Goal: Task Accomplishment & Management: Complete application form

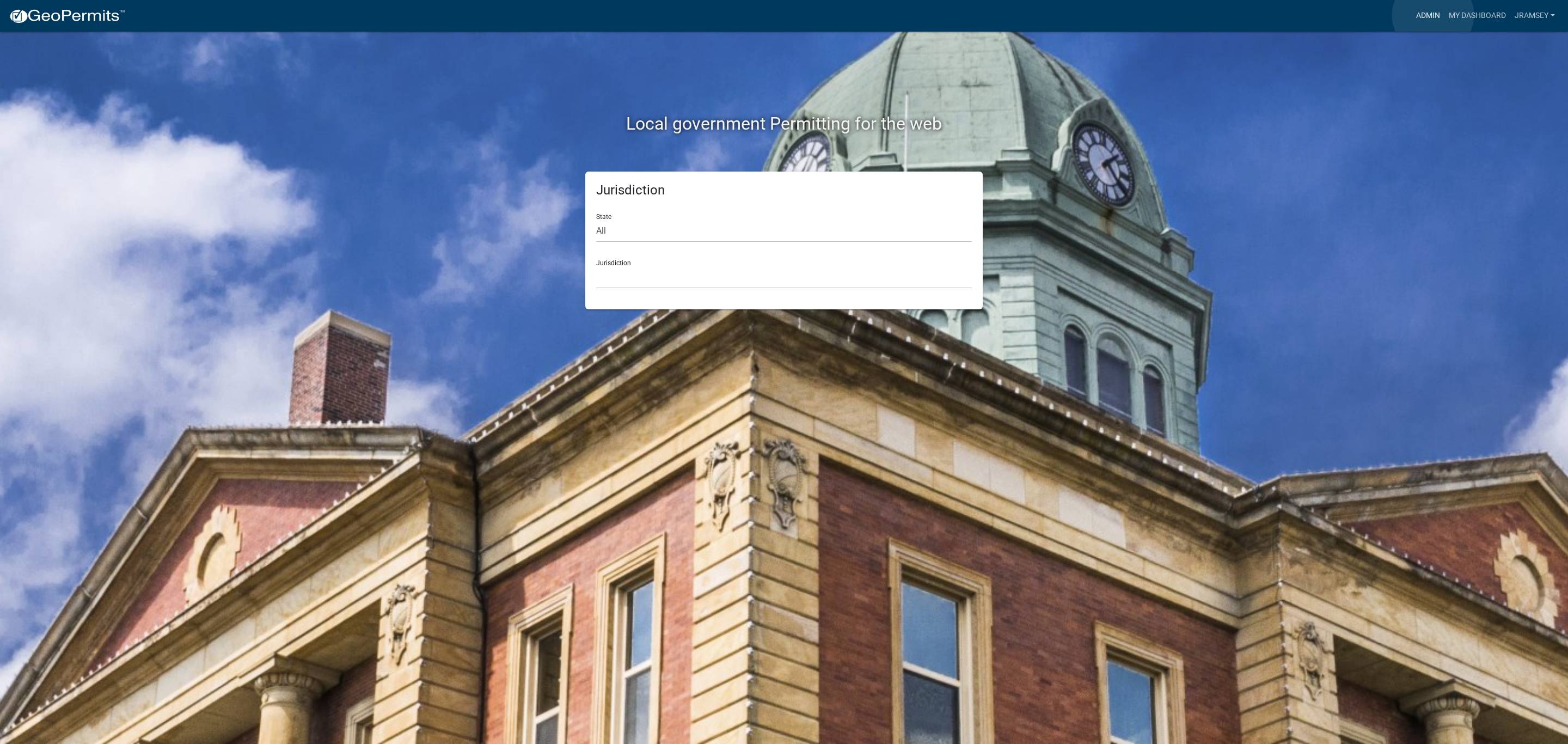
click at [1433, 16] on link "Admin" at bounding box center [1427, 16] width 32 height 21
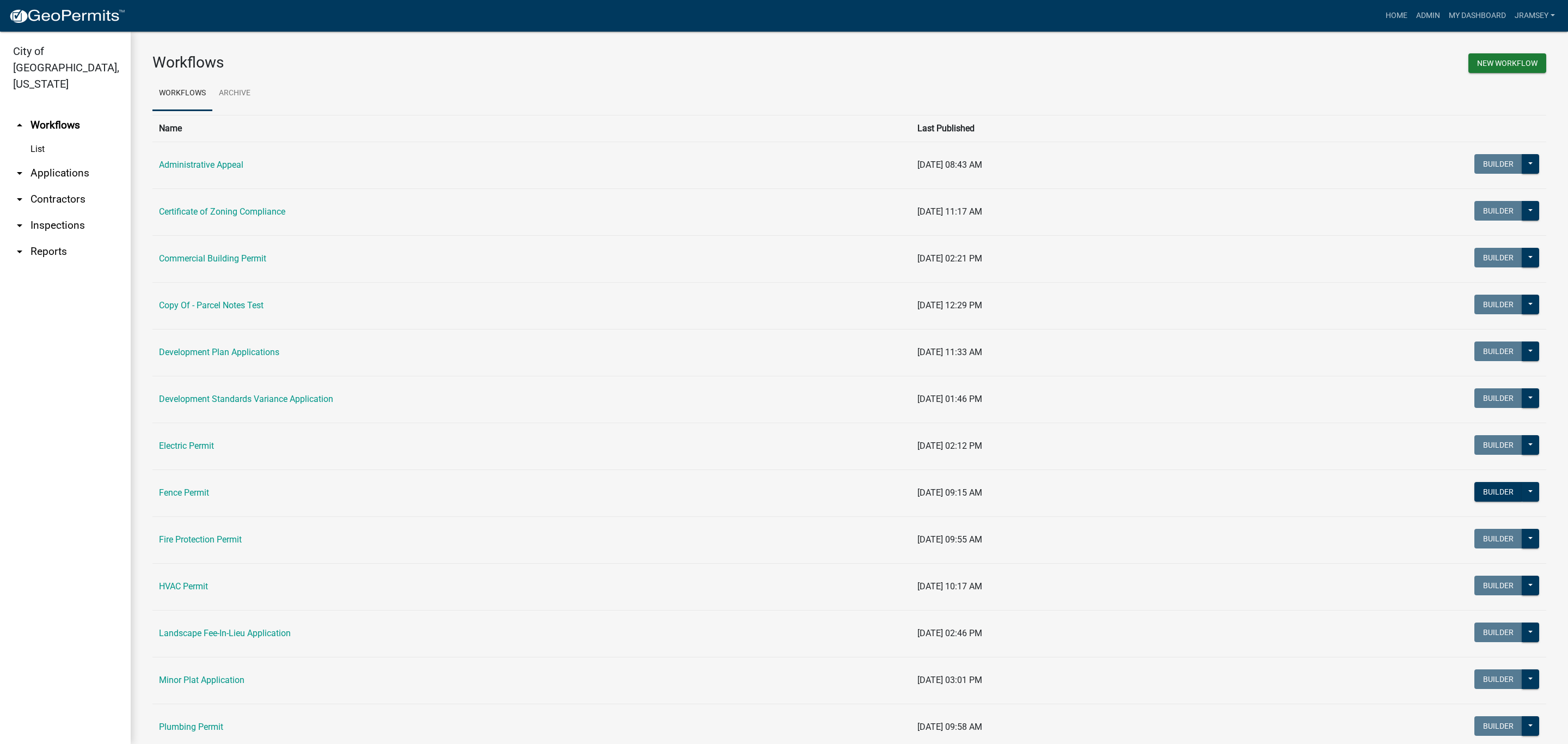
click at [42, 212] on link "arrow_drop_down Inspections" at bounding box center [65, 225] width 131 height 26
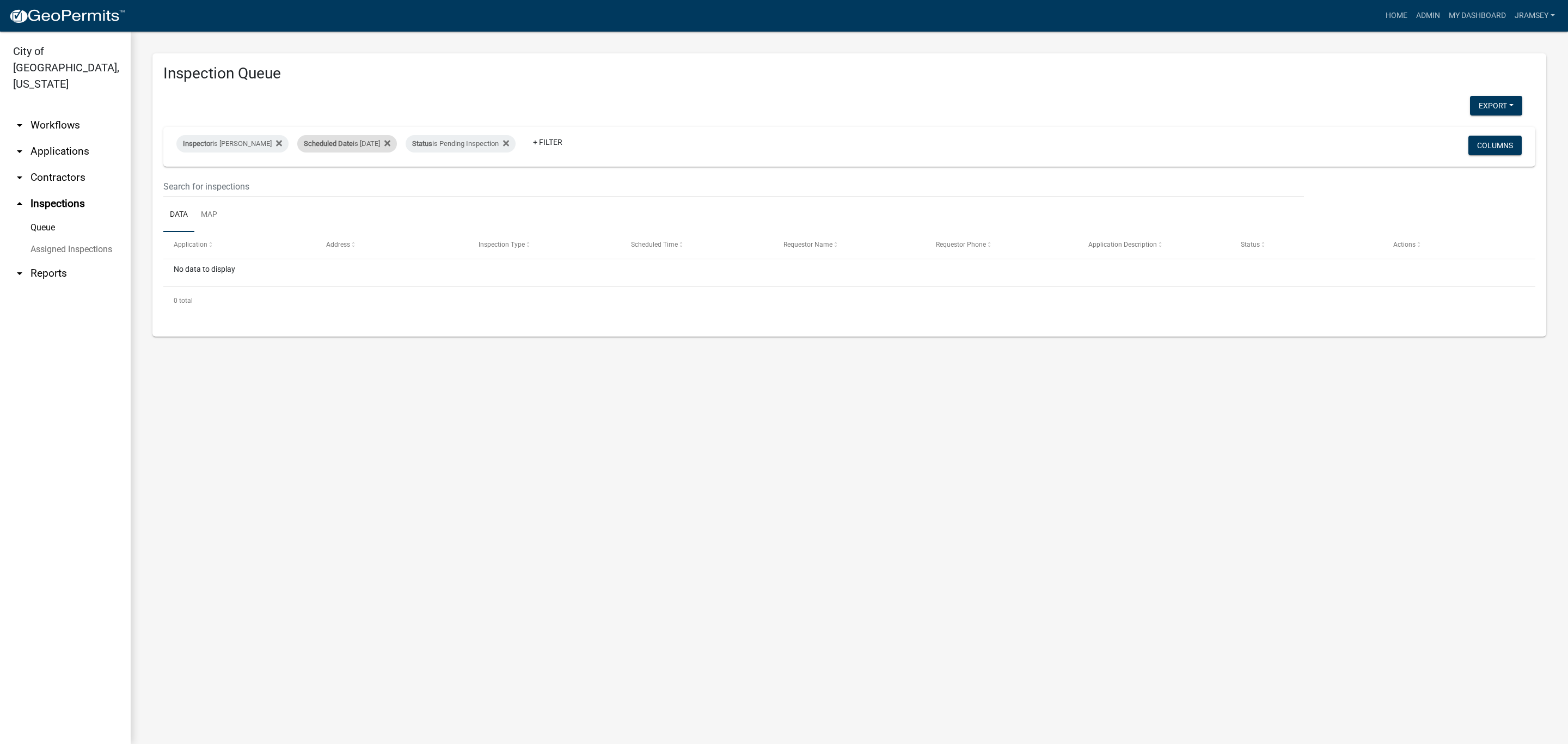
click at [349, 140] on span "Scheduled Date" at bounding box center [328, 144] width 49 height 8
click at [388, 186] on input "2025-09-05" at bounding box center [356, 184] width 76 height 22
type input "2025-09-08"
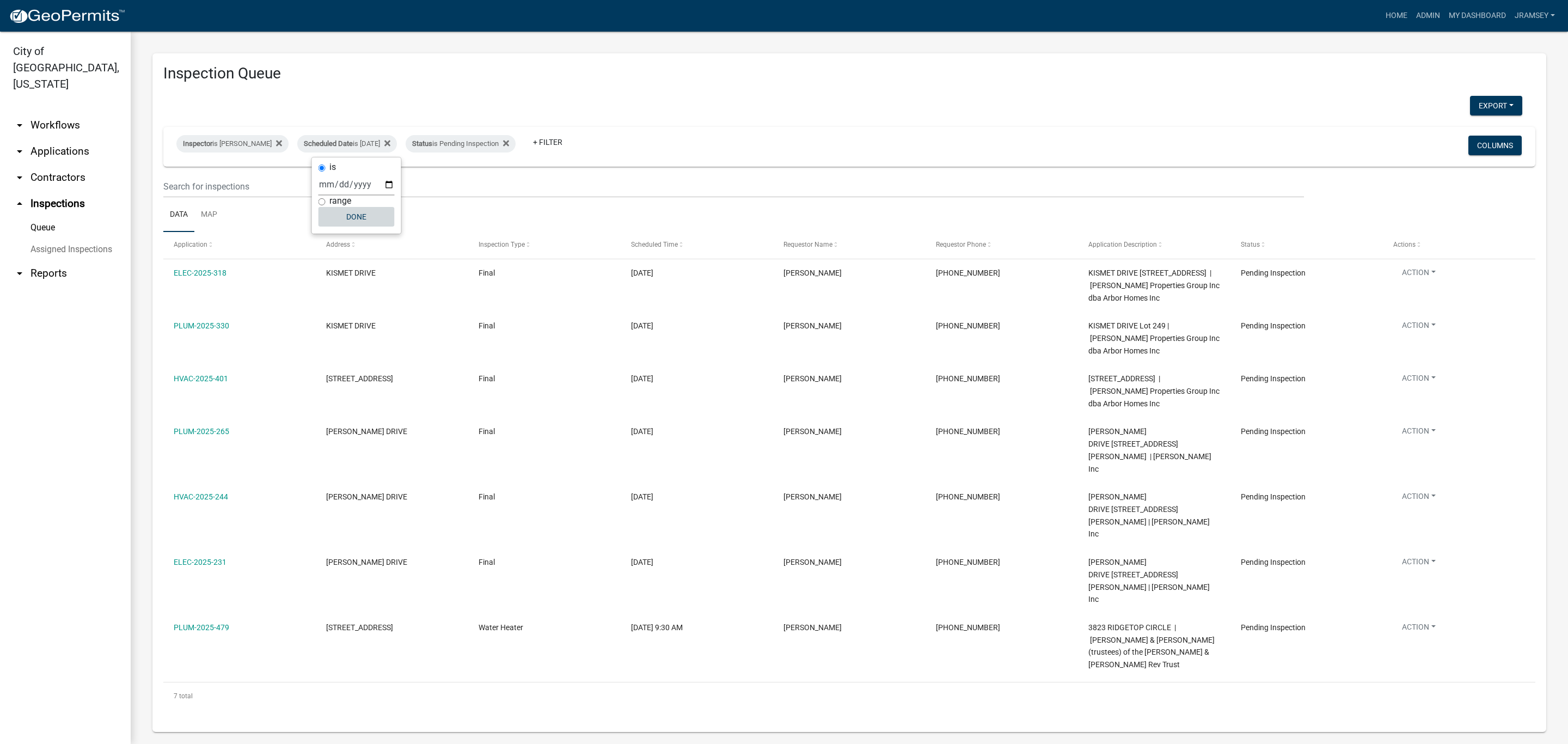
click at [352, 223] on button "Done" at bounding box center [356, 217] width 76 height 20
click at [259, 144] on div "Inspector is Jeremy Ramsey Remove this filter" at bounding box center [232, 144] width 112 height 18
click at [214, 196] on select "Select an option None Shawn Jeremy Ramsey Mary Frey Chad Reischl Mike Kruer Har…" at bounding box center [232, 195] width 109 height 22
select select "fdb3bcc6-ce93-4663-8a18-5c08884dd177"
click at [178, 185] on select "Select an option None Shawn Jeremy Ramsey Mary Frey Chad Reischl Mike Kruer Har…" at bounding box center [232, 195] width 109 height 22
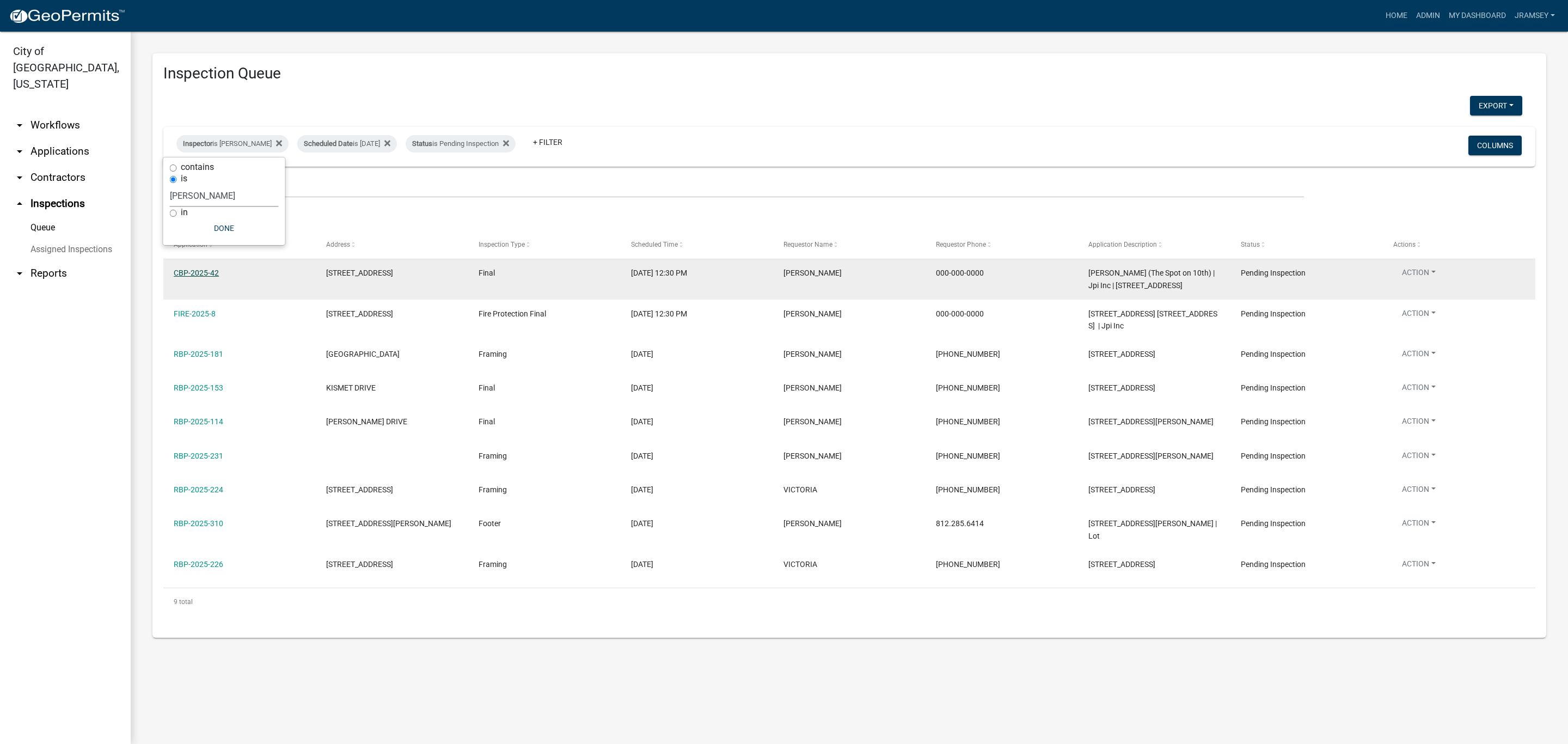
click at [196, 275] on link "CBP-2025-42" at bounding box center [196, 272] width 45 height 9
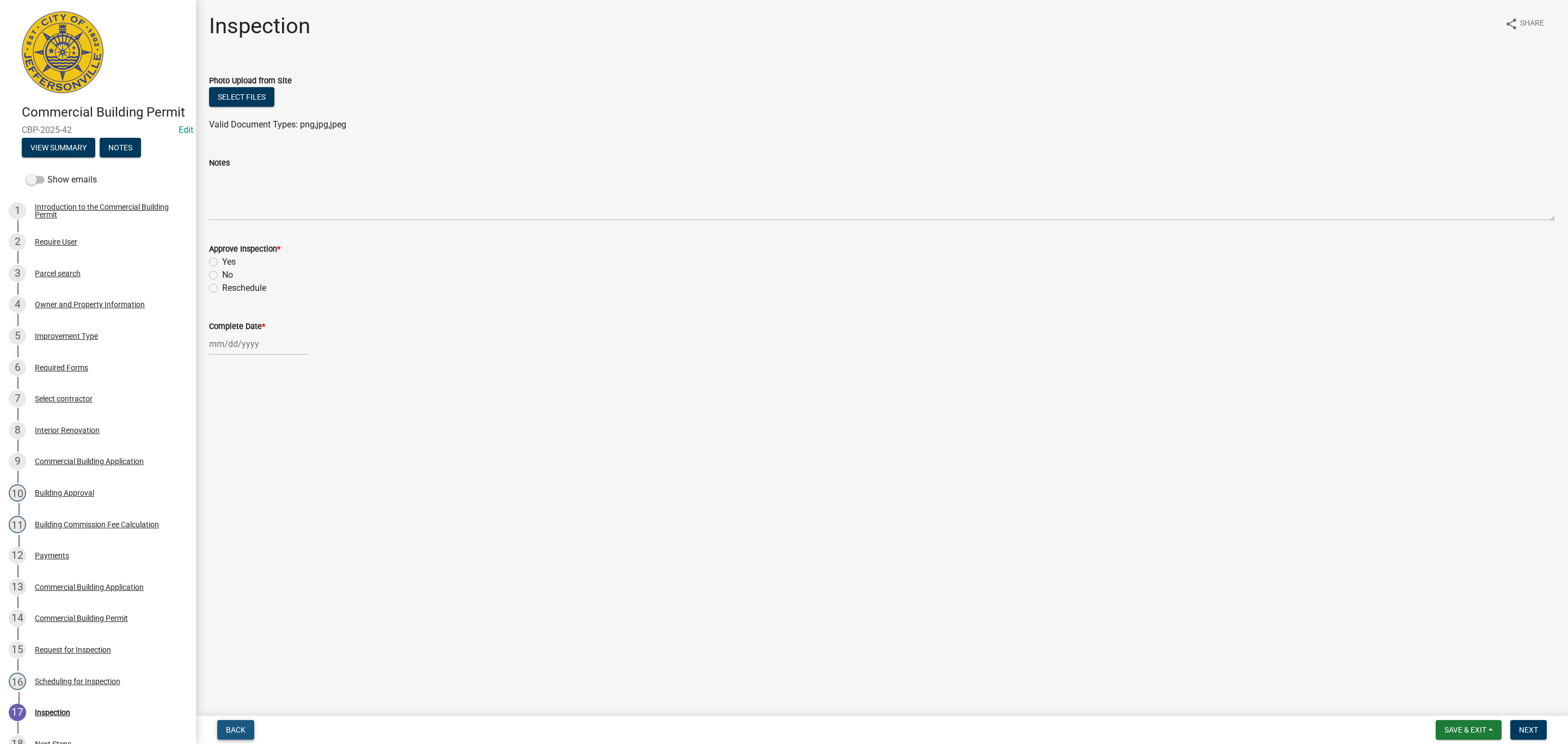
click at [234, 730] on span "Back" at bounding box center [235, 729] width 20 height 9
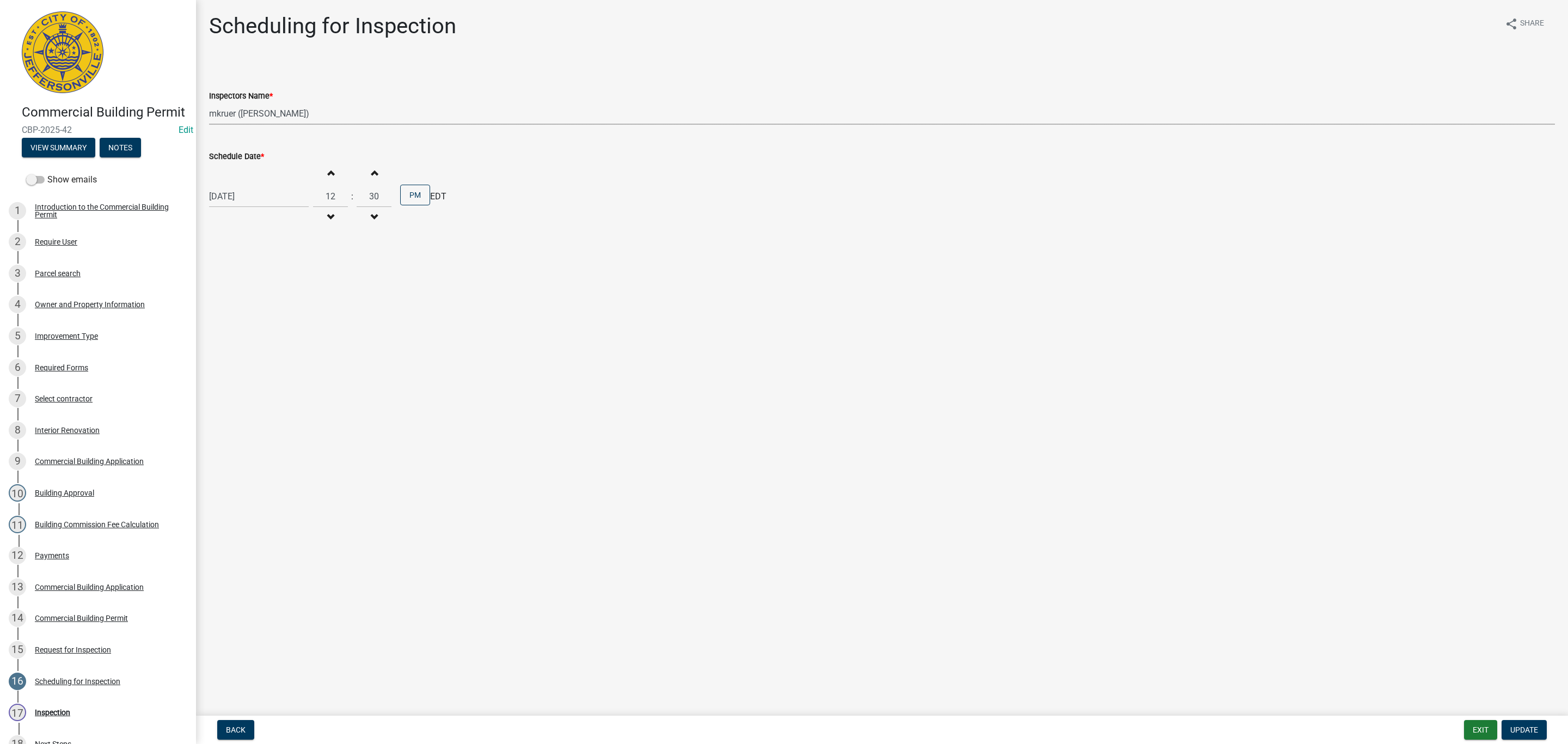
click at [239, 115] on select "Select Item... jramsey (Jeremy Ramsey) MaryFrey (Mary Frey) mkruer (Mike Kruer)…" at bounding box center [882, 113] width 1346 height 22
select select "13c97fbc-c819-4cee-844a-0db3d3c4db95"
click at [209, 103] on select "Select Item... jramsey (Jeremy Ramsey) MaryFrey (Mary Frey) mkruer (Mike Kruer)…" at bounding box center [882, 113] width 1346 height 22
click at [1514, 728] on span "Update" at bounding box center [1524, 729] width 27 height 9
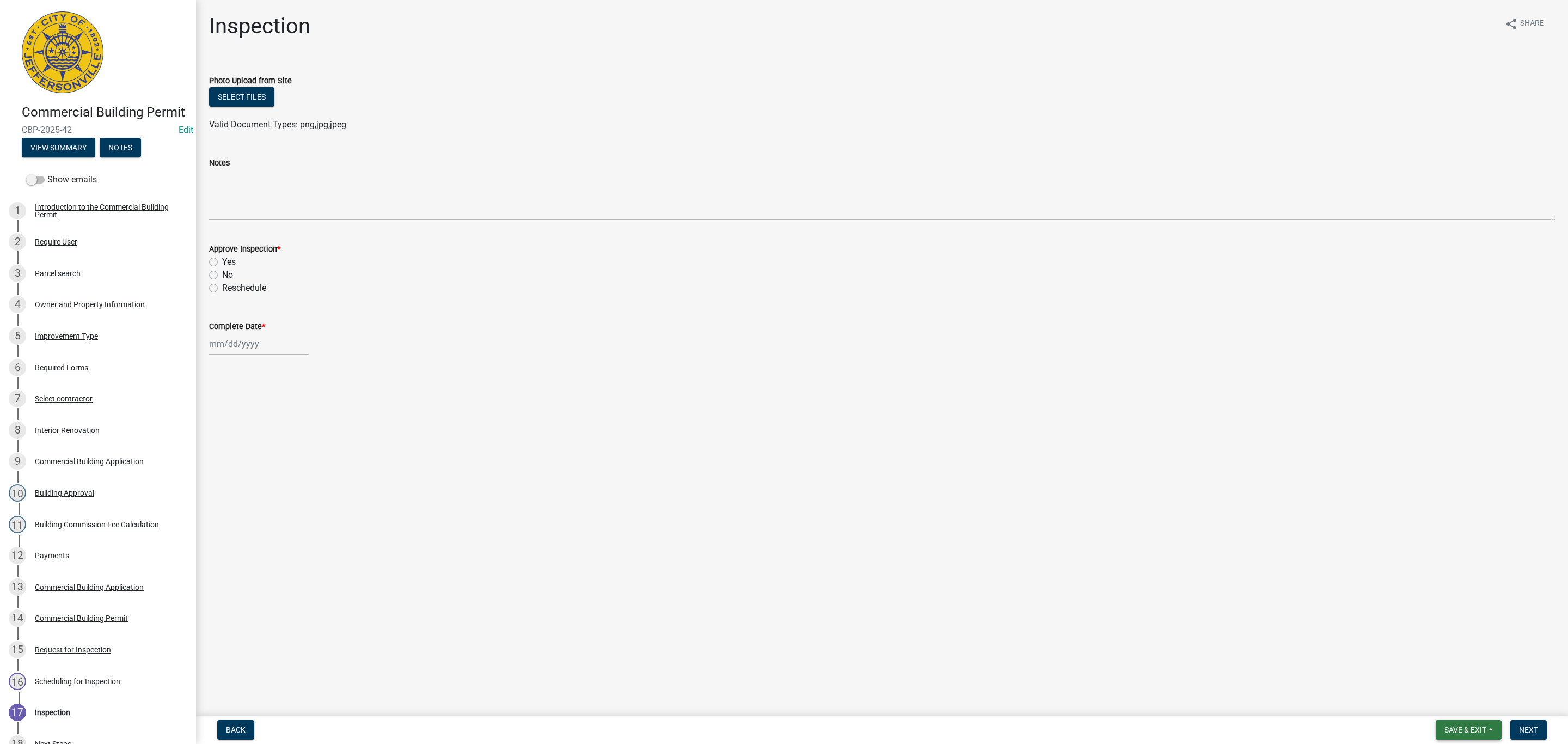
click at [1461, 726] on span "Save & Exit" at bounding box center [1465, 729] width 42 height 9
click at [1456, 713] on button "Save & Exit" at bounding box center [1458, 701] width 87 height 26
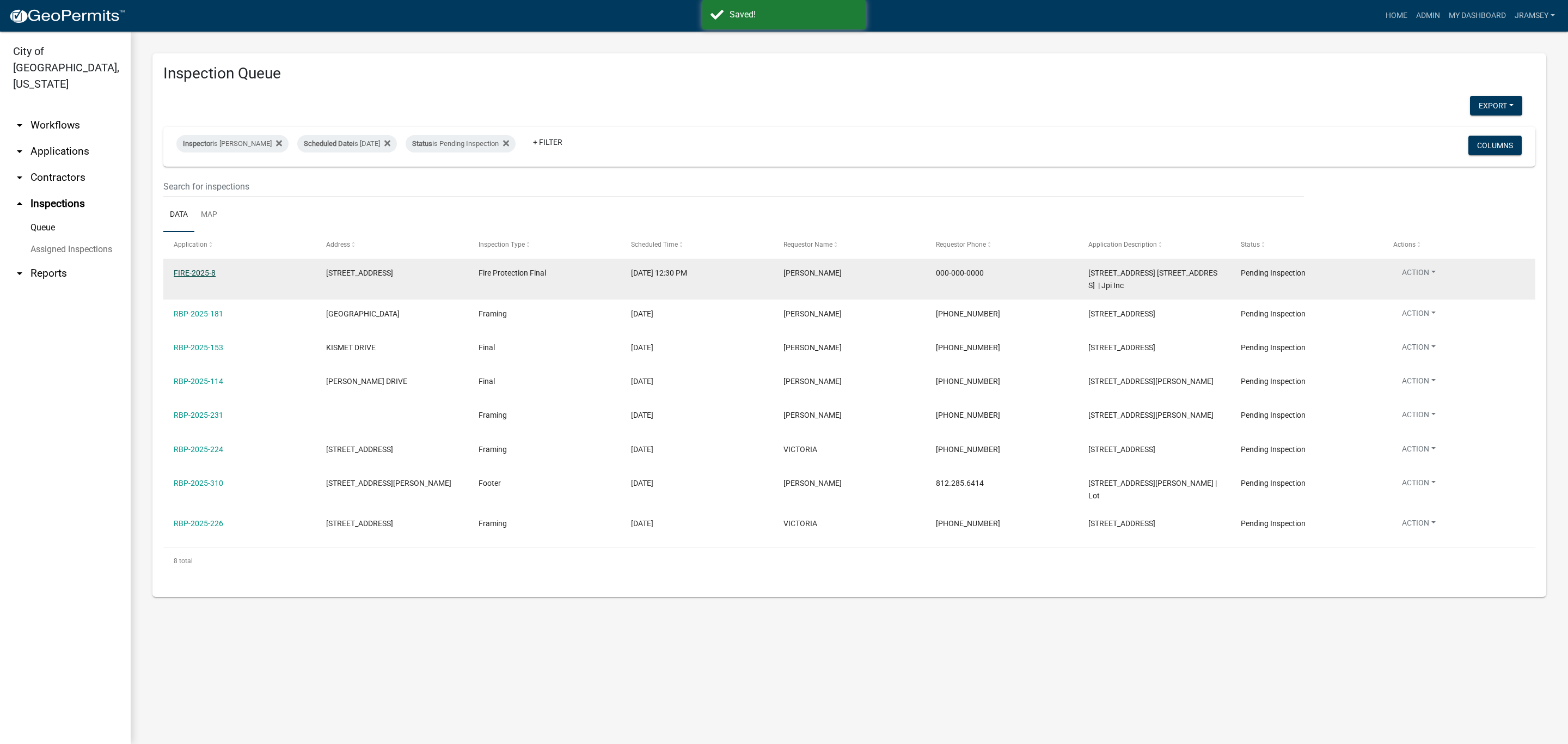
click at [197, 271] on link "FIRE-2025-8" at bounding box center [194, 272] width 42 height 9
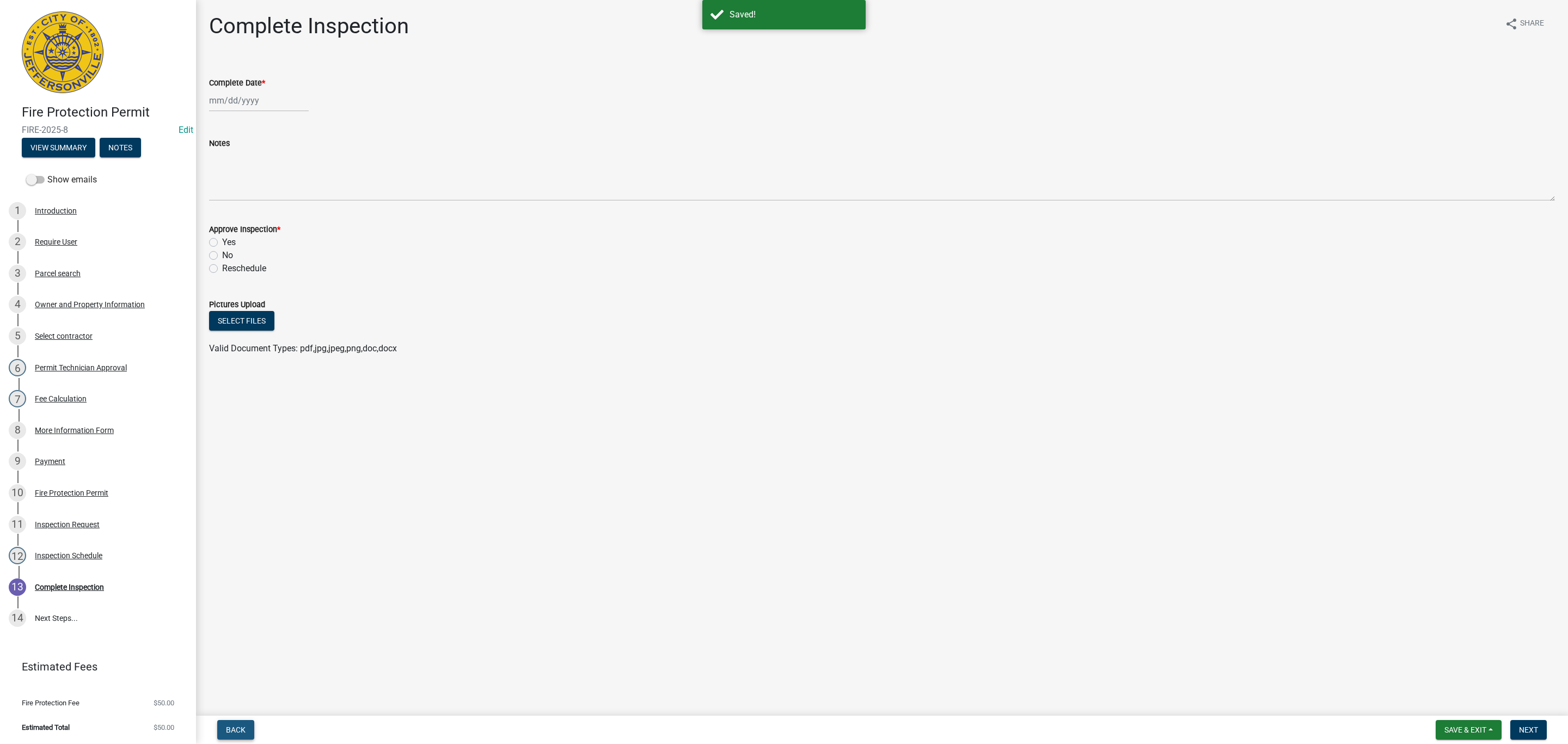
click at [235, 727] on span "Back" at bounding box center [235, 729] width 20 height 9
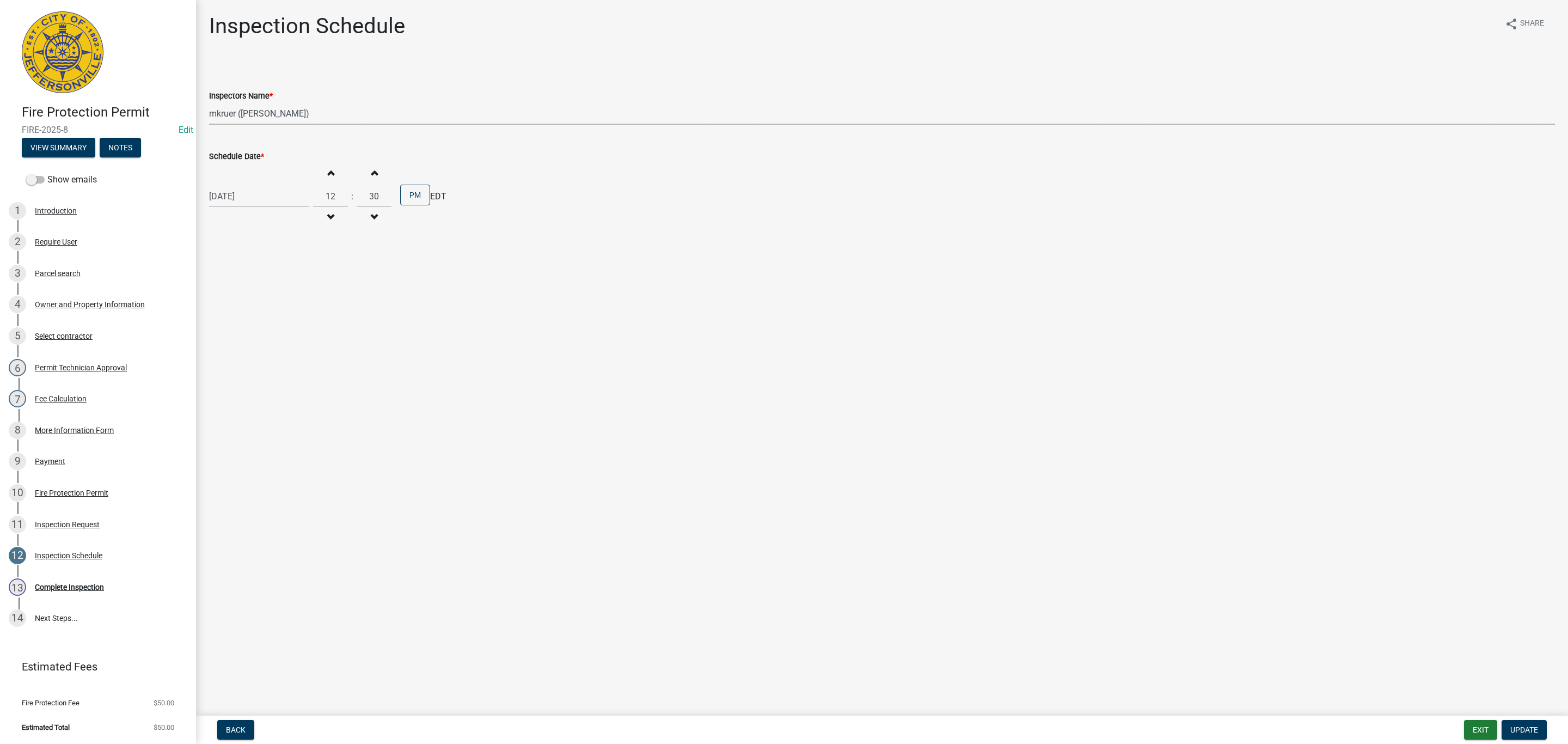
click at [235, 110] on select "Select Item... jramsey (Jeremy Ramsey) MaryFrey (Mary Frey) mkruer (Mike Kruer)…" at bounding box center [882, 113] width 1346 height 22
select select "13c97fbc-c819-4cee-844a-0db3d3c4db95"
click at [209, 103] on select "Select Item... jramsey (Jeremy Ramsey) MaryFrey (Mary Frey) mkruer (Mike Kruer)…" at bounding box center [882, 113] width 1346 height 22
click at [1521, 722] on button "Update" at bounding box center [1524, 729] width 45 height 20
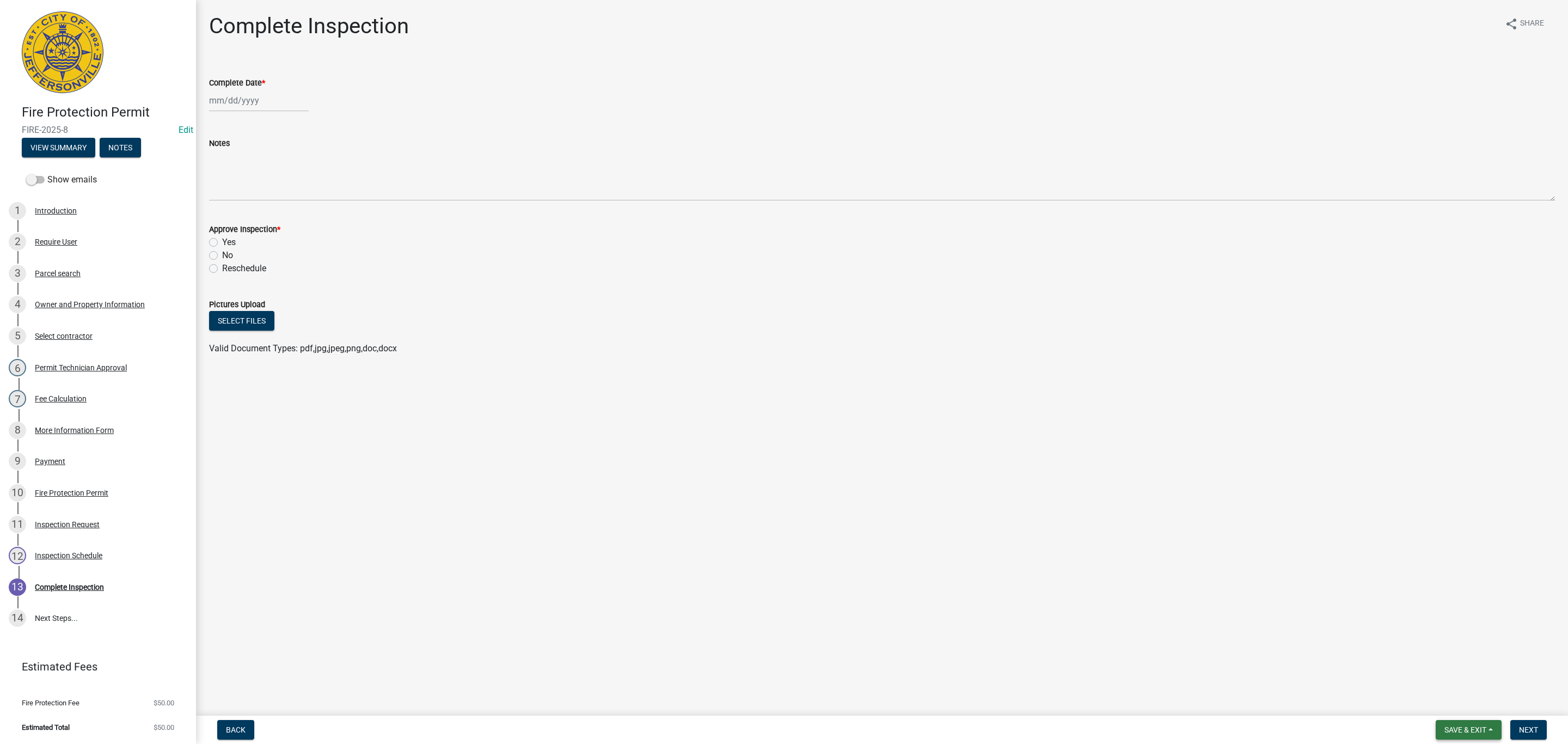
click at [1462, 722] on button "Save & Exit" at bounding box center [1468, 729] width 65 height 20
click at [1456, 702] on button "Save & Exit" at bounding box center [1458, 701] width 87 height 26
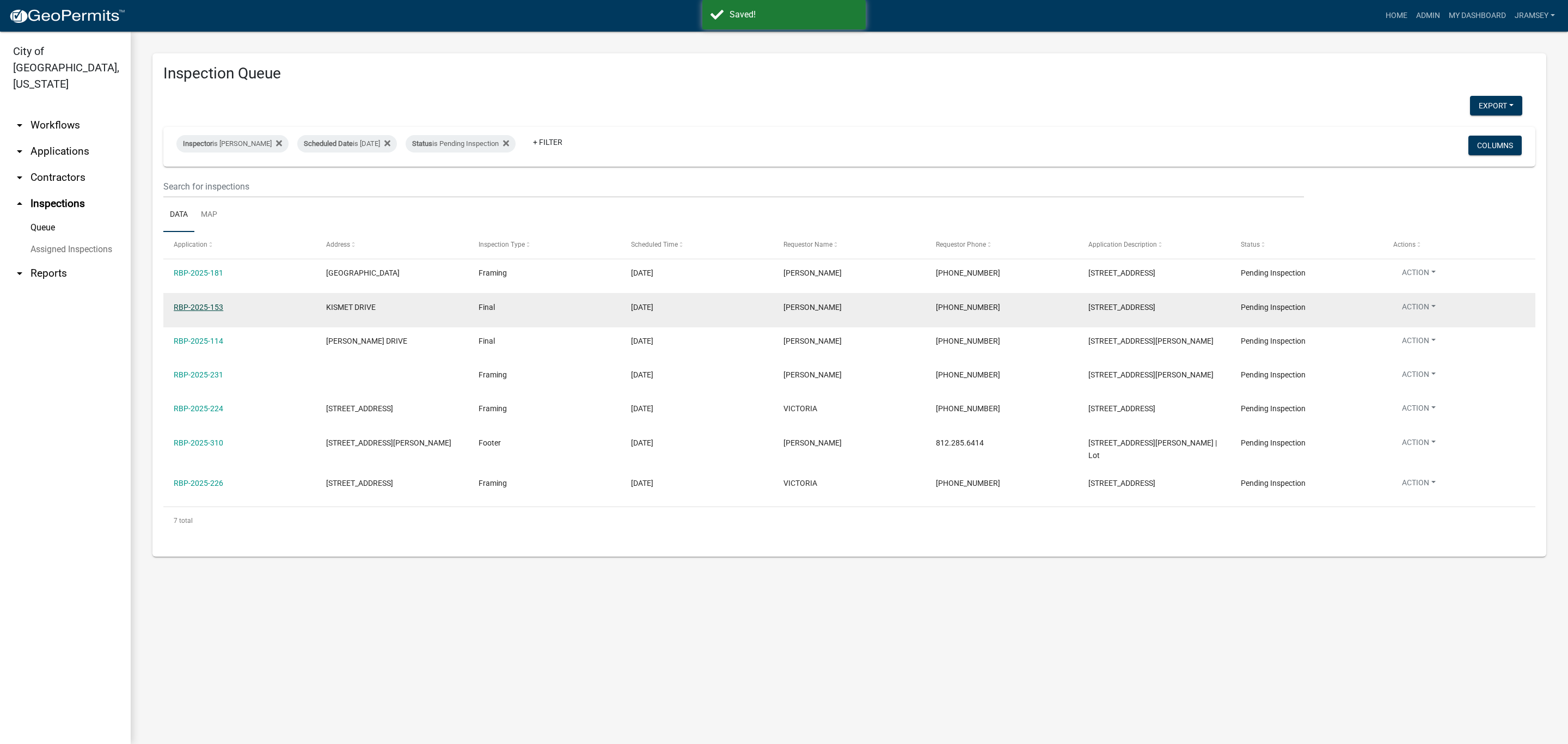
click at [204, 310] on link "RBP-2025-153" at bounding box center [198, 307] width 50 height 9
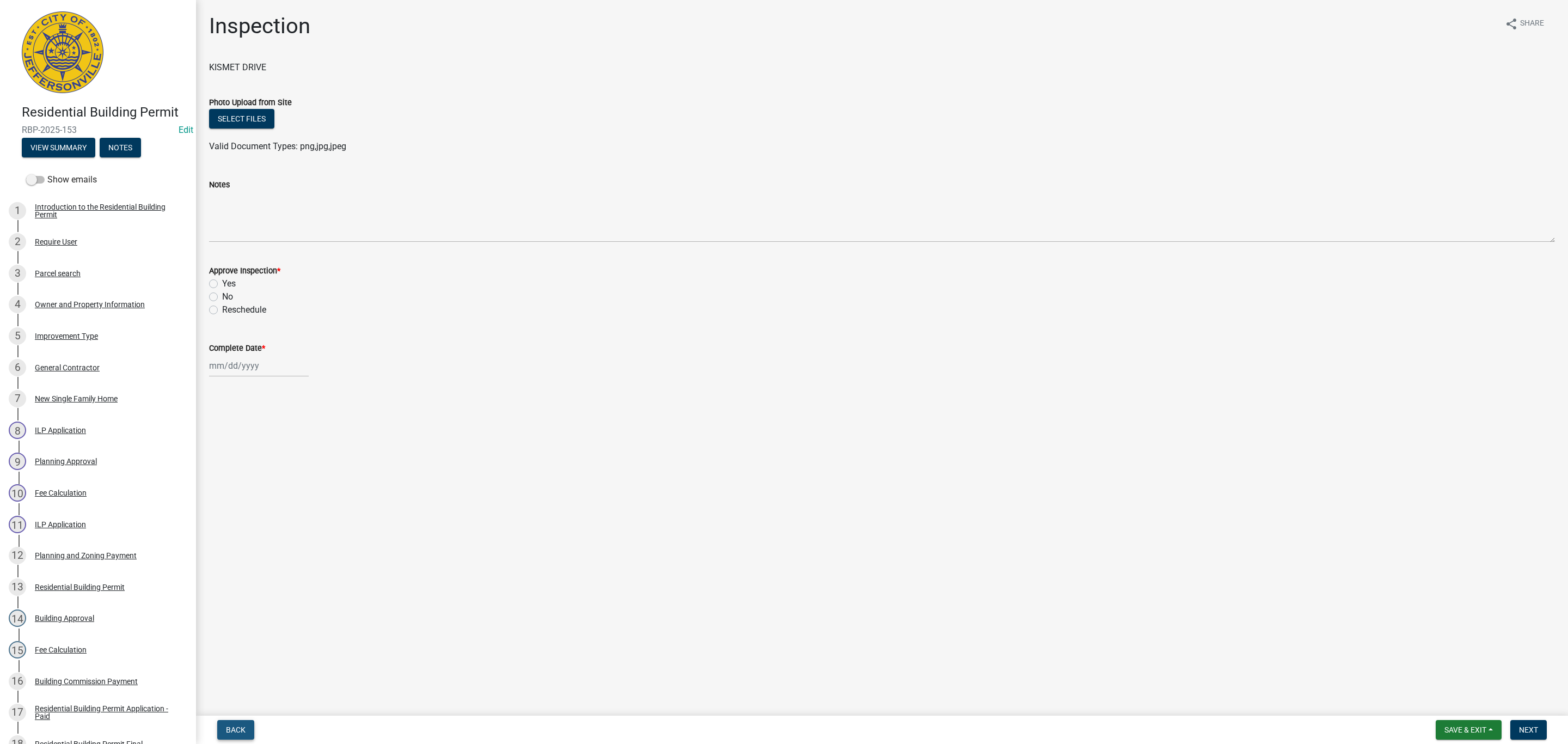
click at [240, 731] on span "Back" at bounding box center [235, 729] width 20 height 9
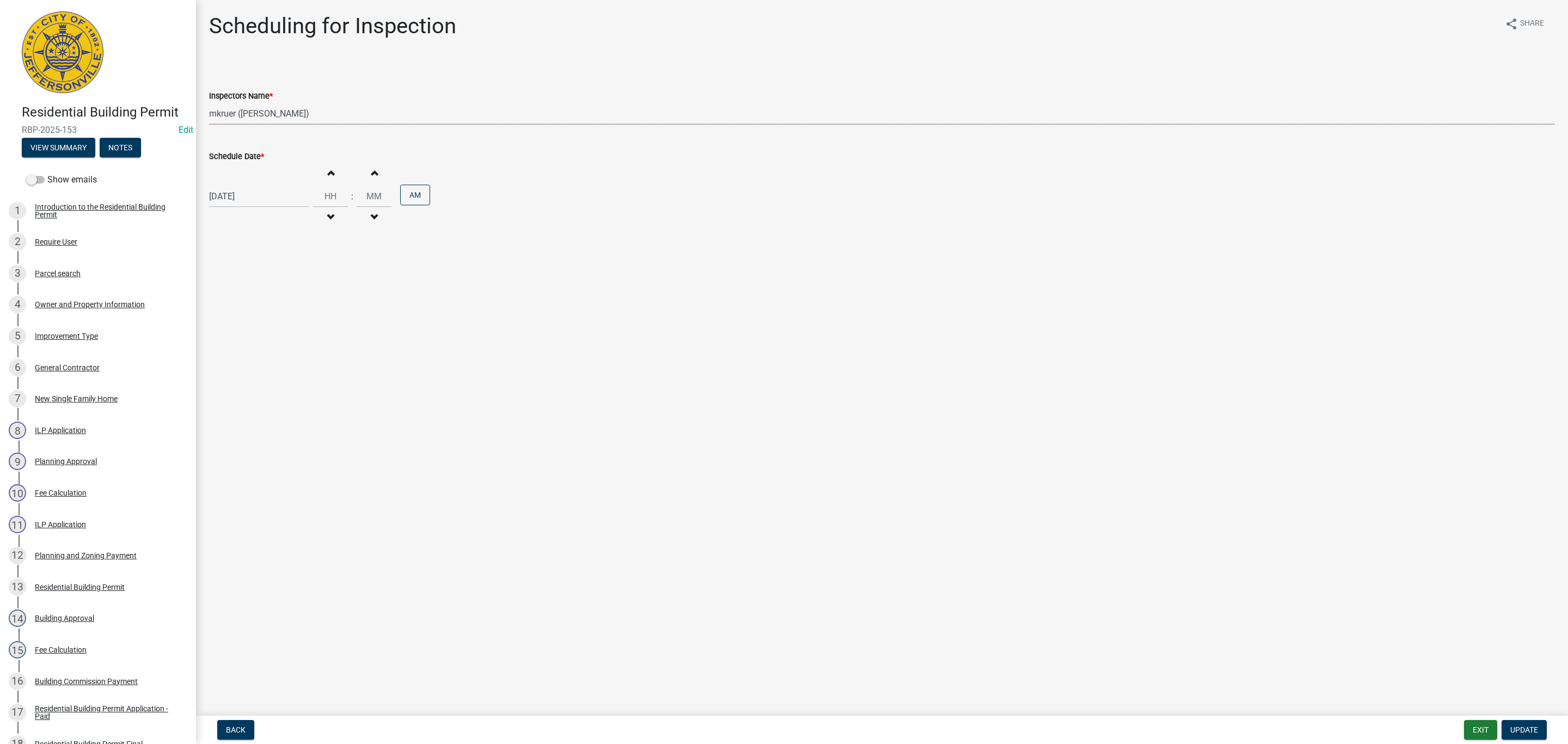
drag, startPoint x: 240, startPoint y: 106, endPoint x: 240, endPoint y: 112, distance: 6.0
click at [240, 110] on select "Select Item... jramsey (Jeremy Ramsey) MaryFrey (Mary Frey) mkruer (Mike Kruer)…" at bounding box center [882, 113] width 1346 height 22
select select "13c97fbc-c819-4cee-844a-0db3d3c4db95"
click at [209, 103] on select "Select Item... jramsey (Jeremy Ramsey) MaryFrey (Mary Frey) mkruer (Mike Kruer)…" at bounding box center [882, 113] width 1346 height 22
click at [1517, 730] on span "Update" at bounding box center [1524, 729] width 27 height 9
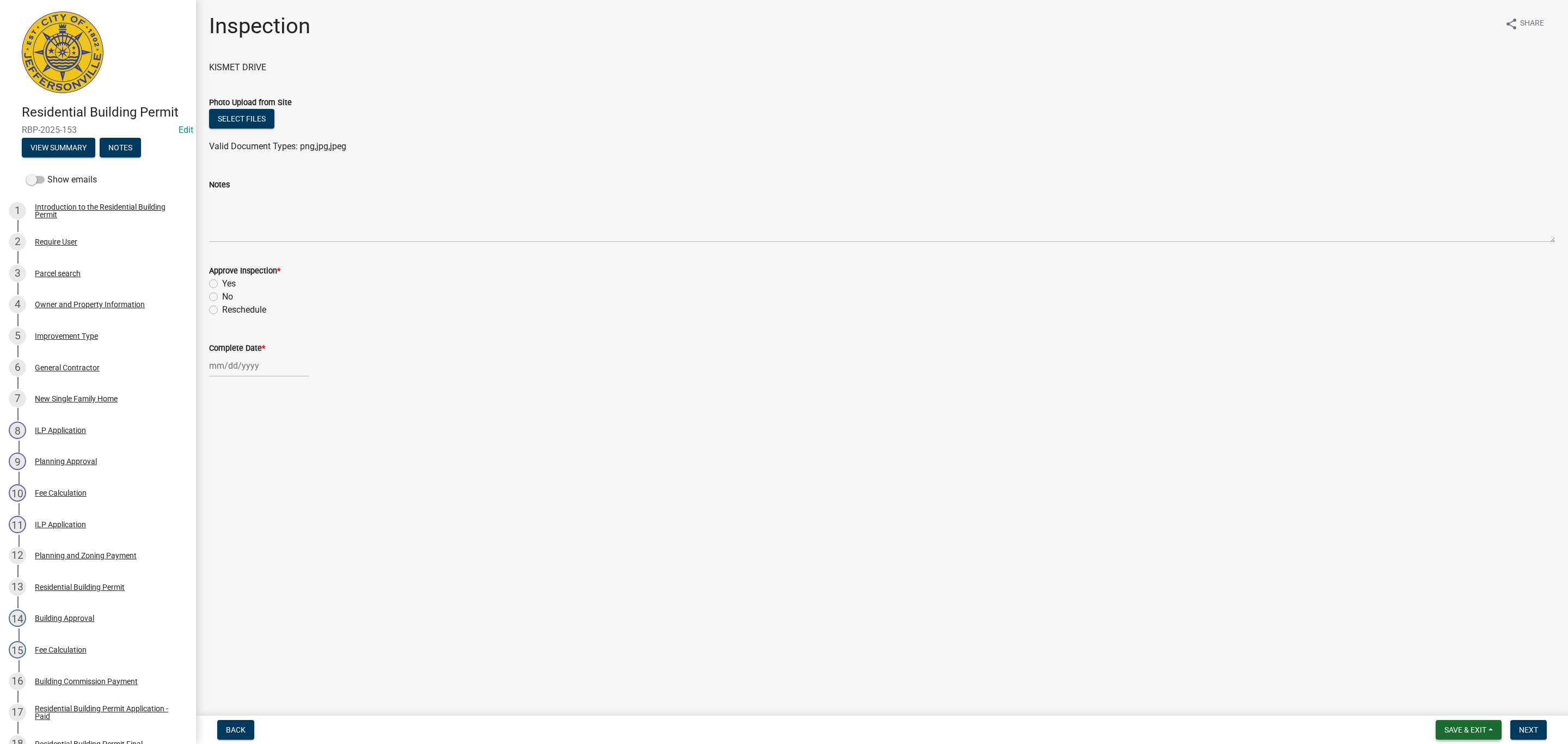
click at [1467, 724] on button "Save & Exit" at bounding box center [1468, 729] width 65 height 20
click at [1454, 698] on button "Save & Exit" at bounding box center [1458, 701] width 87 height 26
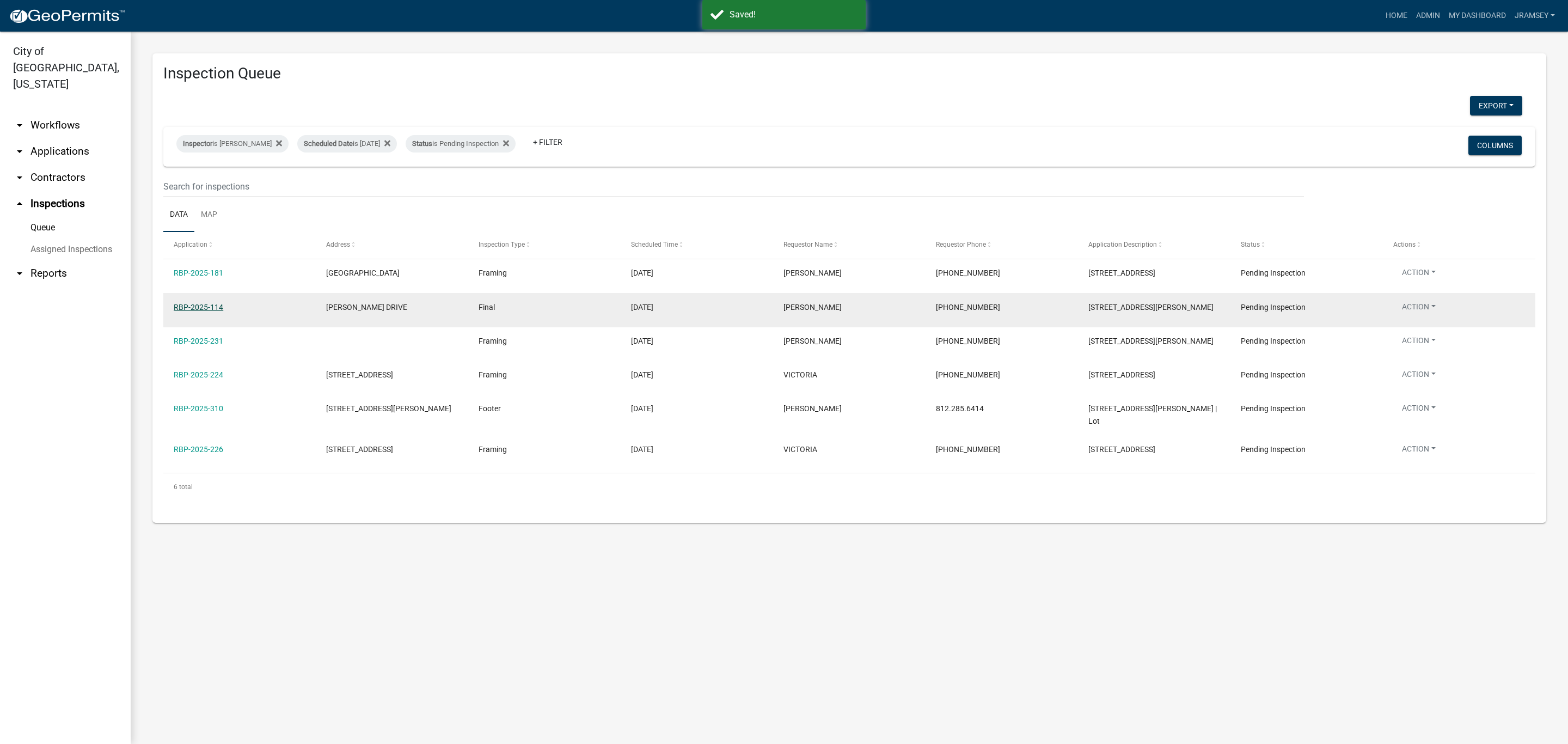
click at [195, 309] on link "RBP-2025-114" at bounding box center [198, 307] width 50 height 9
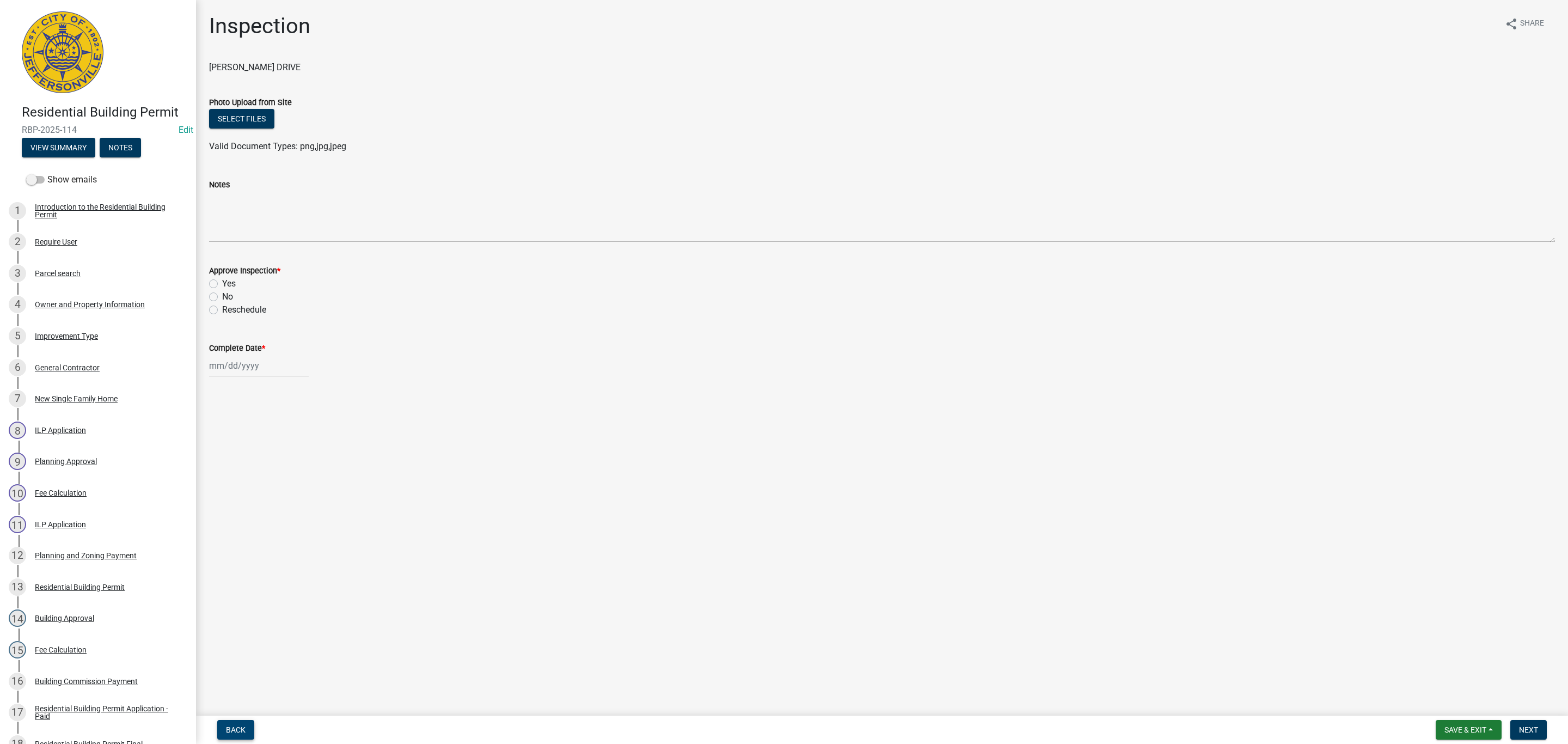
click at [240, 725] on span "Back" at bounding box center [235, 729] width 20 height 9
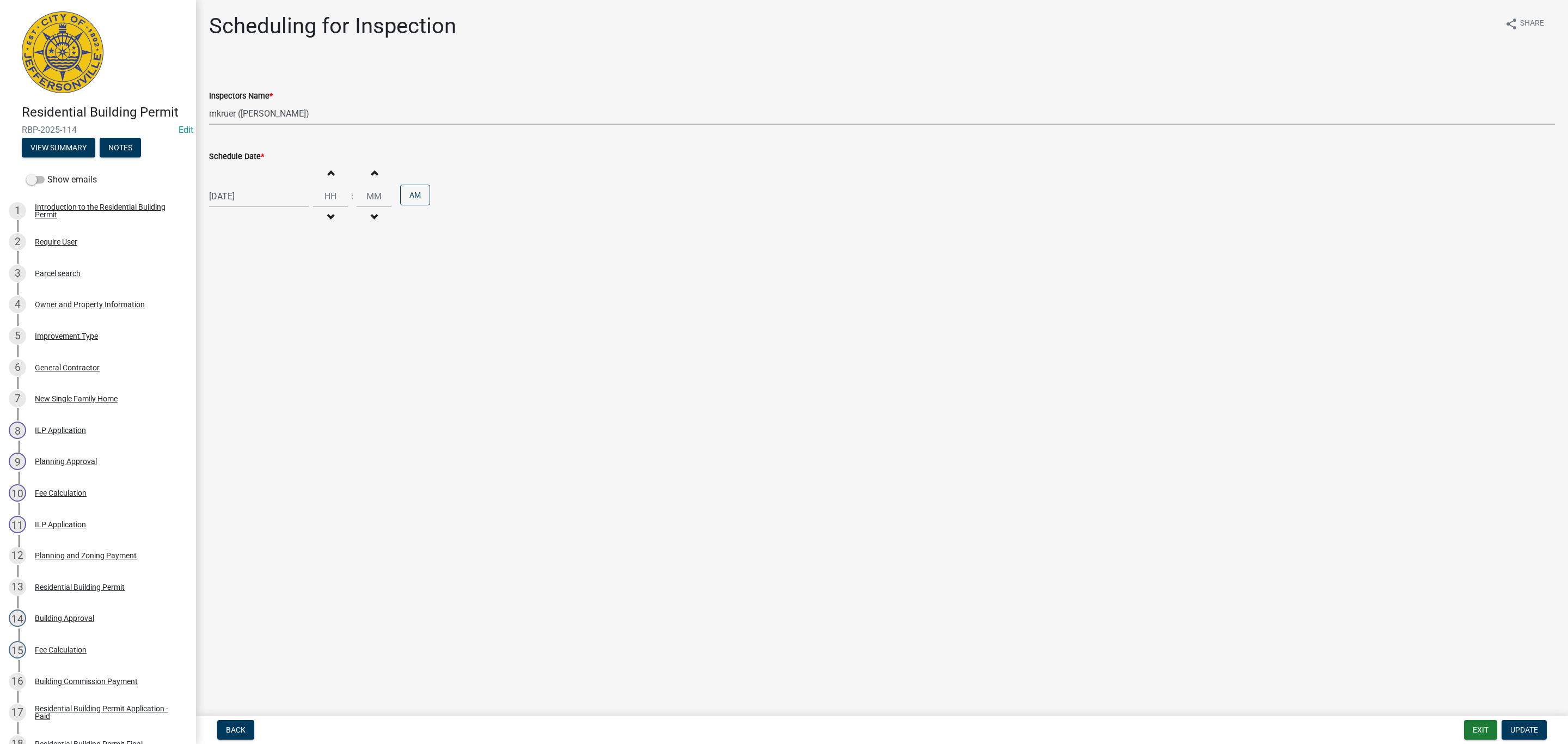
click at [235, 106] on select "Select Item... jramsey (Jeremy Ramsey) MaryFrey (Mary Frey) mkruer (Mike Kruer)…" at bounding box center [882, 113] width 1346 height 22
select select "13c97fbc-c819-4cee-844a-0db3d3c4db95"
click at [209, 103] on select "Select Item... jramsey (Jeremy Ramsey) MaryFrey (Mary Frey) mkruer (Mike Kruer)…" at bounding box center [882, 113] width 1346 height 22
click at [1517, 730] on span "Update" at bounding box center [1524, 729] width 27 height 9
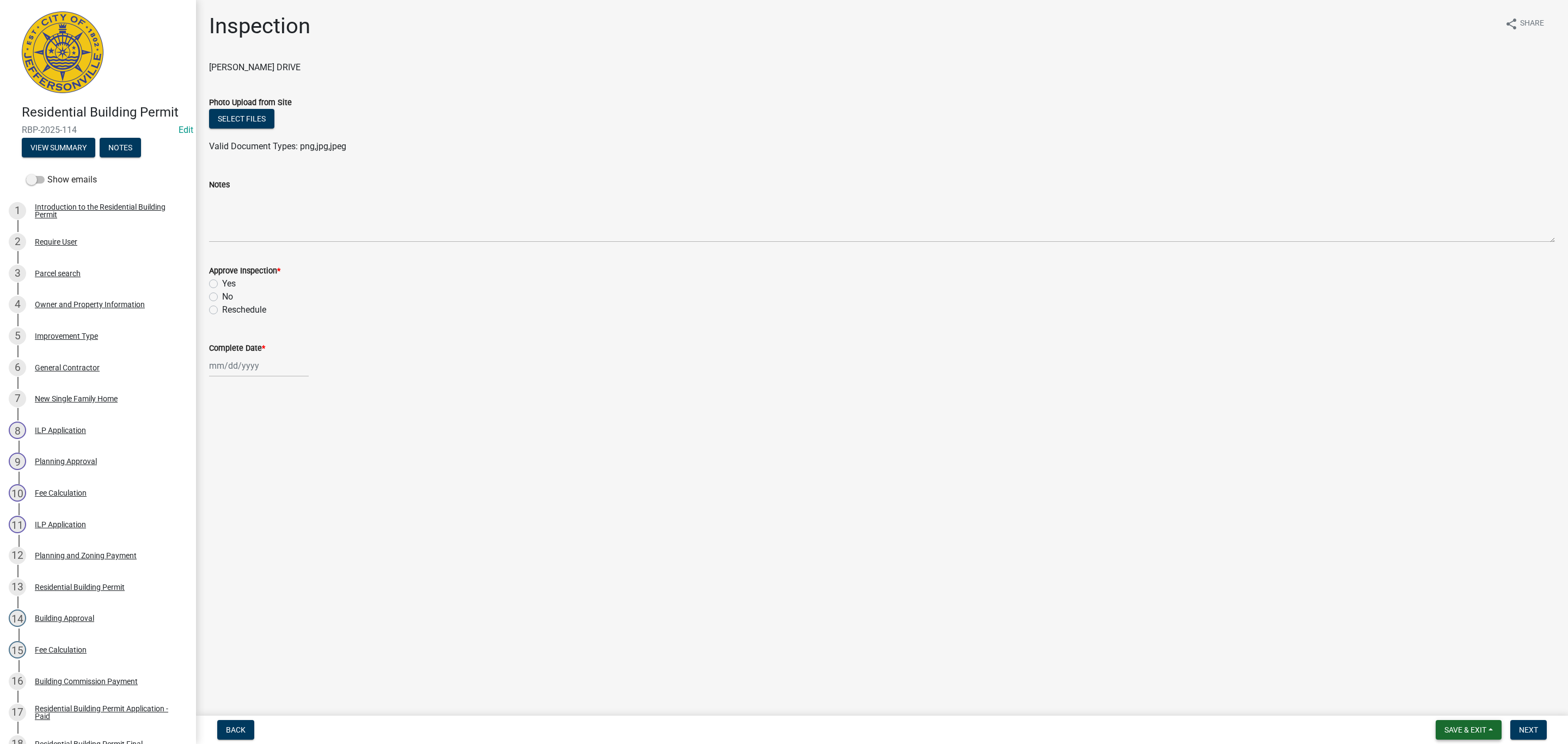
click at [1470, 732] on span "Save & Exit" at bounding box center [1465, 729] width 42 height 9
click at [1464, 711] on button "Save & Exit" at bounding box center [1458, 701] width 87 height 26
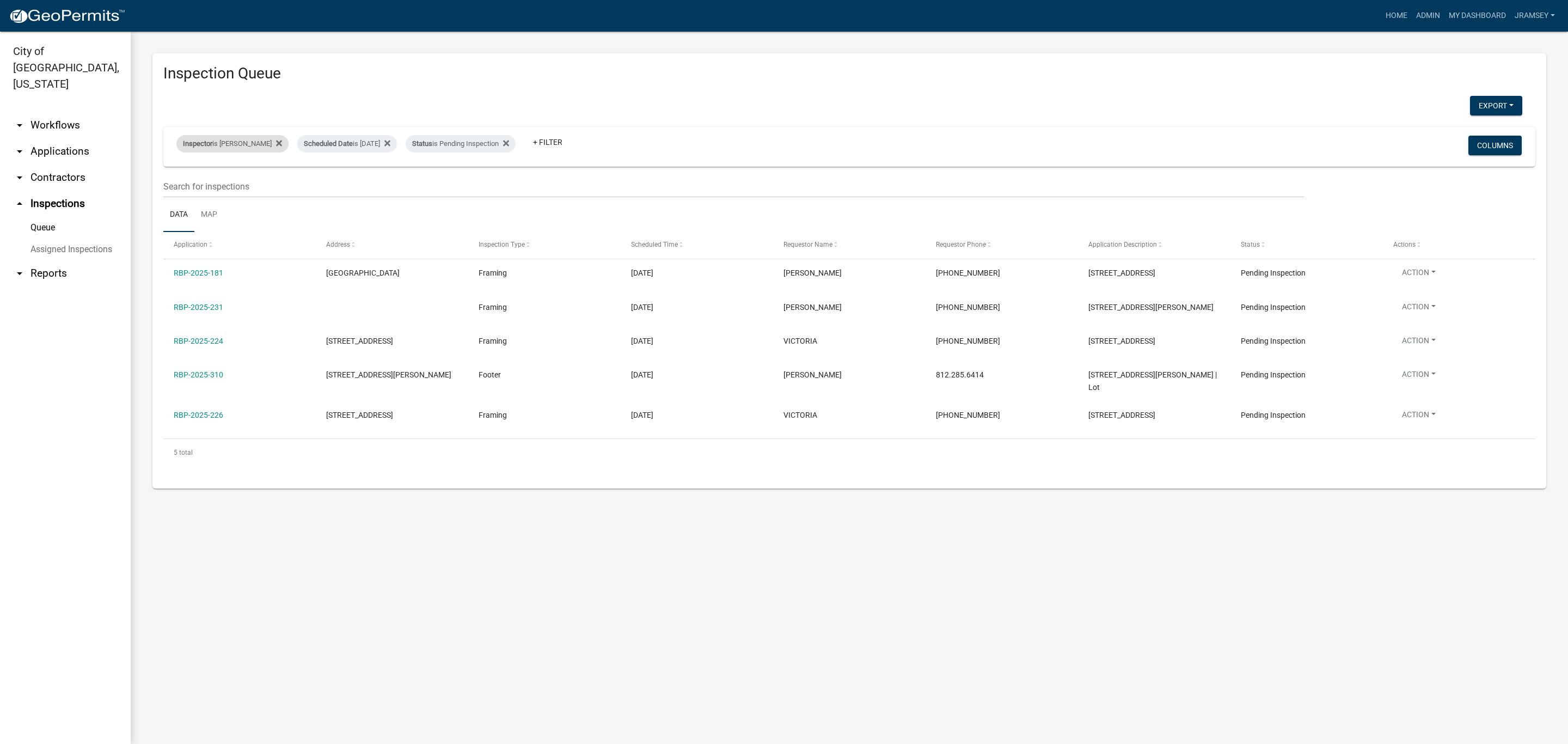
click at [235, 144] on div "Inspector is Mike Kruer" at bounding box center [232, 144] width 112 height 18
click at [206, 192] on select "Select an option None Shawn Jeremy Ramsey Mary Frey Chad Reischl Mike Kruer Har…" at bounding box center [225, 195] width 109 height 22
select select "13c97fbc-c819-4cee-844a-0db3d3c4db95"
click at [178, 185] on select "Select an option None Shawn Jeremy Ramsey Mary Frey Chad Reischl Mike Kruer Har…" at bounding box center [225, 195] width 109 height 22
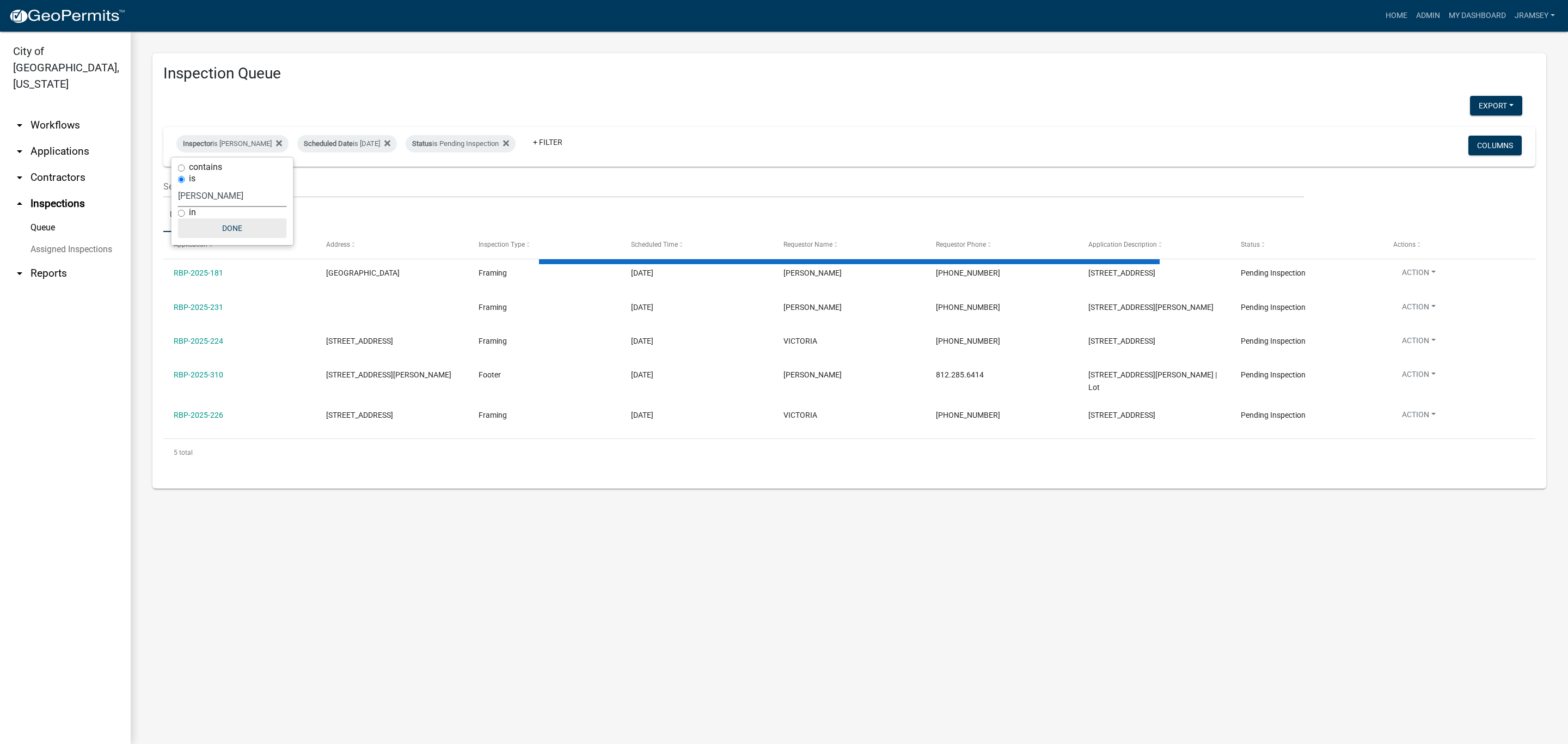
select select "2: 50"
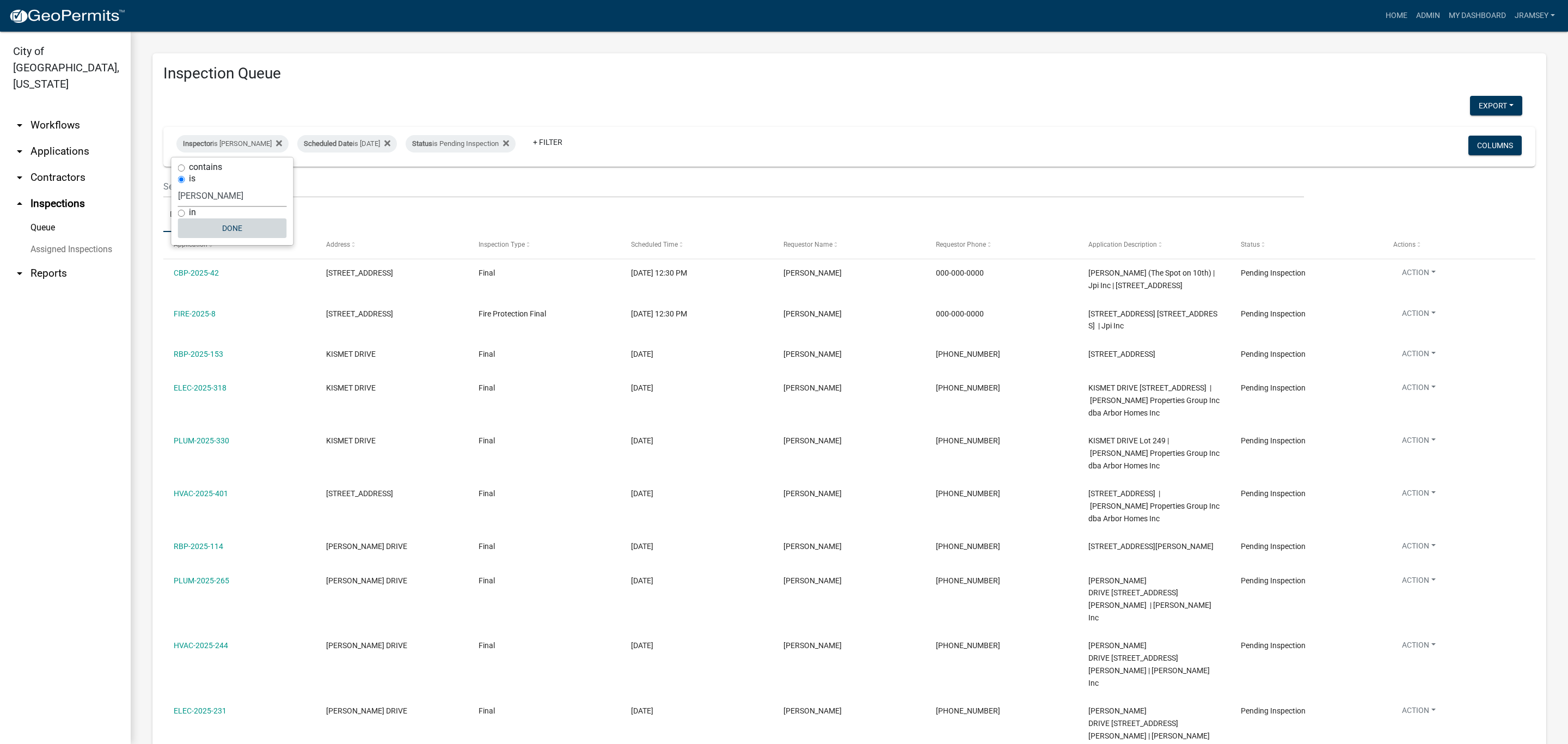
click at [232, 233] on button "Done" at bounding box center [232, 228] width 109 height 20
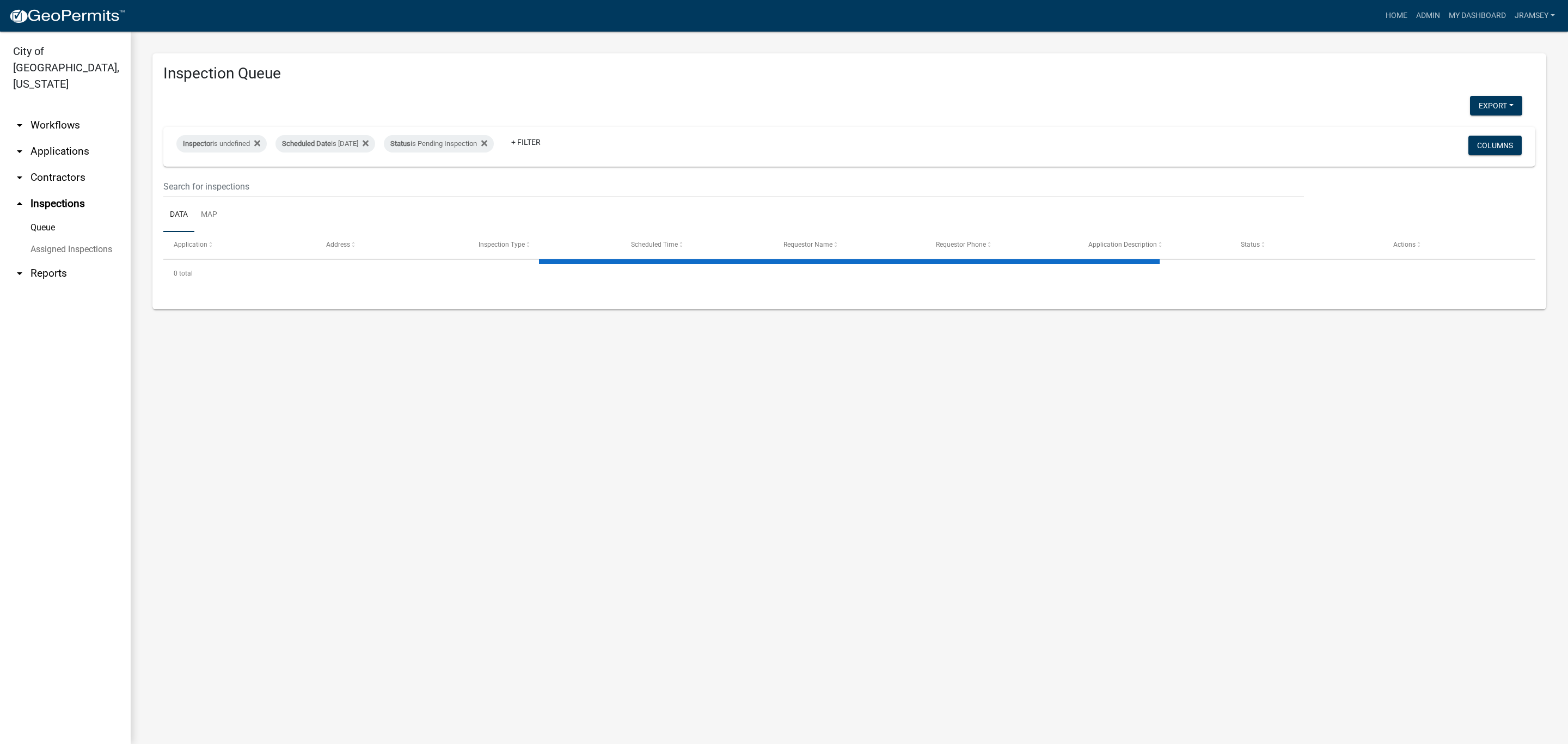
select select "2: 50"
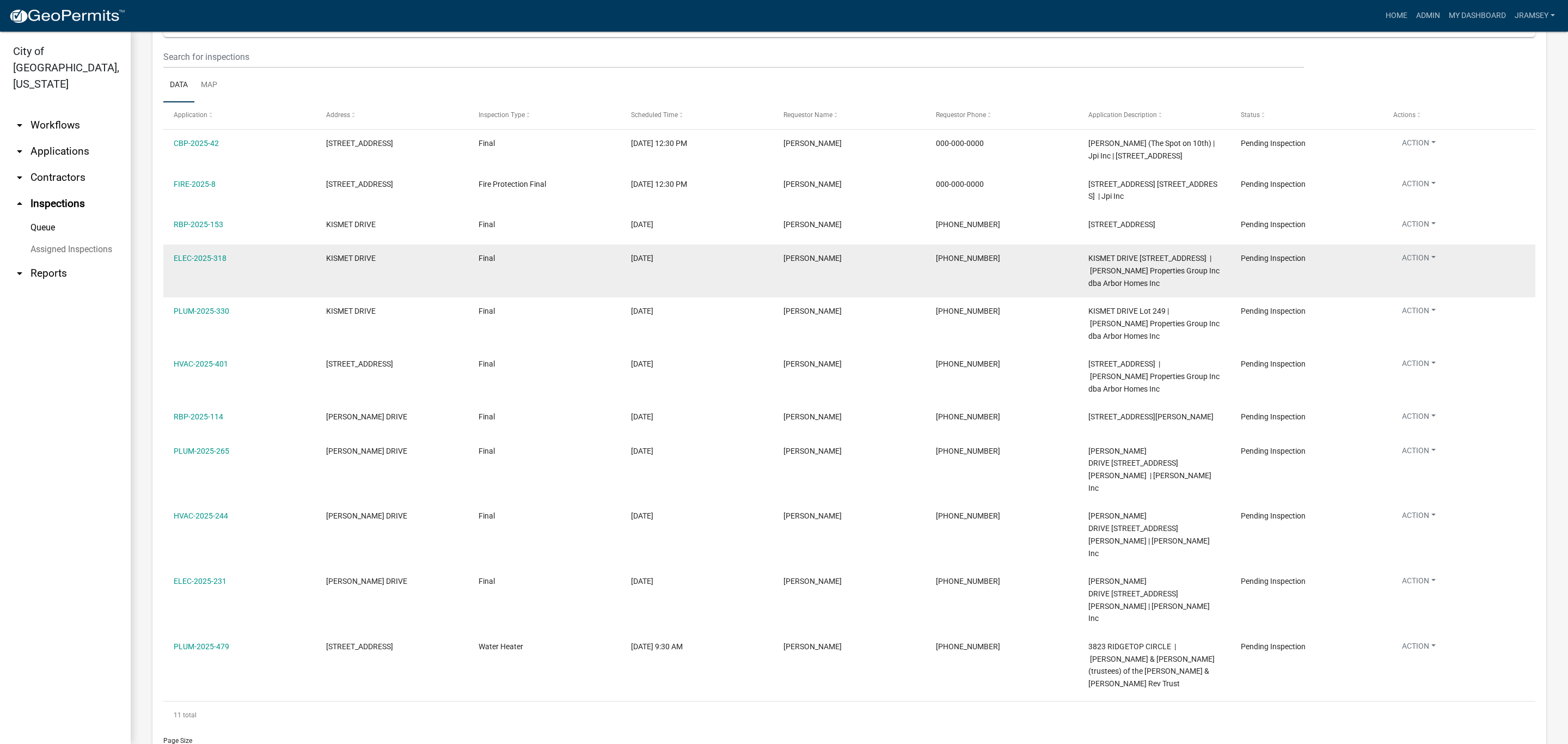
scroll to position [48, 0]
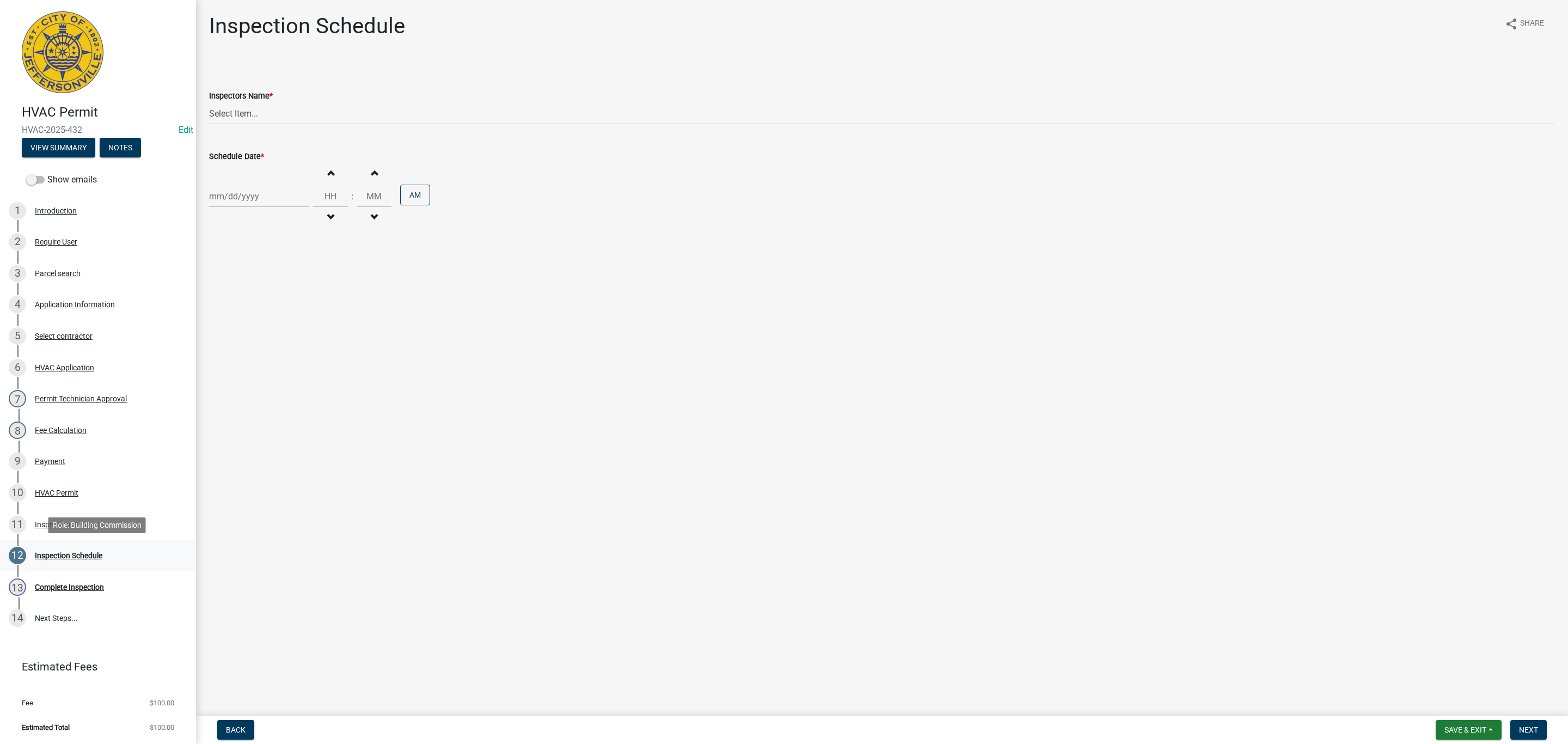
click at [56, 553] on div "Inspection Schedule" at bounding box center [68, 556] width 67 height 8
click at [60, 523] on div "Inspection Request" at bounding box center [67, 524] width 64 height 8
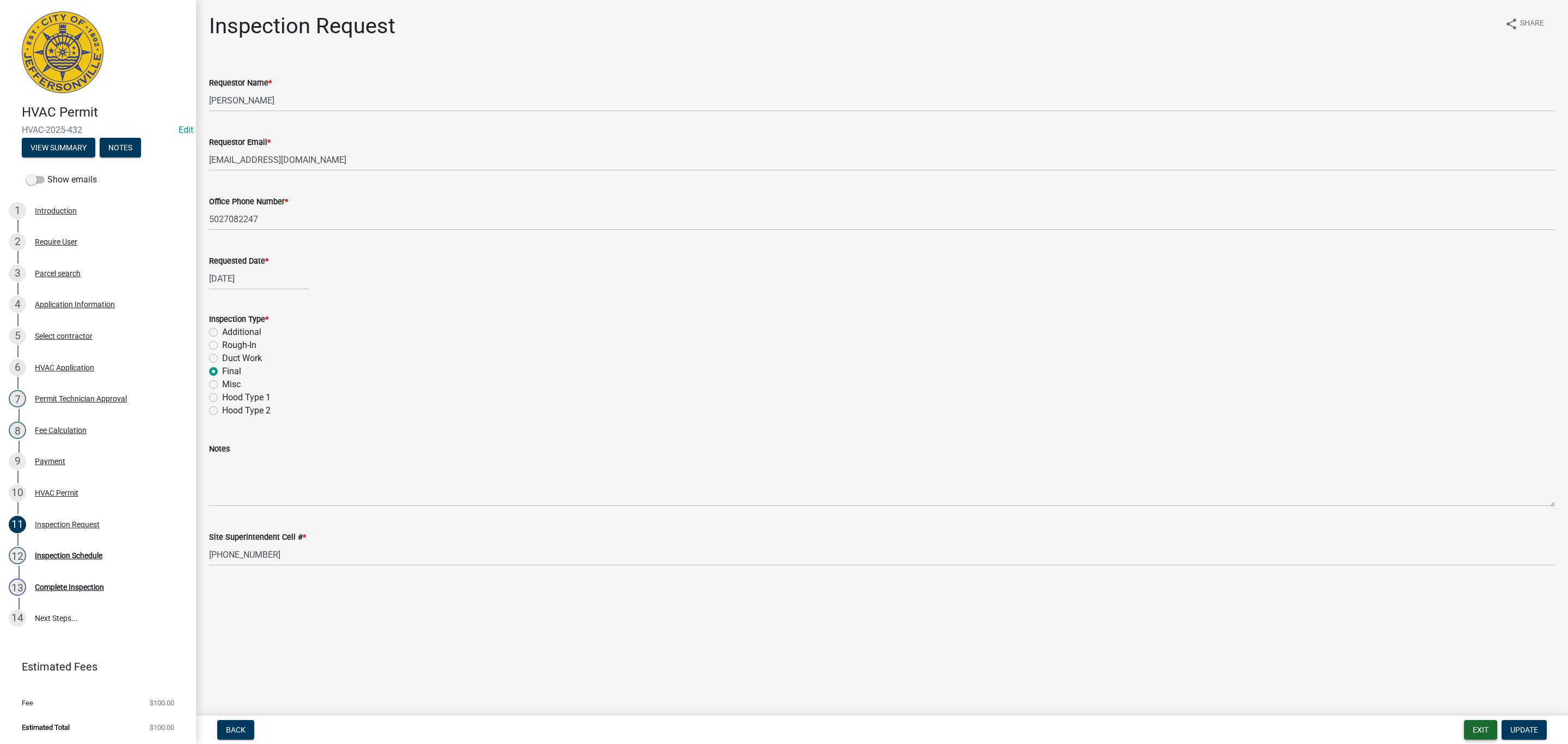
click at [1479, 724] on button "Exit" at bounding box center [1481, 729] width 33 height 20
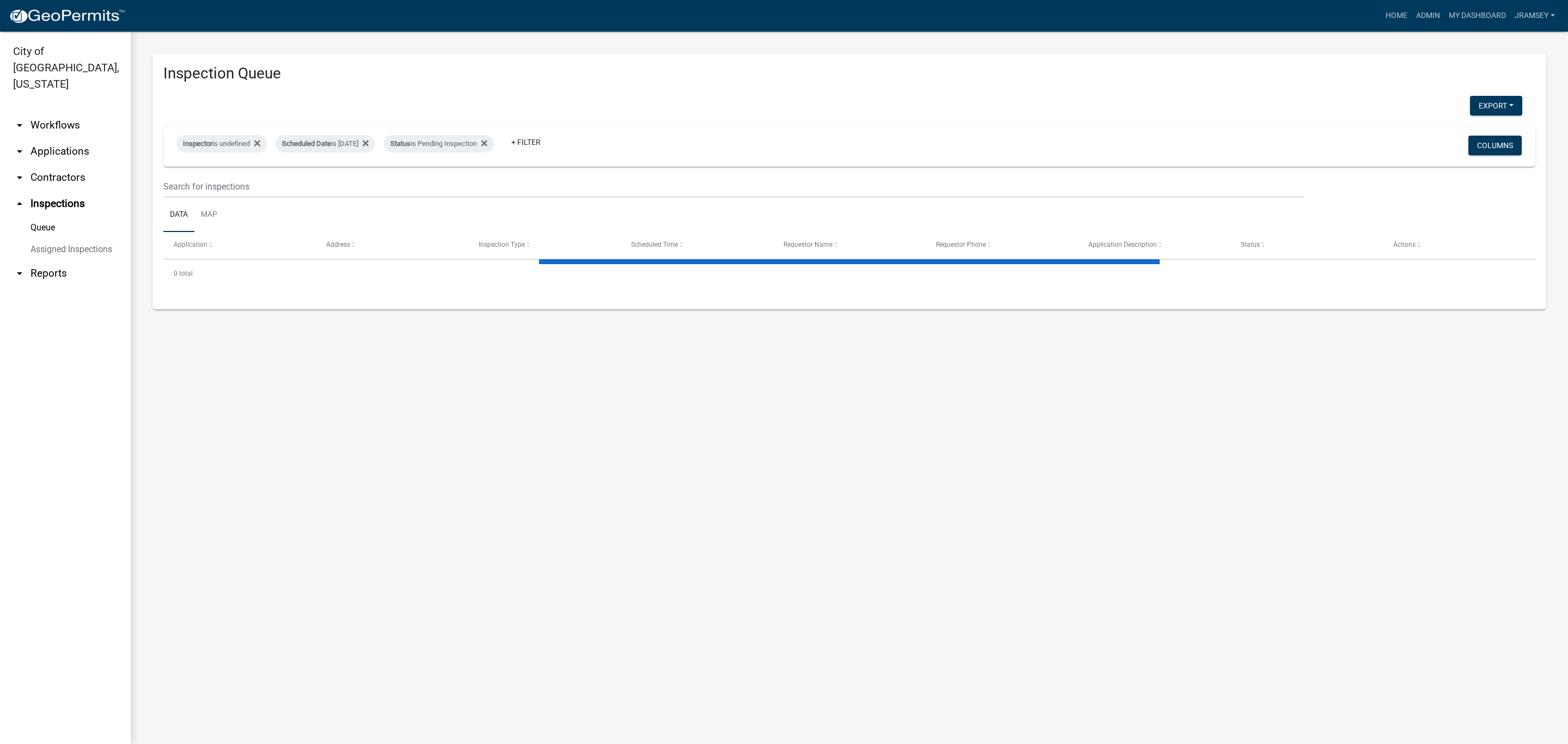
select select "2: 50"
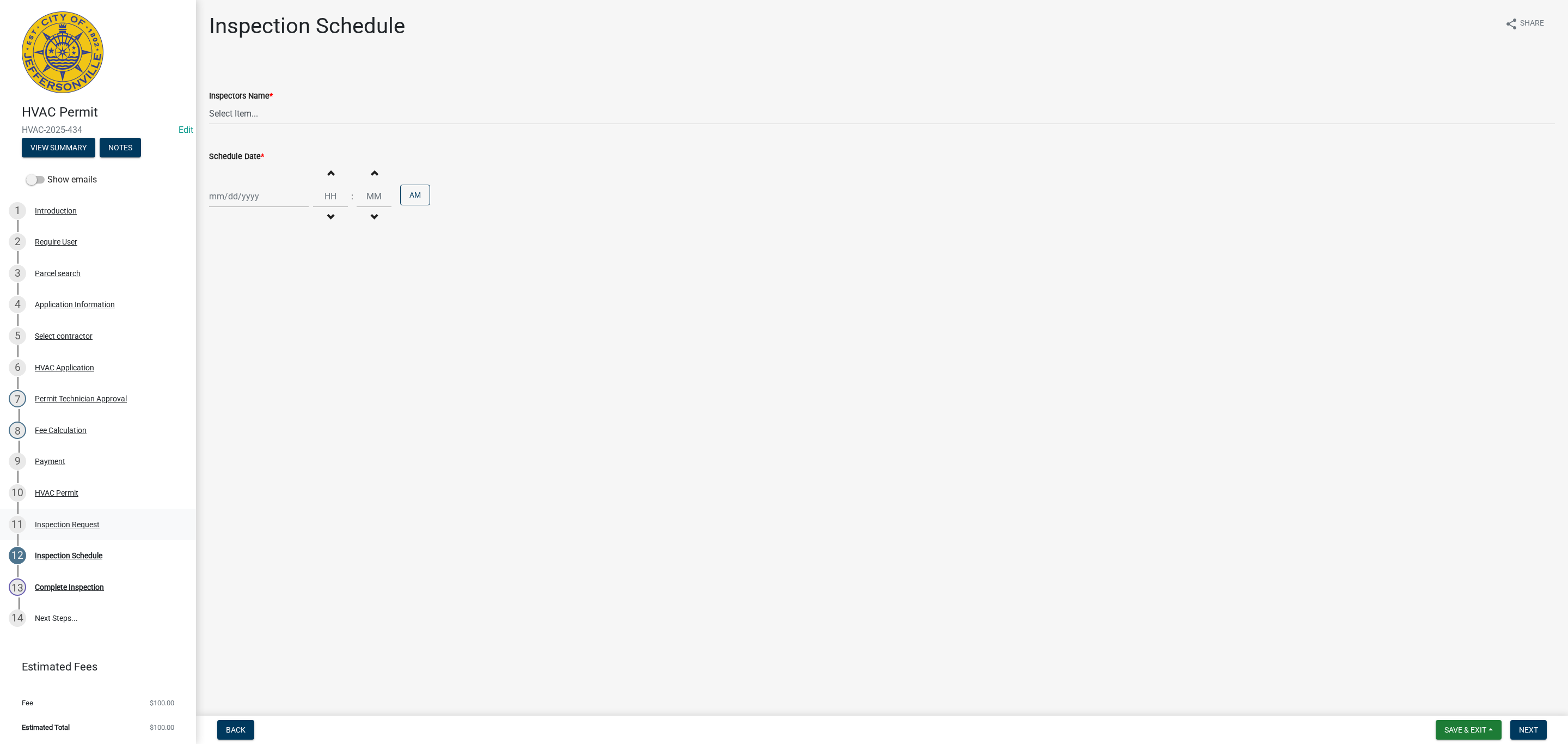
click at [65, 529] on div "11 Inspection Request" at bounding box center [94, 524] width 170 height 18
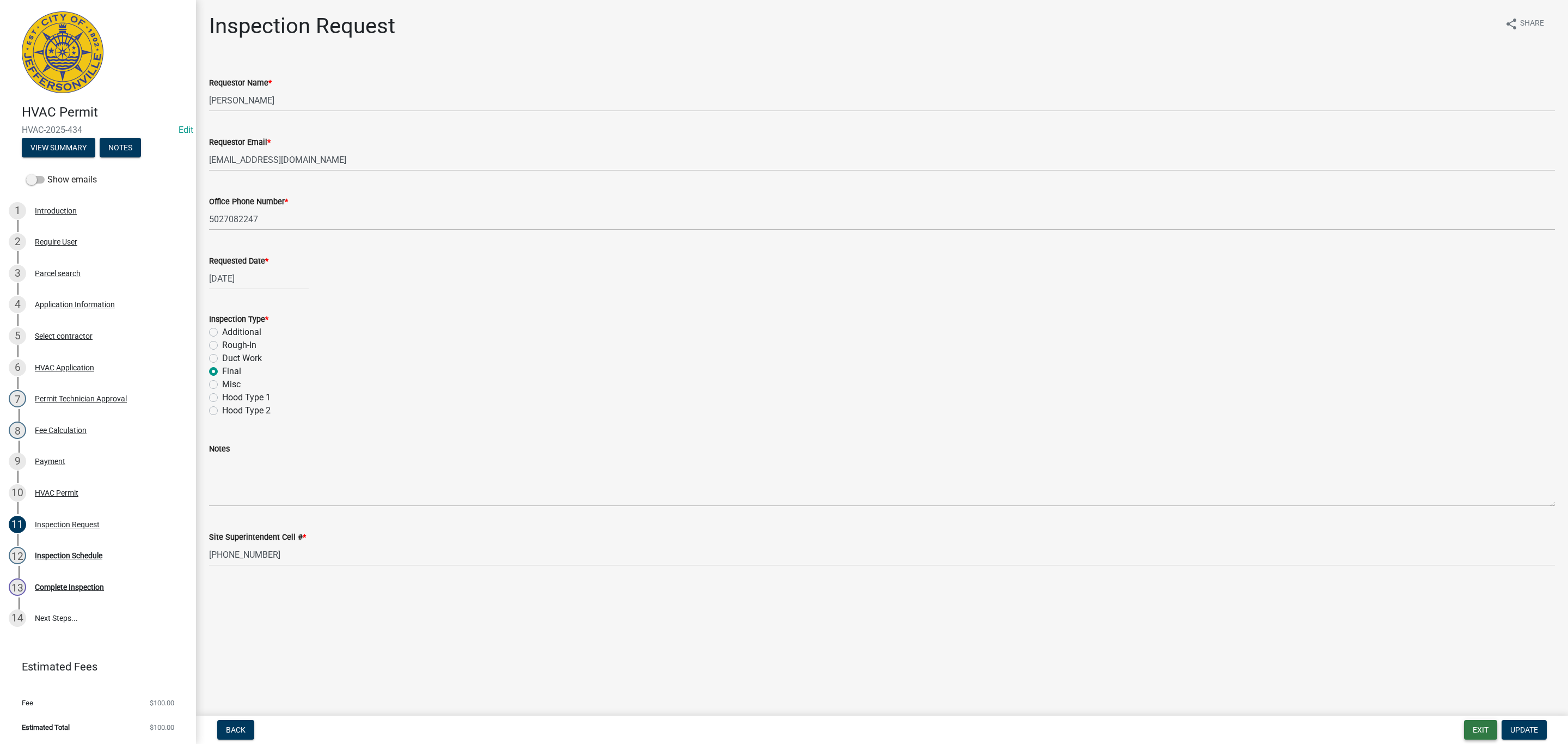
click at [1479, 731] on button "Exit" at bounding box center [1481, 729] width 33 height 20
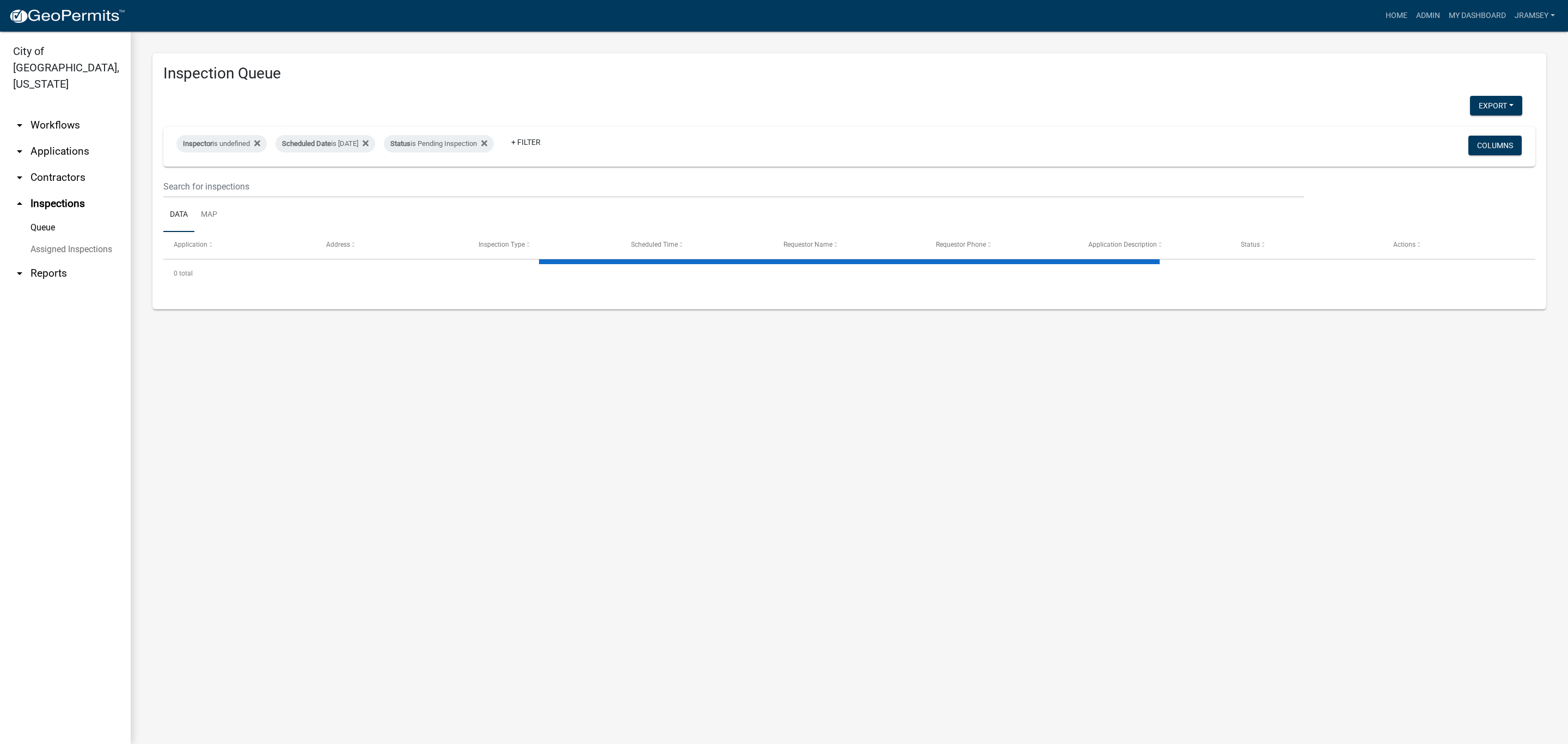
select select "2: 50"
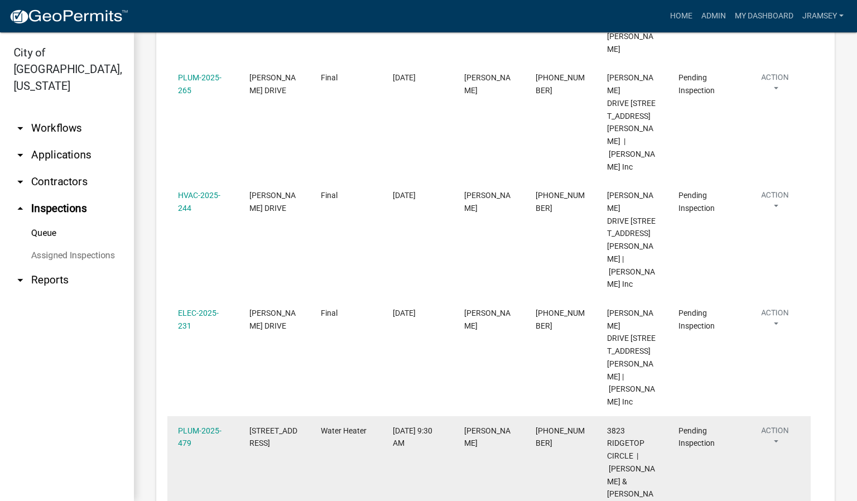
scroll to position [934, 0]
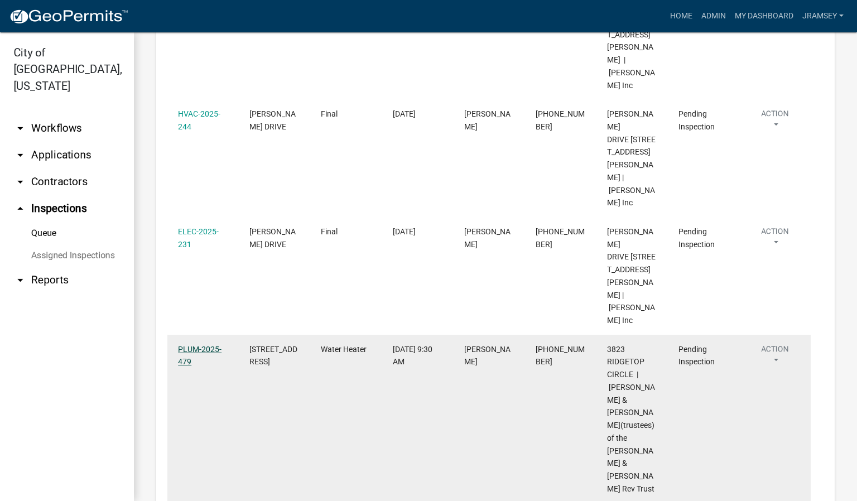
click at [196, 345] on link "PLUM-2025-479" at bounding box center [199, 356] width 43 height 22
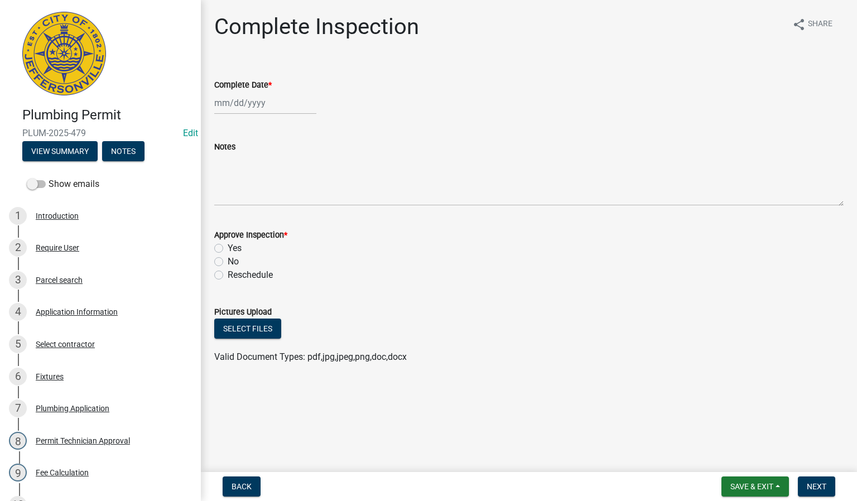
click at [235, 105] on div at bounding box center [265, 102] width 102 height 23
select select "9"
select select "2025"
click at [226, 176] on div "8" at bounding box center [225, 180] width 18 height 18
type input "[DATE]"
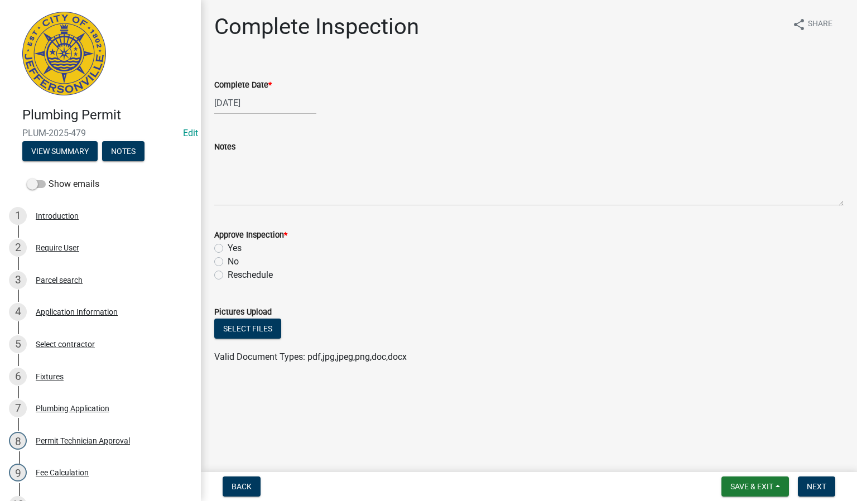
click at [228, 248] on label "Yes" at bounding box center [235, 247] width 14 height 13
click at [228, 248] on input "Yes" at bounding box center [231, 244] width 7 height 7
radio input "true"
click at [813, 485] on span "Next" at bounding box center [816, 486] width 20 height 9
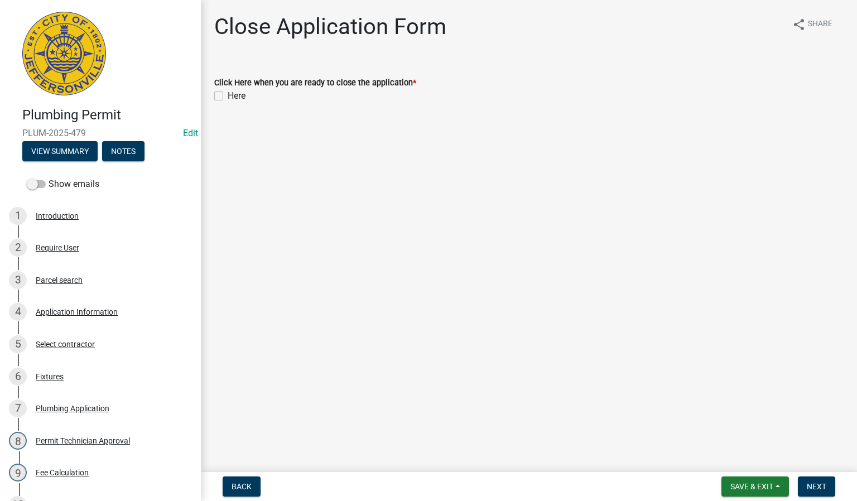
click at [228, 93] on label "Here" at bounding box center [237, 95] width 18 height 13
click at [228, 93] on input "Here" at bounding box center [231, 92] width 7 height 7
checkbox input "true"
click at [812, 486] on span "Next" at bounding box center [816, 486] width 20 height 9
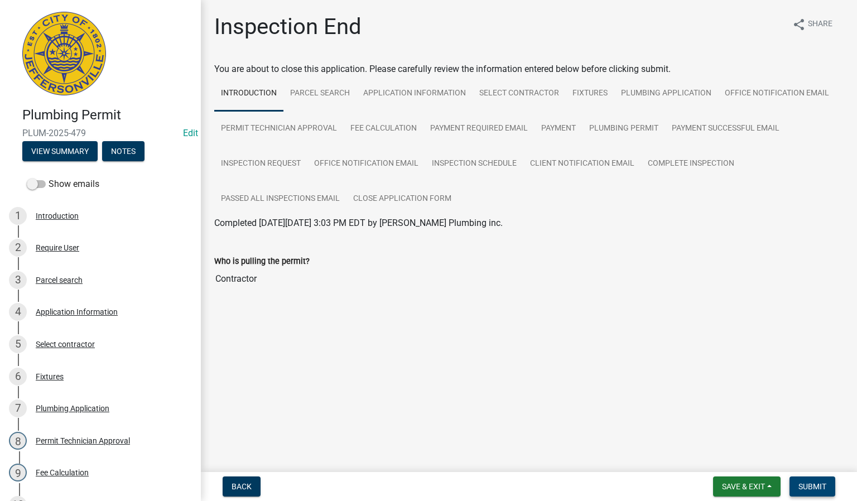
click at [801, 486] on span "Submit" at bounding box center [812, 486] width 28 height 9
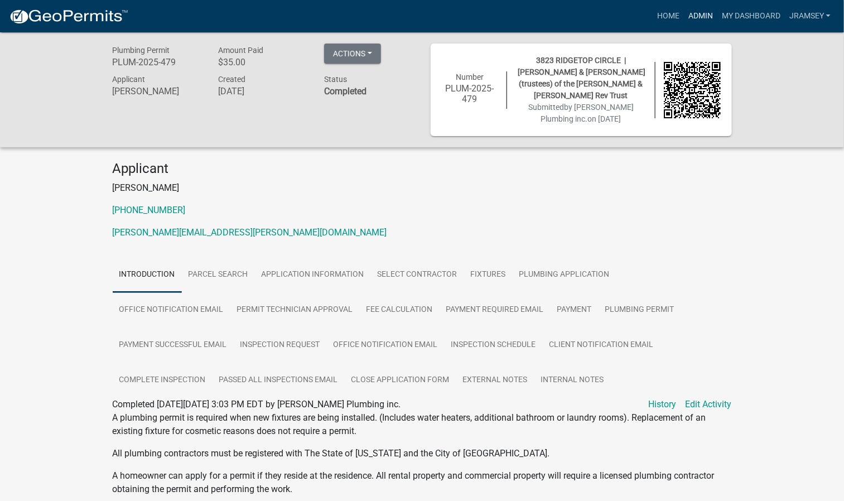
click at [702, 11] on link "Admin" at bounding box center [700, 16] width 33 height 21
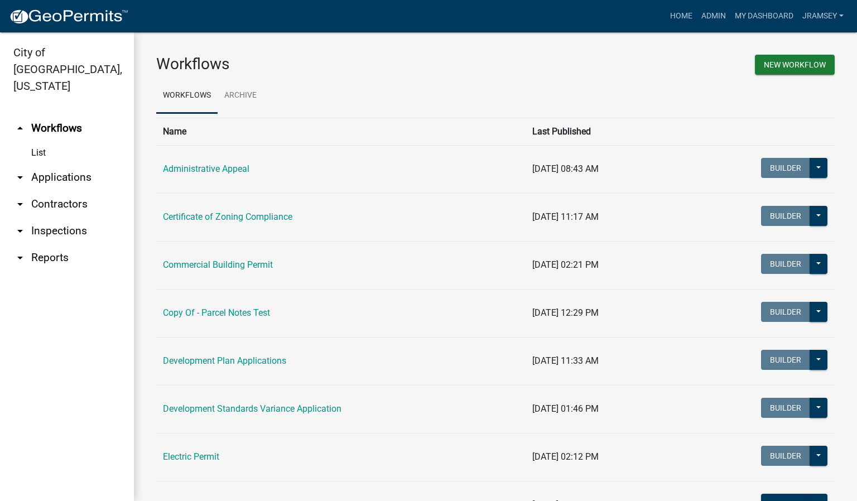
click at [54, 217] on link "arrow_drop_down Inspections" at bounding box center [67, 230] width 134 height 27
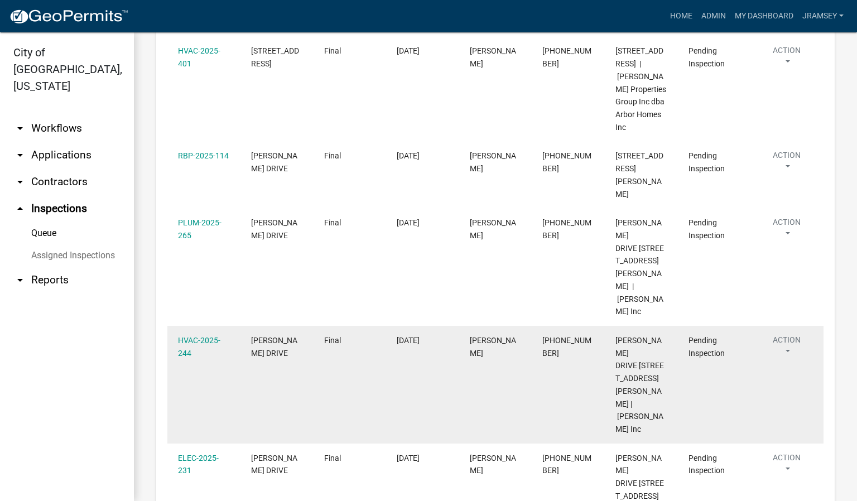
scroll to position [693, 0]
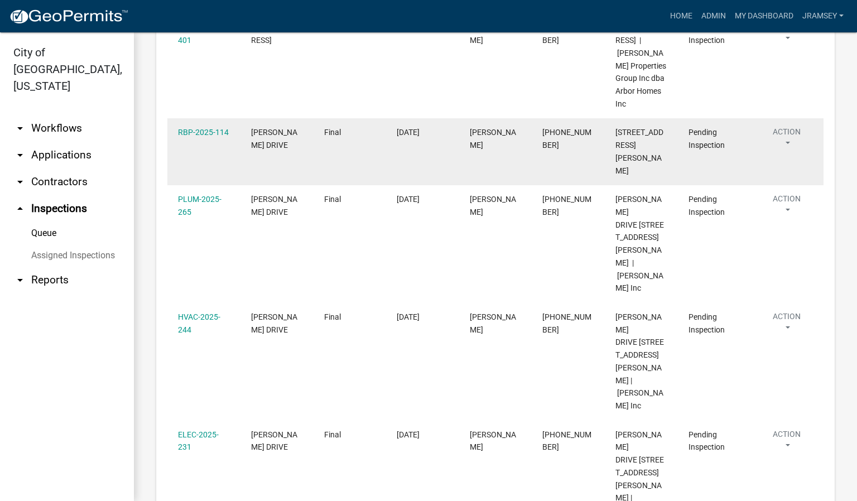
click at [792, 154] on button "Action" at bounding box center [786, 140] width 51 height 28
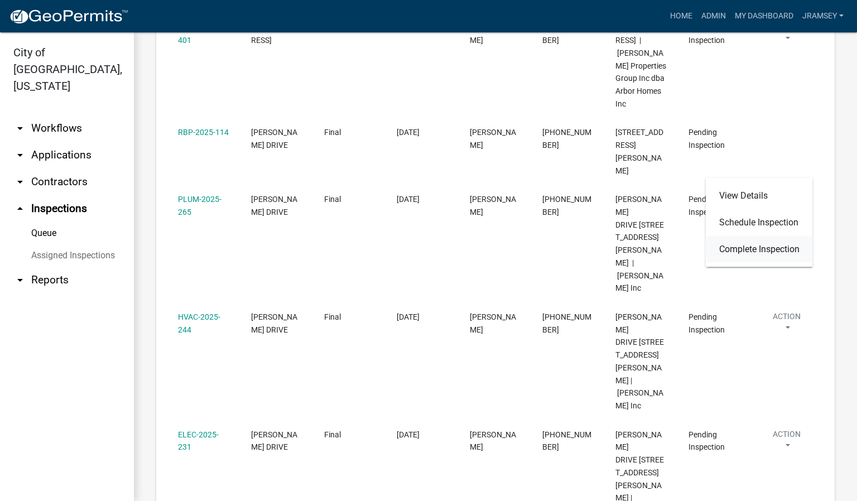
click at [771, 246] on link "Complete Inspection" at bounding box center [758, 249] width 107 height 27
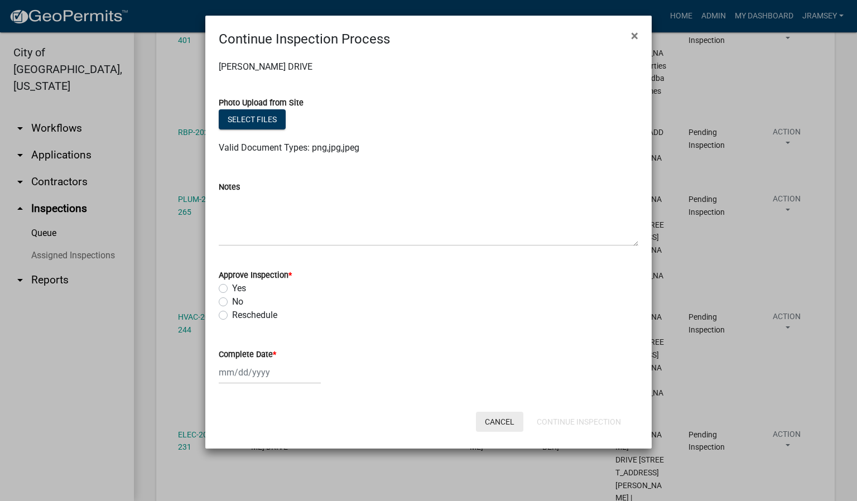
click at [497, 424] on button "Cancel" at bounding box center [499, 422] width 47 height 20
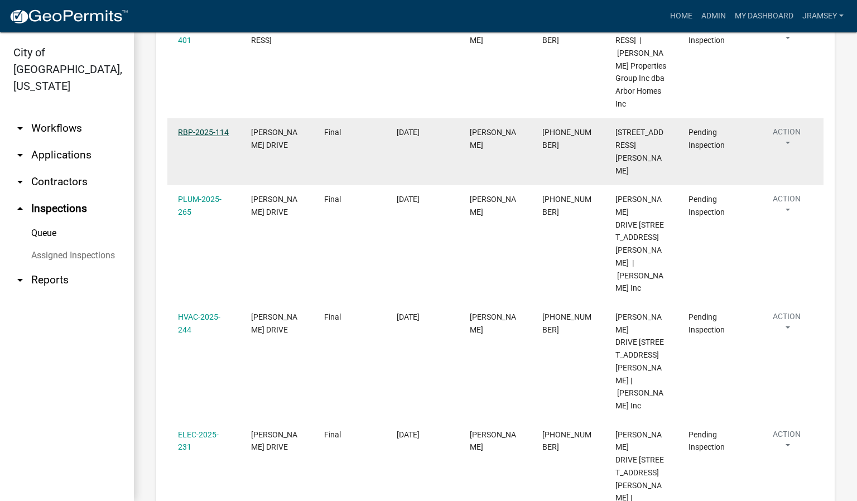
click at [210, 137] on link "RBP-2025-114" at bounding box center [203, 132] width 51 height 9
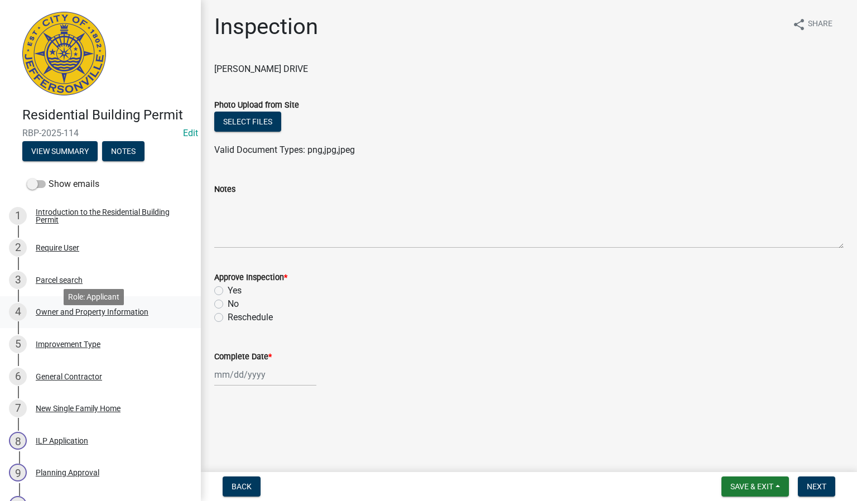
click at [94, 316] on div "Owner and Property Information" at bounding box center [92, 312] width 113 height 8
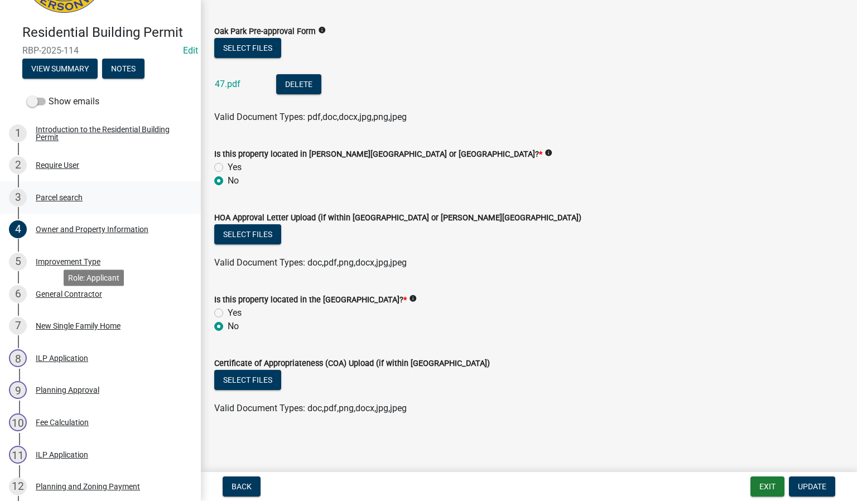
scroll to position [84, 0]
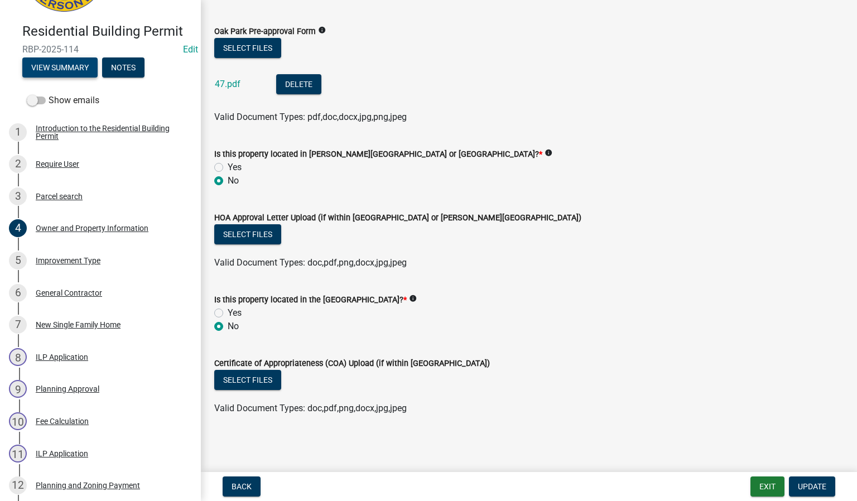
click at [67, 78] on button "View Summary" at bounding box center [59, 67] width 75 height 20
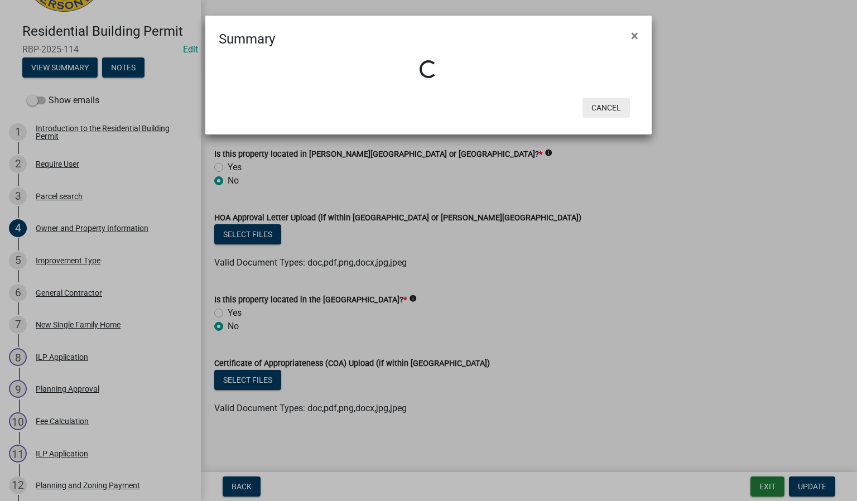
click at [611, 107] on button "Cancel" at bounding box center [605, 108] width 47 height 20
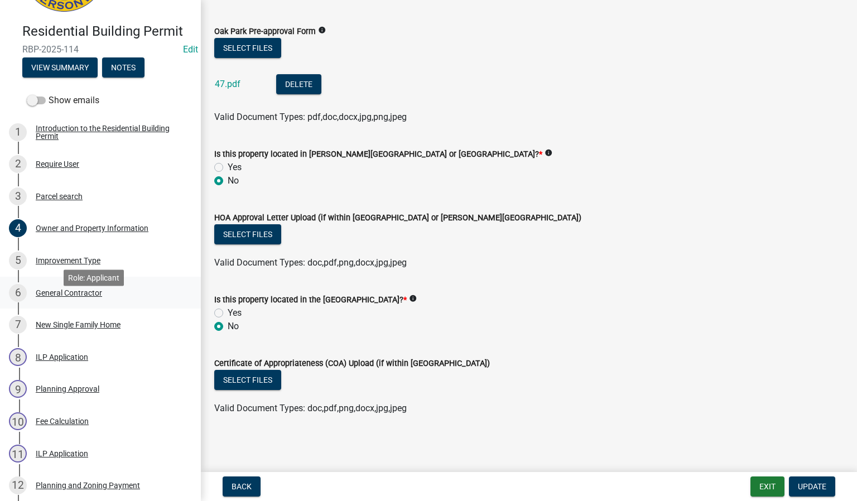
click at [82, 297] on div "General Contractor" at bounding box center [69, 293] width 66 height 8
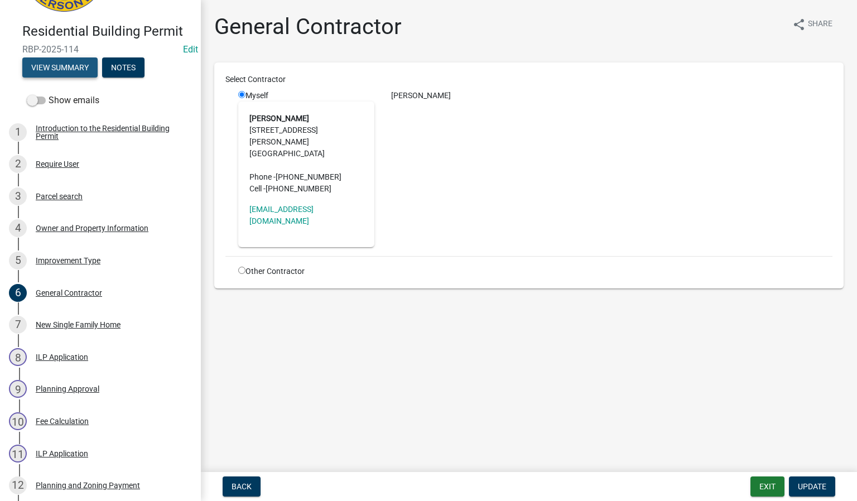
click at [67, 78] on button "View Summary" at bounding box center [59, 67] width 75 height 20
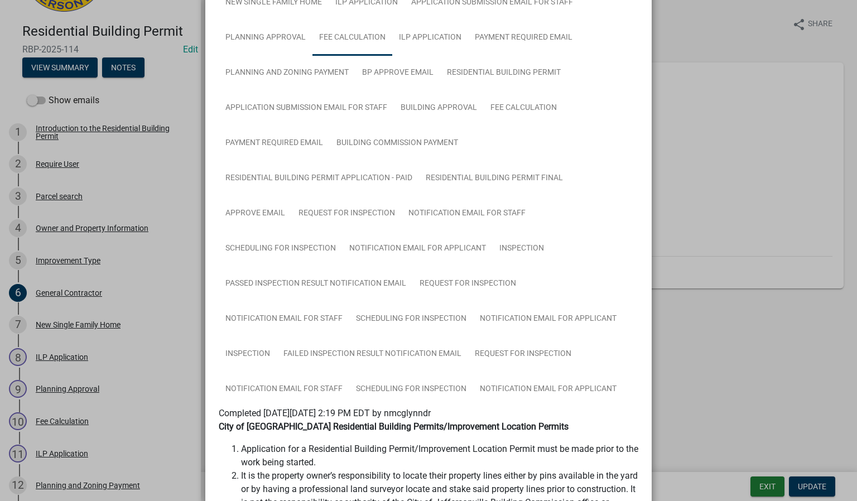
scroll to position [167, 0]
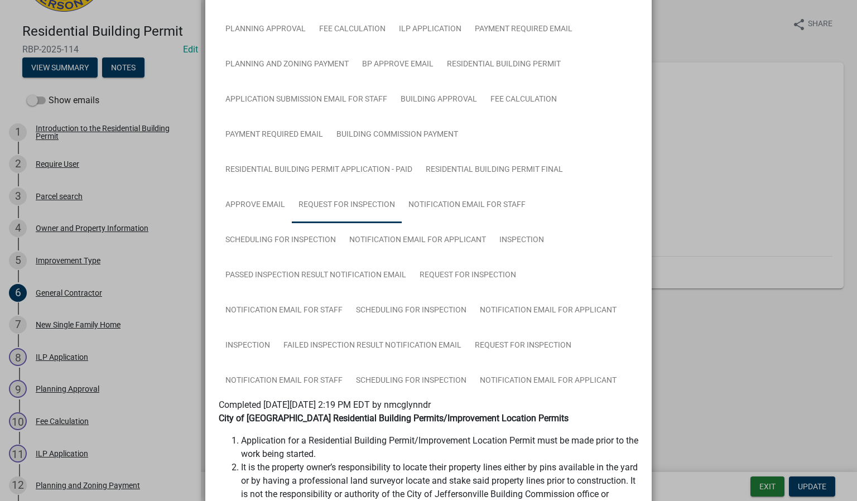
click at [345, 207] on link "Request for Inspection" at bounding box center [347, 205] width 110 height 36
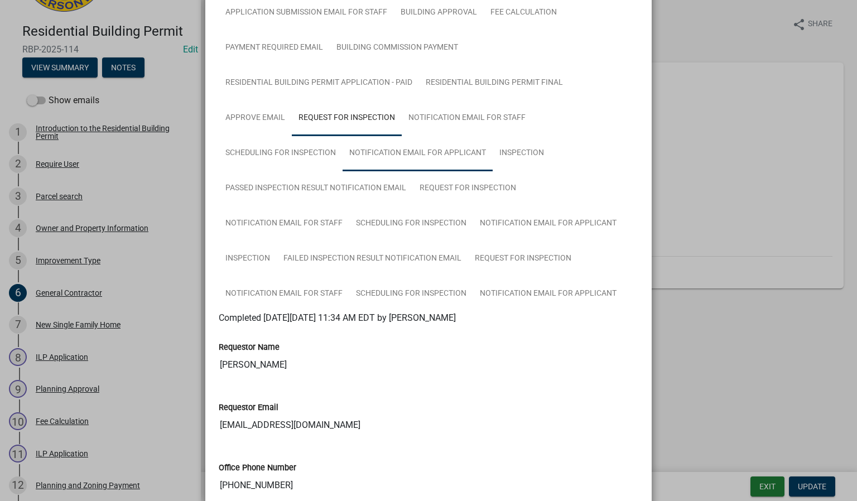
scroll to position [251, 0]
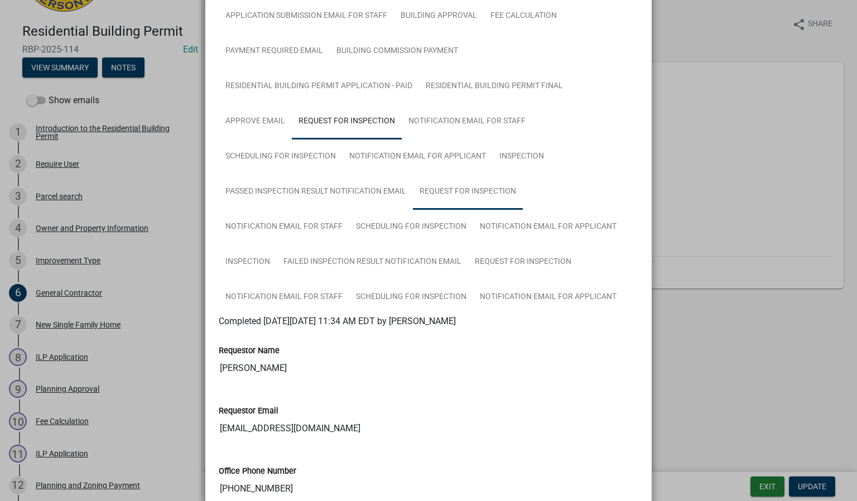
click at [437, 190] on link "Request for Inspection" at bounding box center [468, 192] width 110 height 36
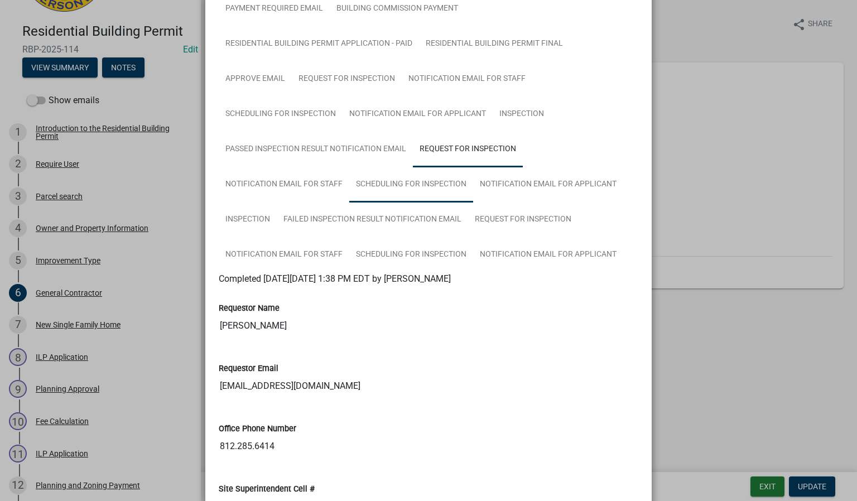
scroll to position [248, 0]
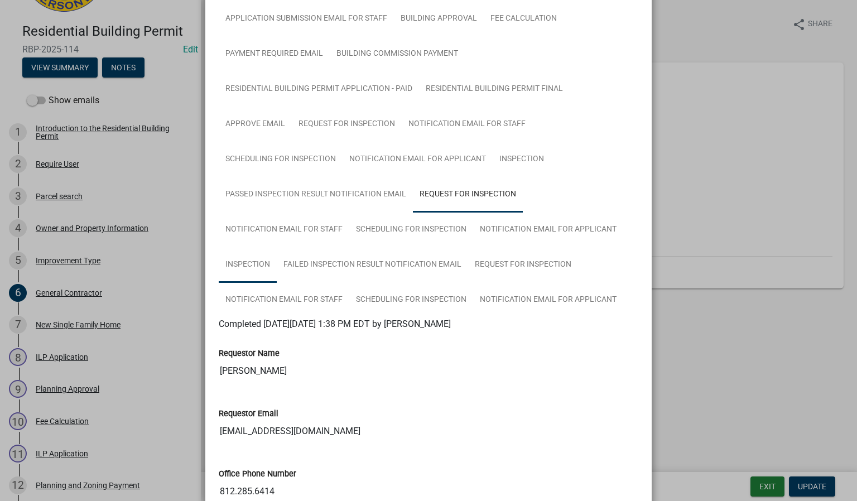
click at [241, 261] on link "Inspection" at bounding box center [248, 265] width 58 height 36
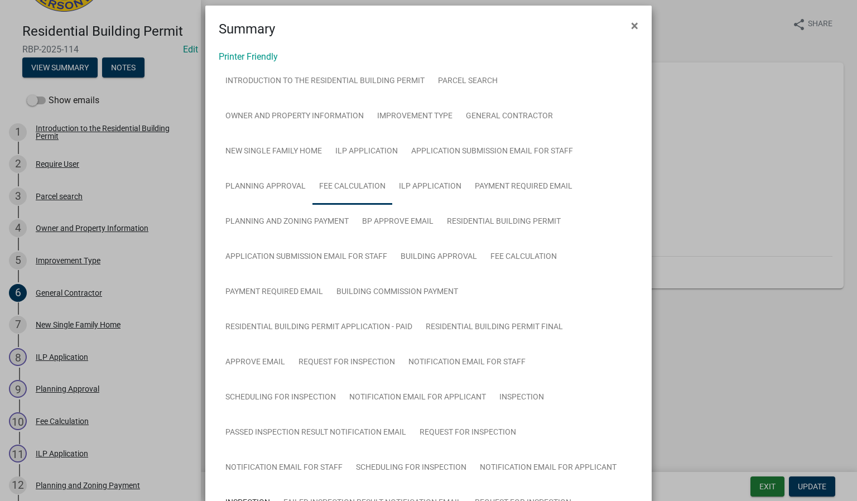
scroll to position [0, 0]
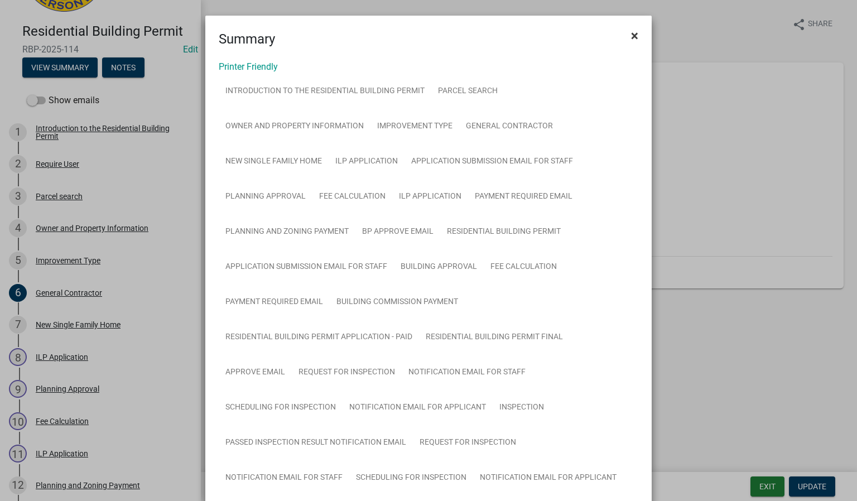
click at [631, 36] on span "×" at bounding box center [634, 36] width 7 height 16
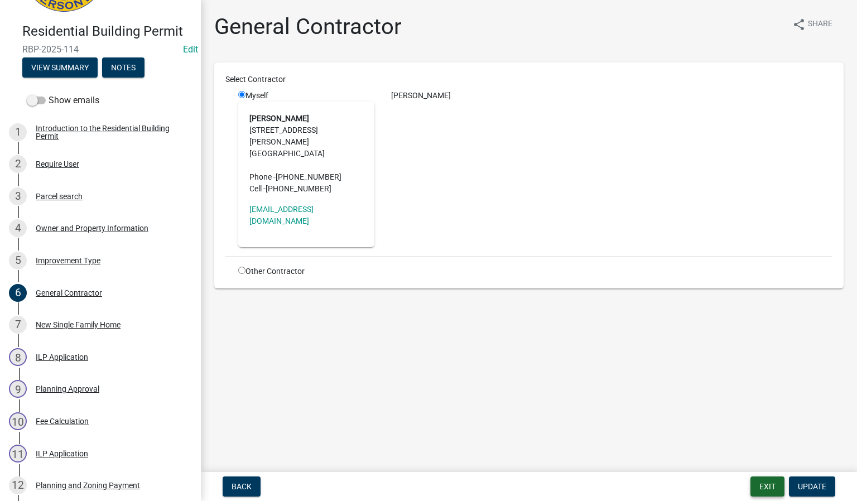
click at [762, 489] on button "Exit" at bounding box center [767, 486] width 34 height 20
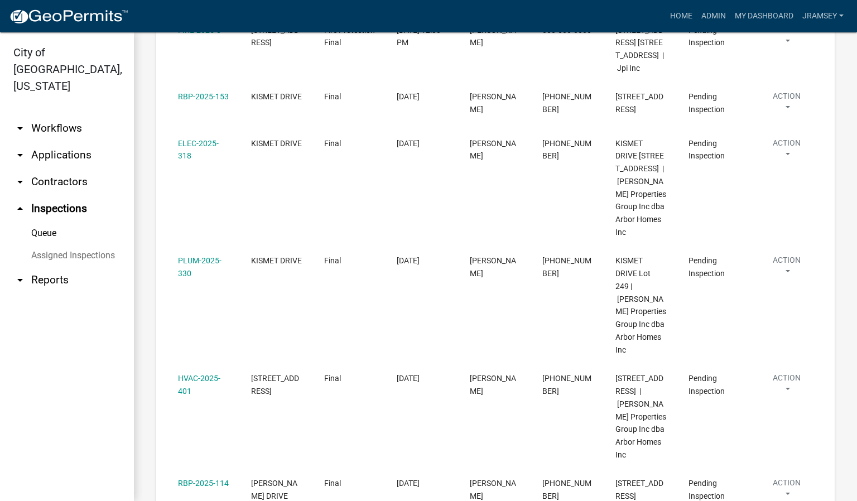
scroll to position [335, 0]
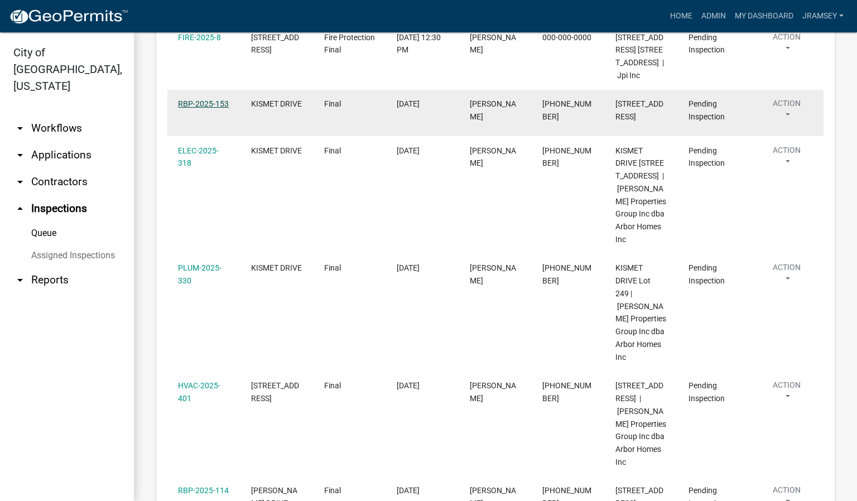
click at [201, 108] on link "RBP-2025-153" at bounding box center [203, 103] width 51 height 9
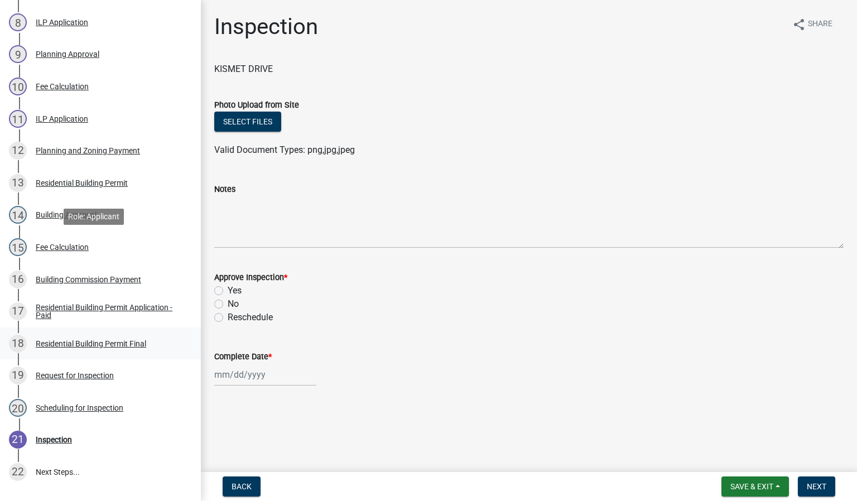
scroll to position [586, 0]
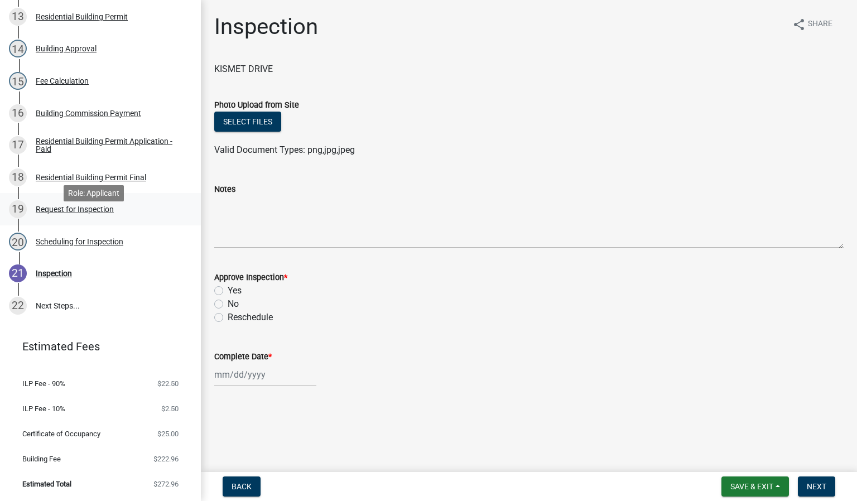
click at [69, 213] on div "Request for Inspection" at bounding box center [75, 209] width 78 height 8
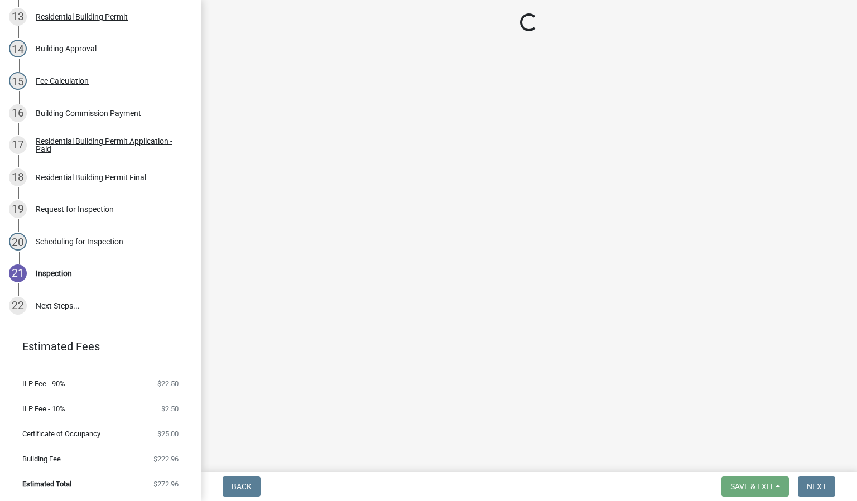
select select "8ea0f6e5-dde7-4881-a999-02519822ccbf"
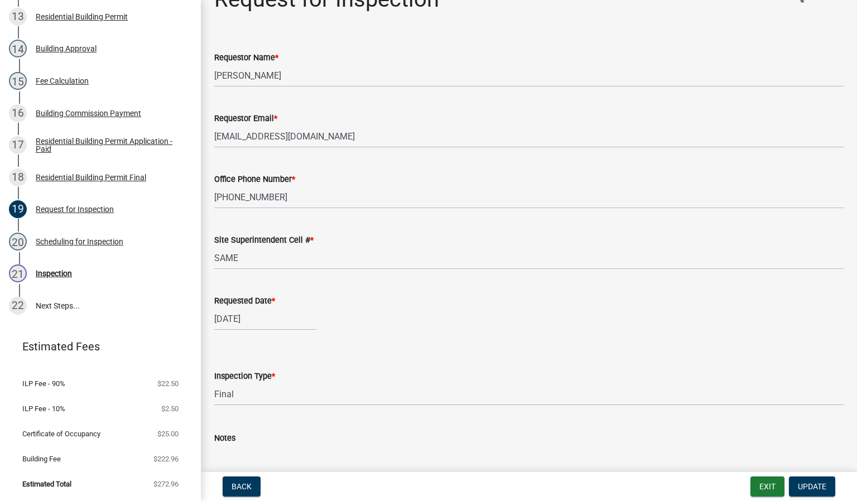
scroll to position [25, 0]
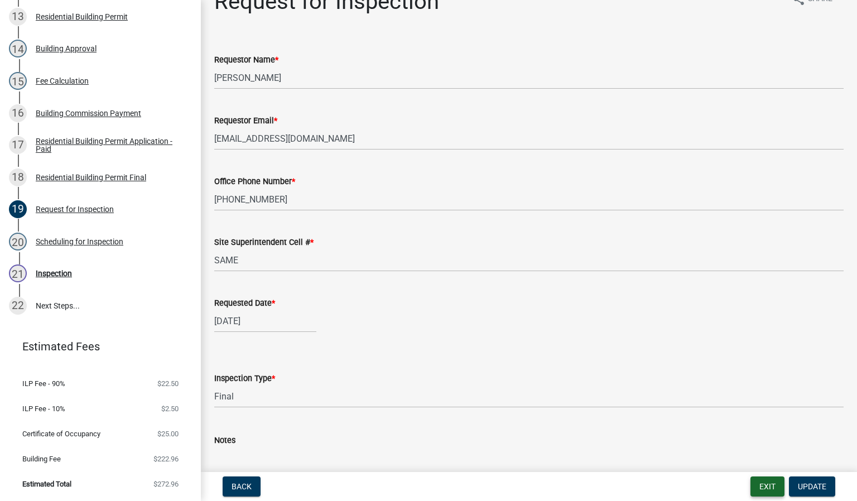
click at [772, 487] on button "Exit" at bounding box center [767, 486] width 34 height 20
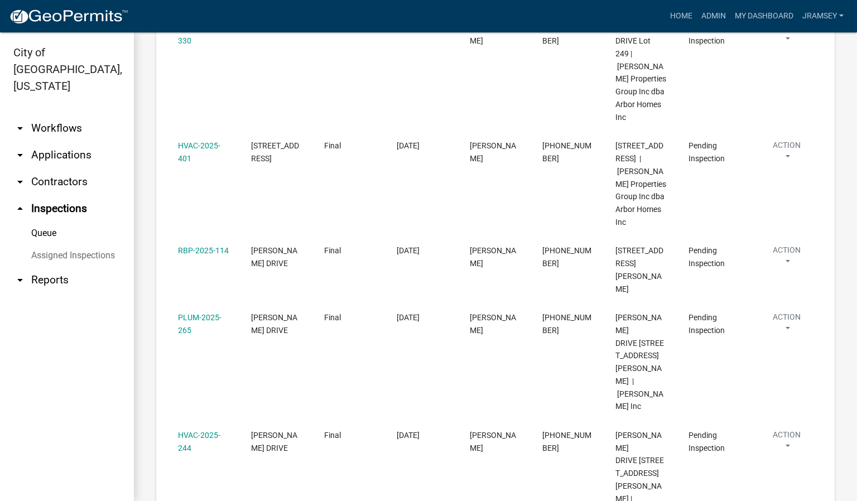
scroll to position [669, 0]
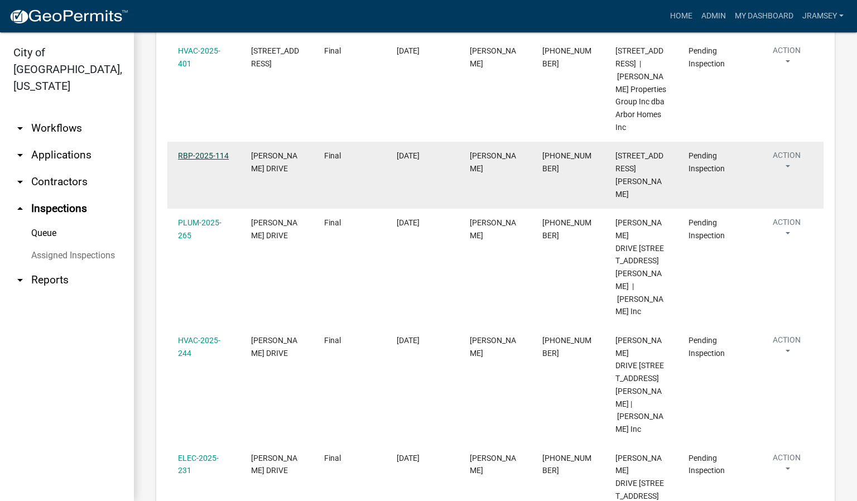
click at [193, 160] on link "RBP-2025-114" at bounding box center [203, 155] width 51 height 9
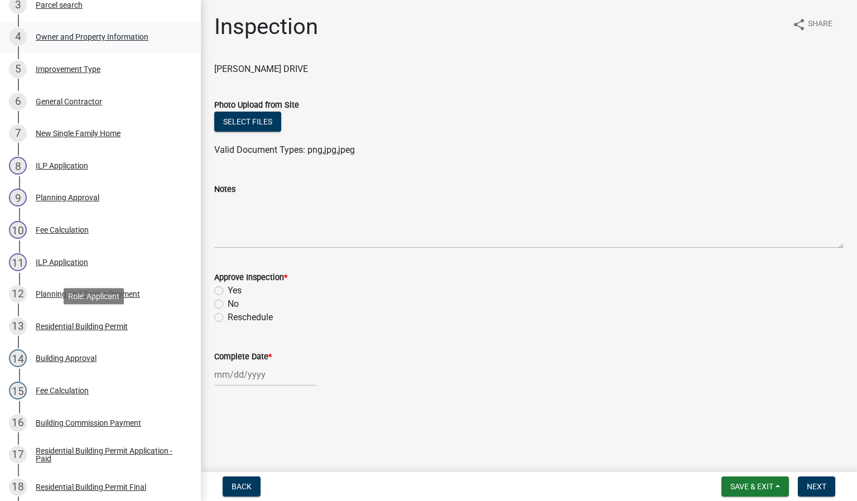
scroll to position [418, 0]
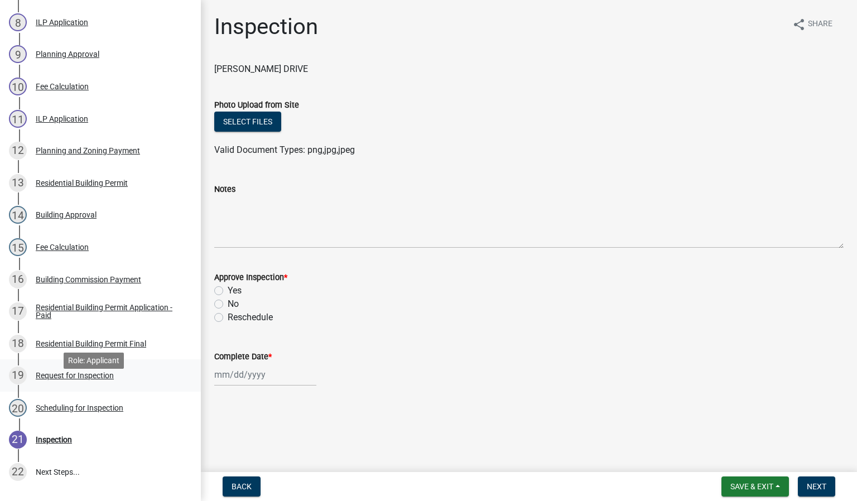
click at [69, 379] on div "Request for Inspection" at bounding box center [75, 375] width 78 height 8
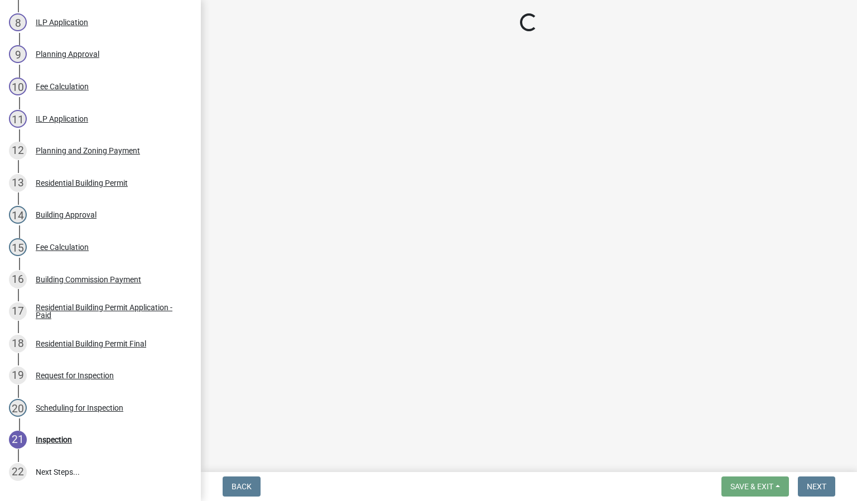
select select "8ea0f6e5-dde7-4881-a999-02519822ccbf"
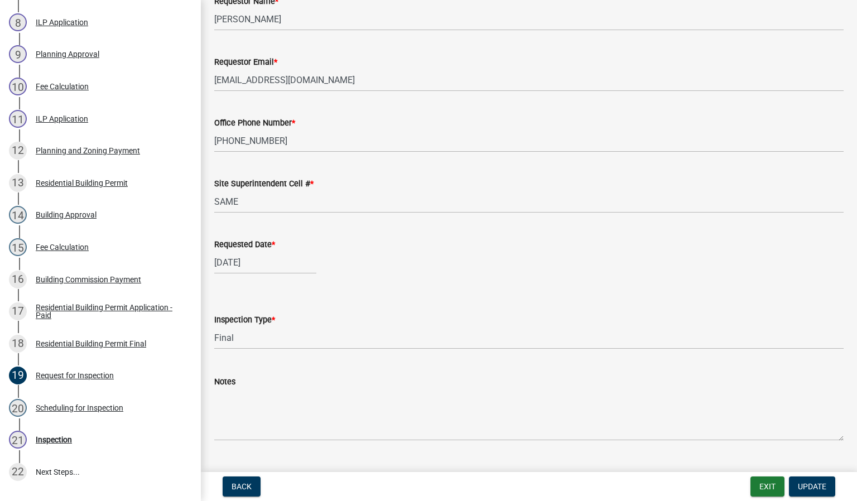
scroll to position [0, 0]
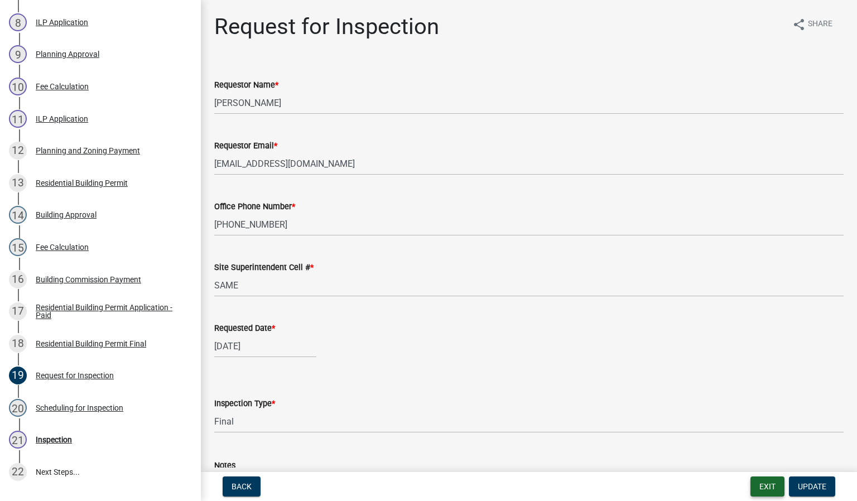
click at [768, 487] on button "Exit" at bounding box center [767, 486] width 34 height 20
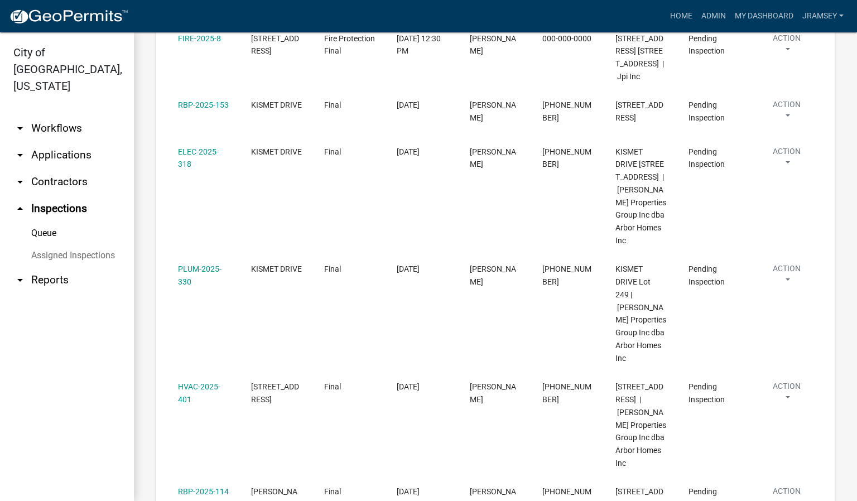
scroll to position [335, 0]
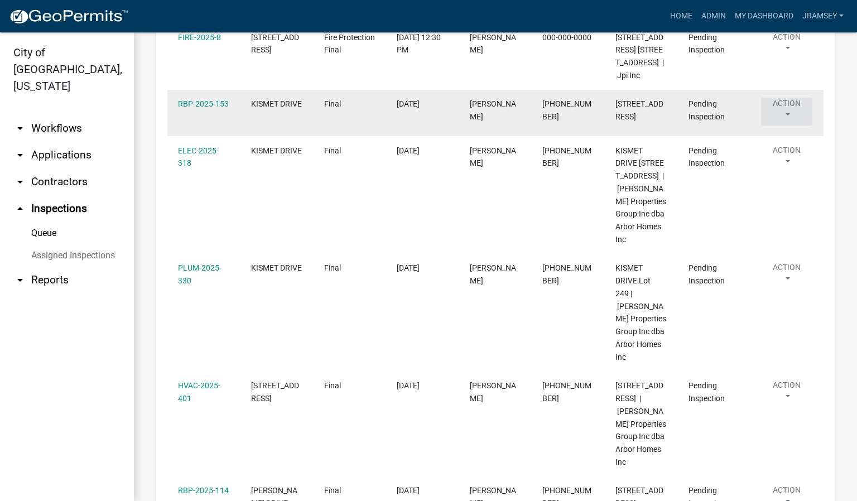
click at [782, 125] on button "Action" at bounding box center [786, 112] width 51 height 28
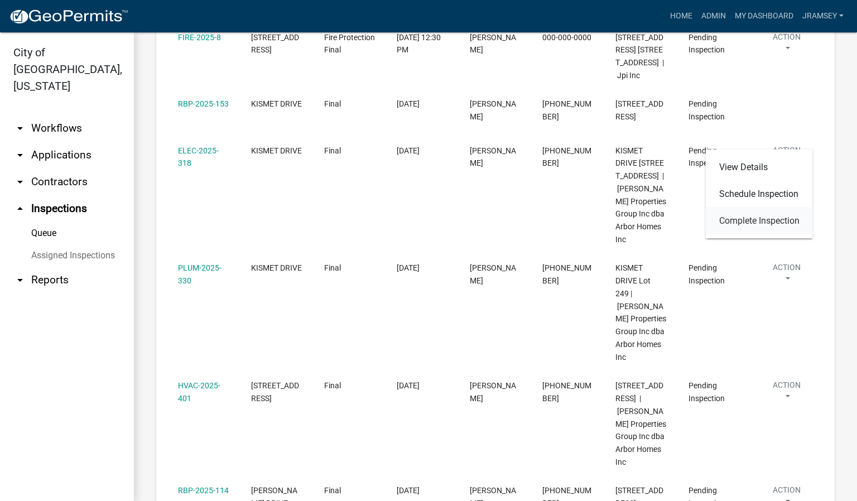
click at [740, 218] on link "Complete Inspection" at bounding box center [758, 220] width 107 height 27
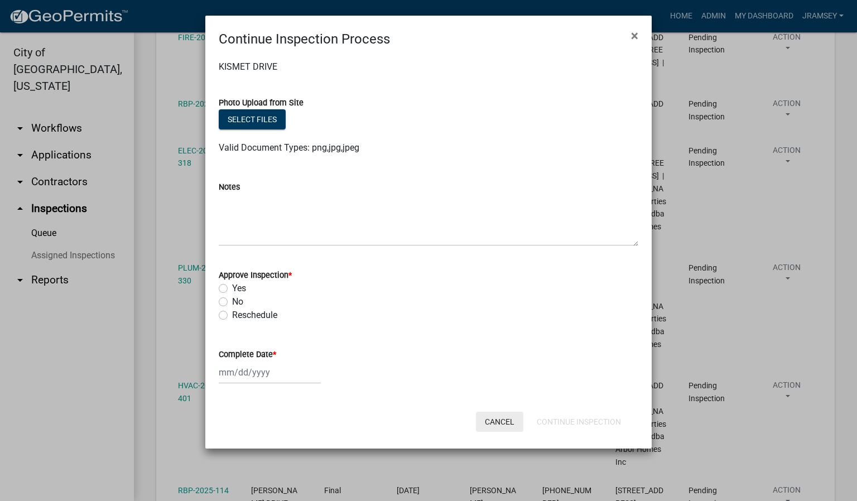
click at [501, 422] on button "Cancel" at bounding box center [499, 422] width 47 height 20
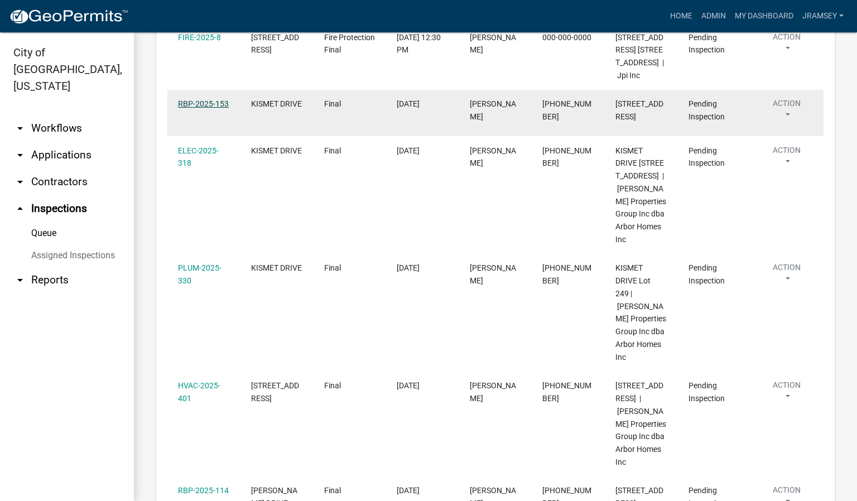
click at [206, 108] on link "RBP-2025-153" at bounding box center [203, 103] width 51 height 9
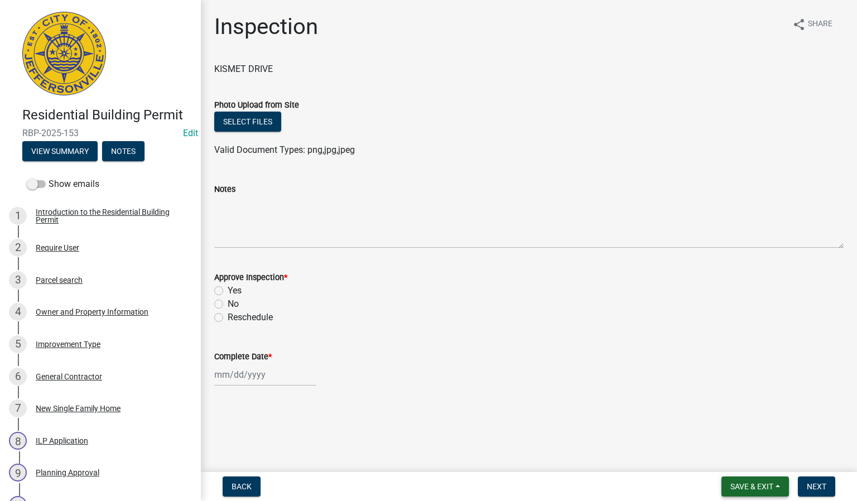
click at [755, 486] on span "Save & Exit" at bounding box center [751, 486] width 43 height 9
click at [735, 458] on button "Save & Exit" at bounding box center [743, 457] width 89 height 27
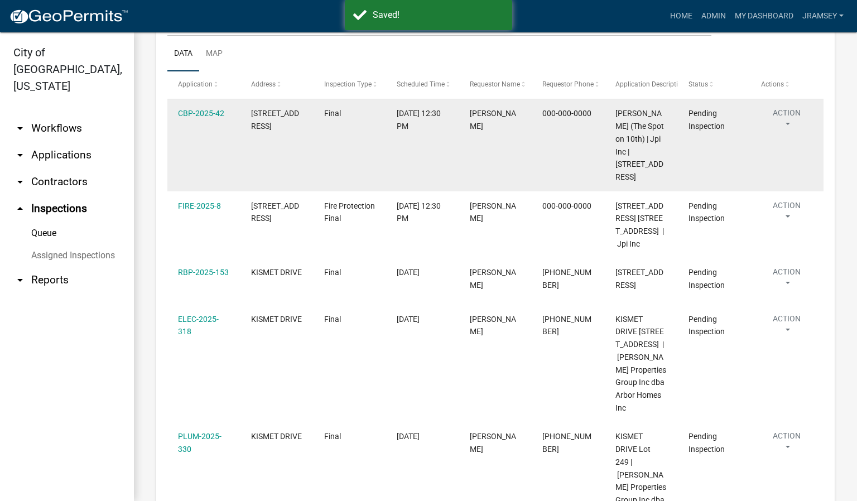
scroll to position [167, 0]
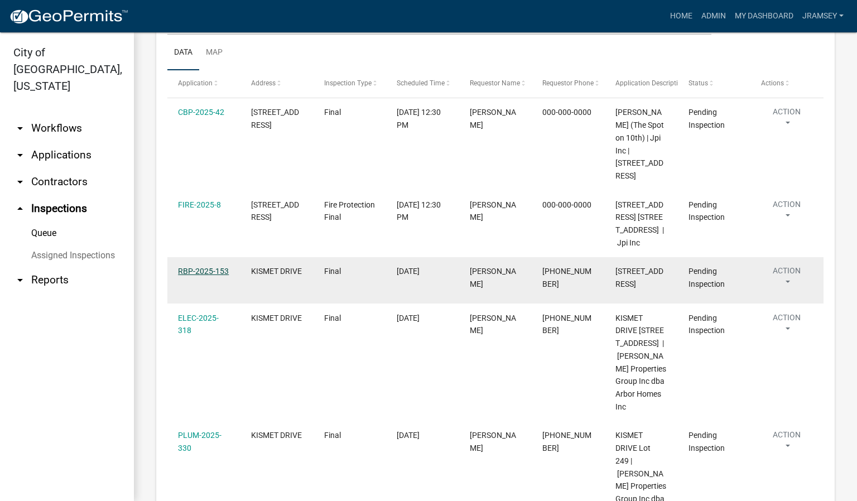
click at [202, 275] on link "RBP-2025-153" at bounding box center [203, 271] width 51 height 9
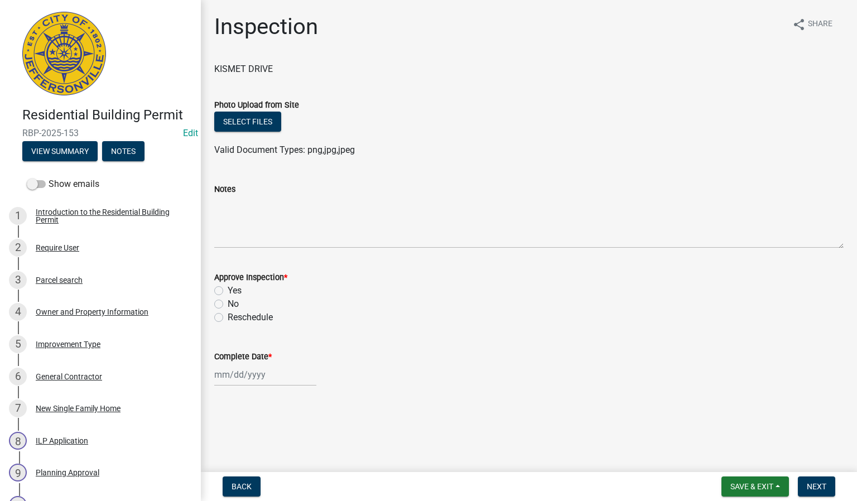
click at [228, 292] on label "Yes" at bounding box center [235, 290] width 14 height 13
click at [228, 291] on input "Yes" at bounding box center [231, 287] width 7 height 7
radio input "true"
click at [248, 370] on div at bounding box center [265, 374] width 102 height 23
select select "9"
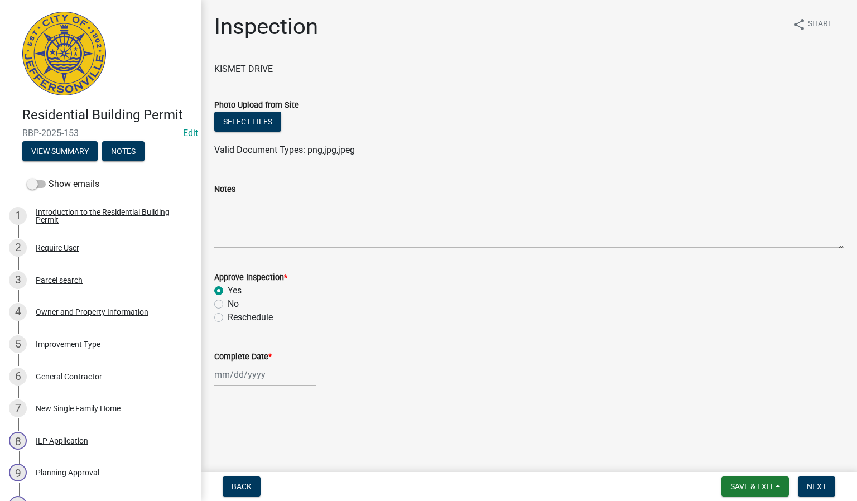
select select "2025"
click at [221, 279] on div "8" at bounding box center [225, 279] width 18 height 18
type input "[DATE]"
click at [818, 486] on span "Next" at bounding box center [816, 486] width 20 height 9
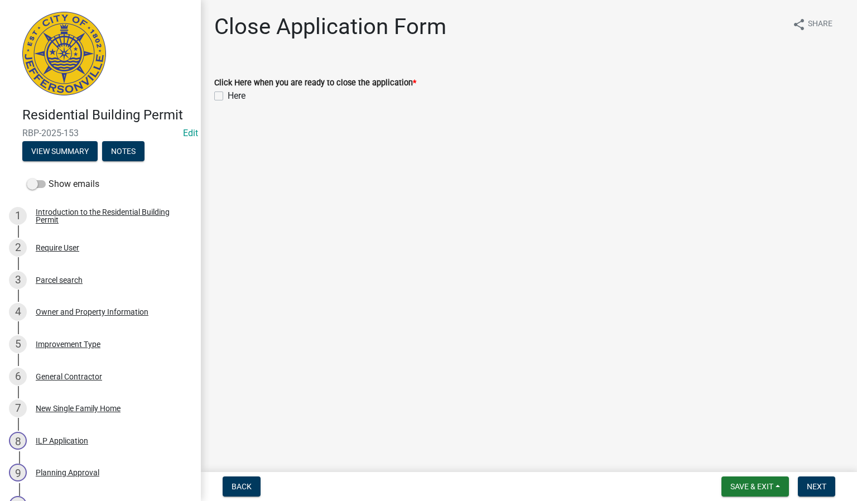
click at [228, 93] on label "Here" at bounding box center [237, 95] width 18 height 13
click at [228, 93] on input "Here" at bounding box center [231, 92] width 7 height 7
checkbox input "true"
click at [820, 489] on span "Next" at bounding box center [816, 486] width 20 height 9
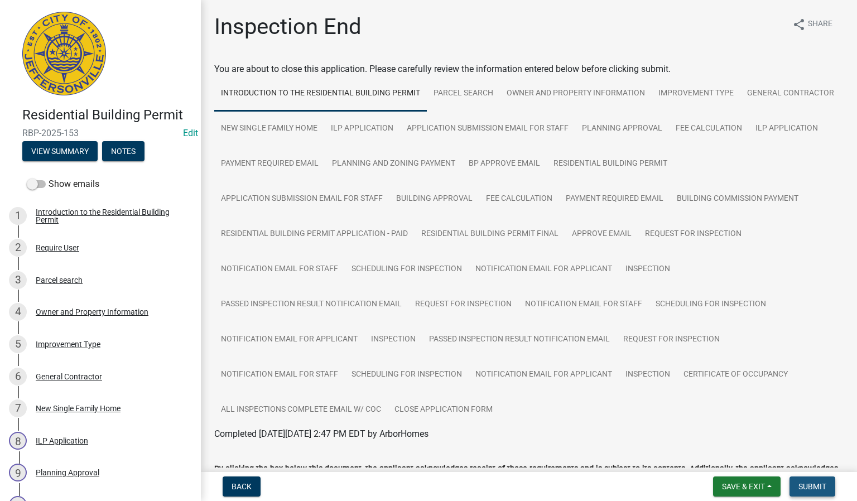
click at [801, 491] on button "Submit" at bounding box center [812, 486] width 46 height 20
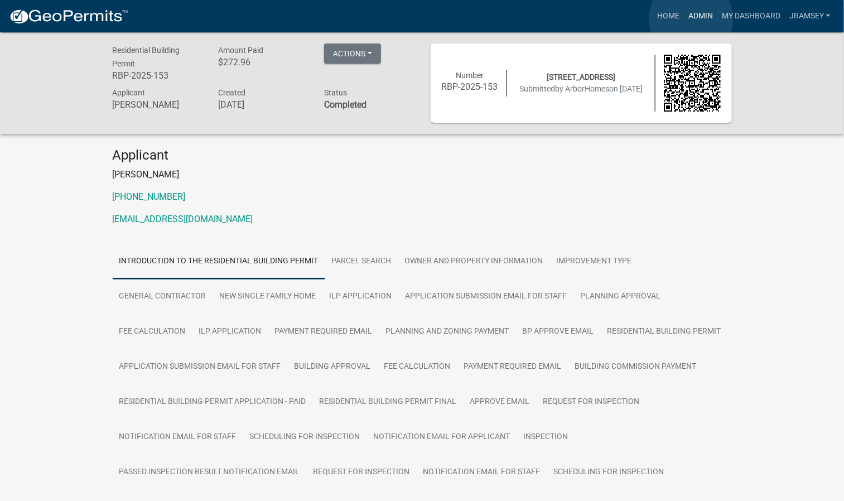
click at [691, 18] on link "Admin" at bounding box center [700, 16] width 33 height 21
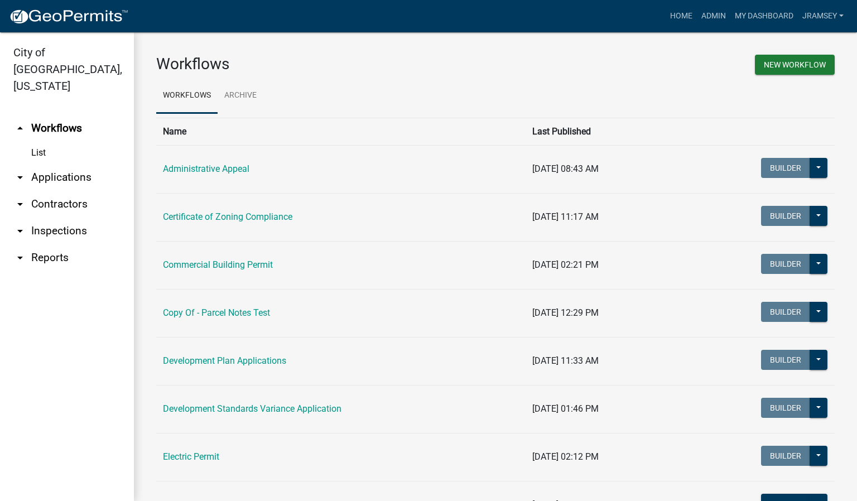
click at [74, 217] on link "arrow_drop_down Inspections" at bounding box center [67, 230] width 134 height 27
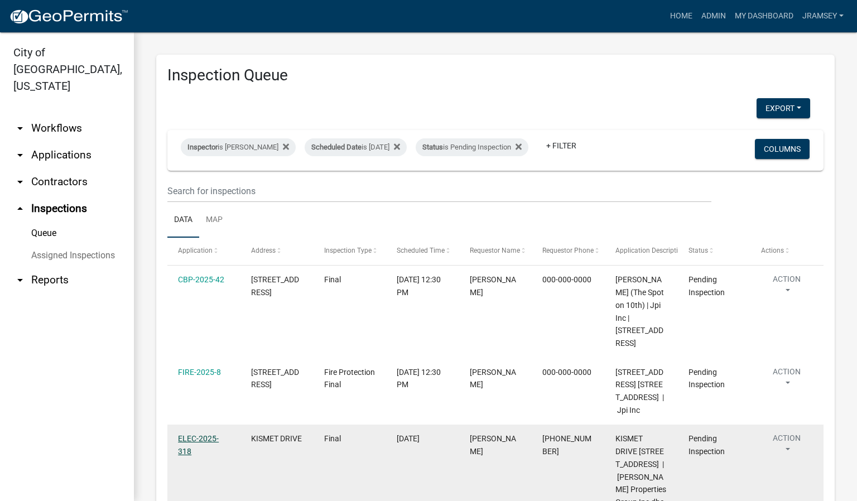
click at [186, 456] on link "ELEC-2025-318" at bounding box center [198, 445] width 41 height 22
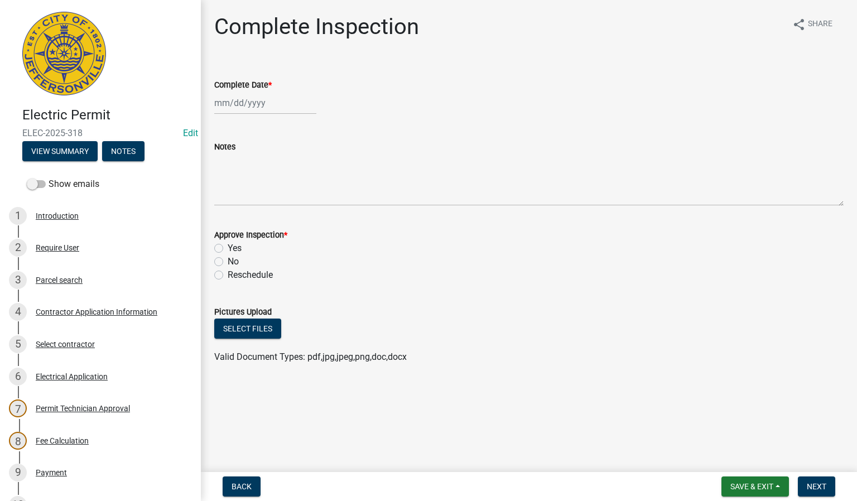
click at [248, 104] on div at bounding box center [265, 102] width 102 height 23
select select "9"
select select "2025"
click at [230, 182] on div "8" at bounding box center [225, 180] width 18 height 18
type input "[DATE]"
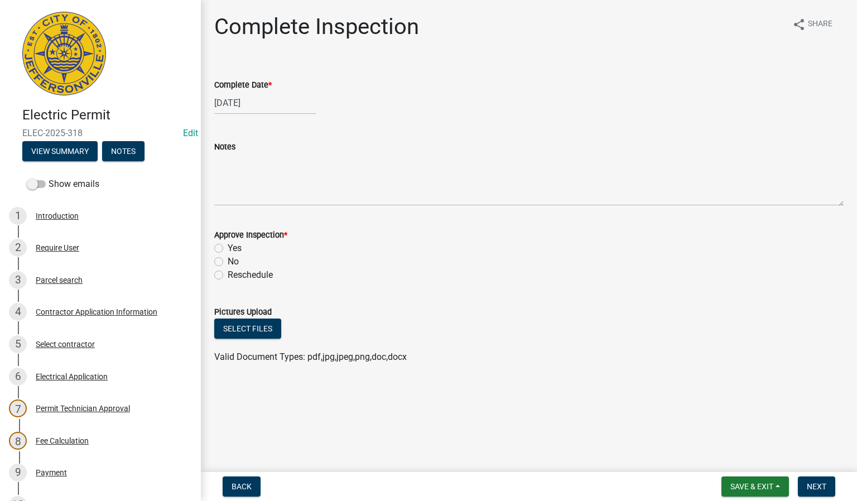
click at [228, 246] on label "Yes" at bounding box center [235, 247] width 14 height 13
click at [228, 246] on input "Yes" at bounding box center [231, 244] width 7 height 7
radio input "true"
click at [826, 482] on button "Next" at bounding box center [815, 486] width 37 height 20
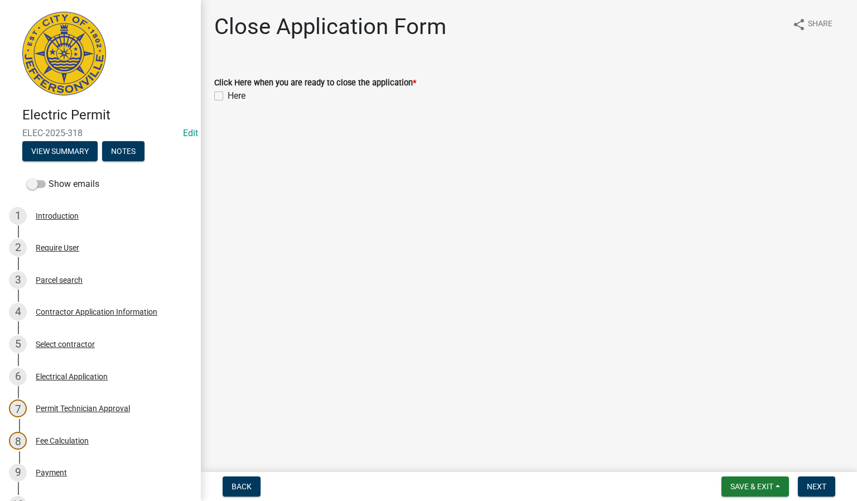
click at [228, 94] on label "Here" at bounding box center [237, 95] width 18 height 13
click at [228, 94] on input "Here" at bounding box center [231, 92] width 7 height 7
checkbox input "true"
click at [806, 490] on span "Next" at bounding box center [816, 486] width 20 height 9
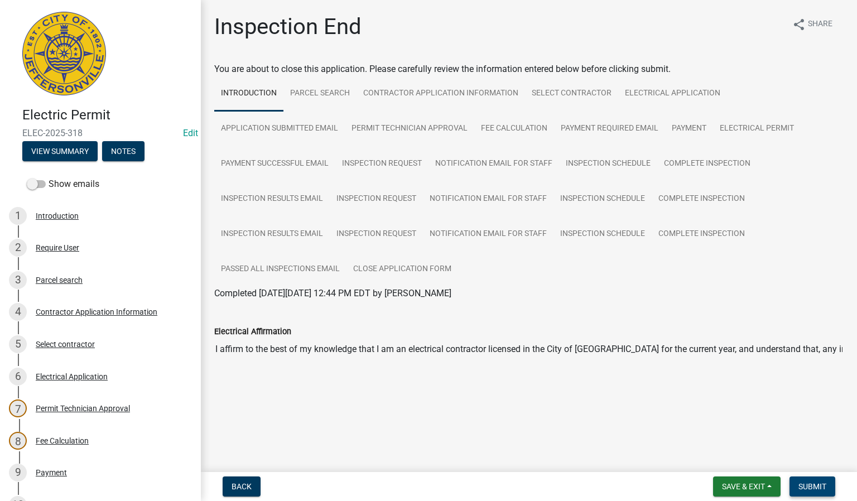
click at [813, 482] on span "Submit" at bounding box center [812, 486] width 28 height 9
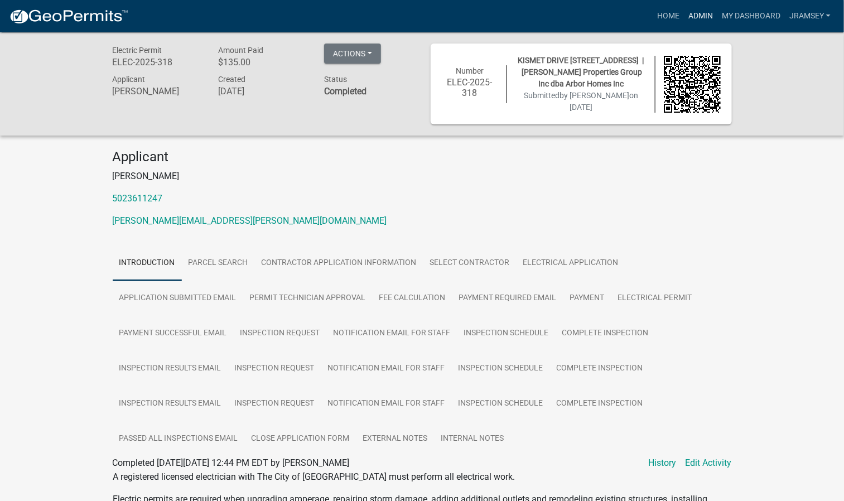
click at [696, 19] on link "Admin" at bounding box center [700, 16] width 33 height 21
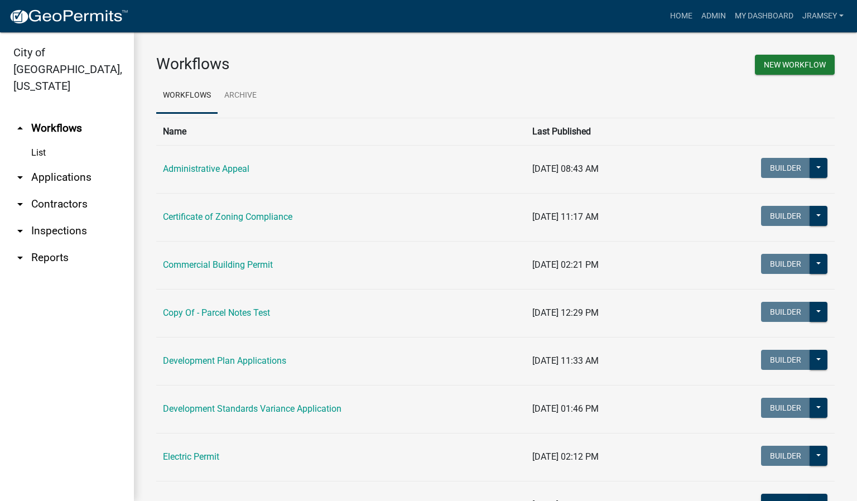
click at [44, 217] on link "arrow_drop_down Inspections" at bounding box center [67, 230] width 134 height 27
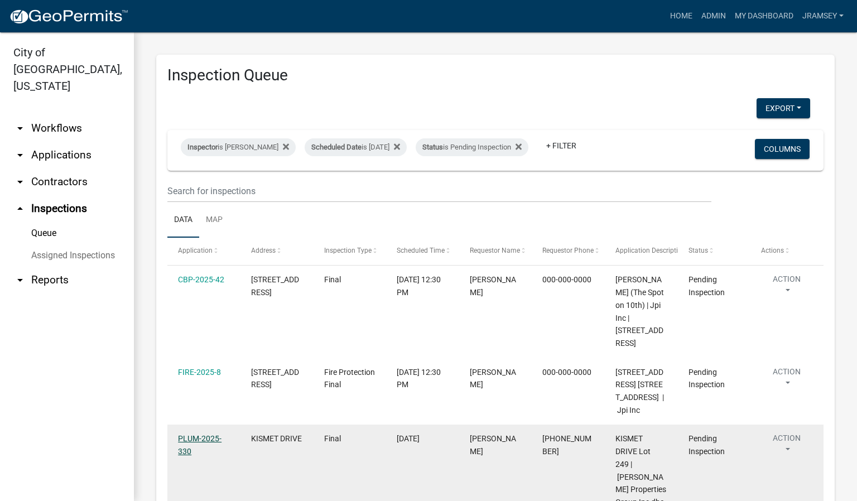
click at [202, 456] on link "PLUM-2025-330" at bounding box center [199, 445] width 43 height 22
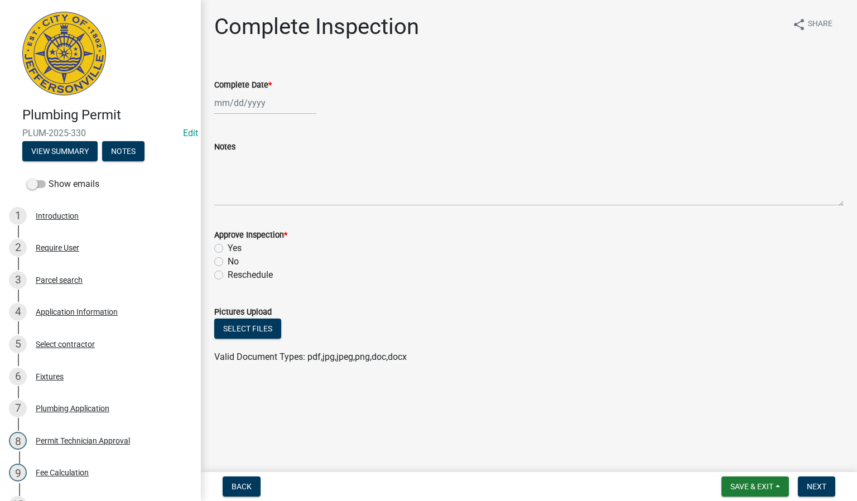
click at [235, 110] on div at bounding box center [265, 102] width 102 height 23
select select "9"
select select "2025"
click at [226, 181] on div "8" at bounding box center [225, 180] width 18 height 18
type input "[DATE]"
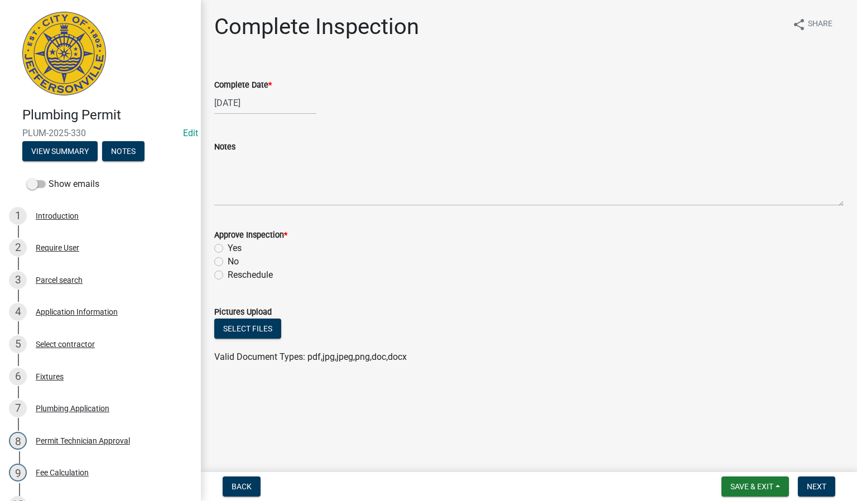
click at [228, 249] on label "Yes" at bounding box center [235, 247] width 14 height 13
click at [228, 249] on input "Yes" at bounding box center [231, 244] width 7 height 7
radio input "true"
click at [809, 487] on span "Next" at bounding box center [816, 486] width 20 height 9
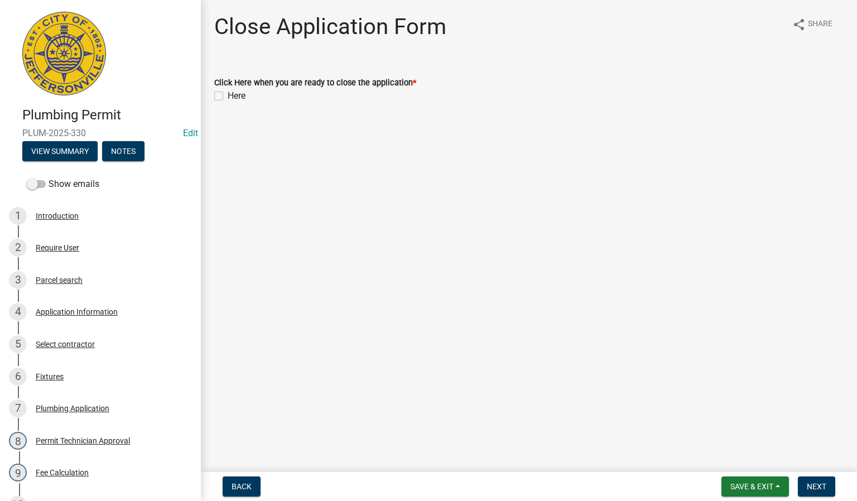
click at [228, 94] on label "Here" at bounding box center [237, 95] width 18 height 13
click at [228, 94] on input "Here" at bounding box center [231, 92] width 7 height 7
checkbox input "true"
click at [815, 482] on button "Next" at bounding box center [815, 486] width 37 height 20
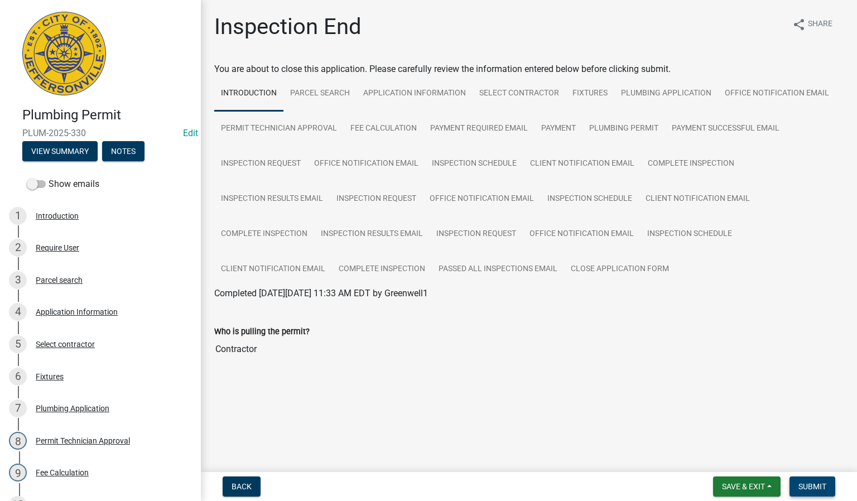
click at [815, 482] on span "Submit" at bounding box center [812, 486] width 28 height 9
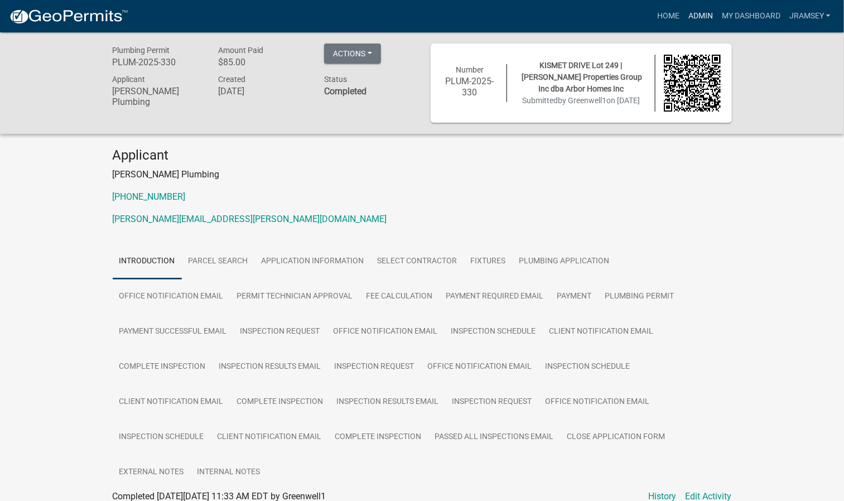
click at [694, 18] on link "Admin" at bounding box center [700, 16] width 33 height 21
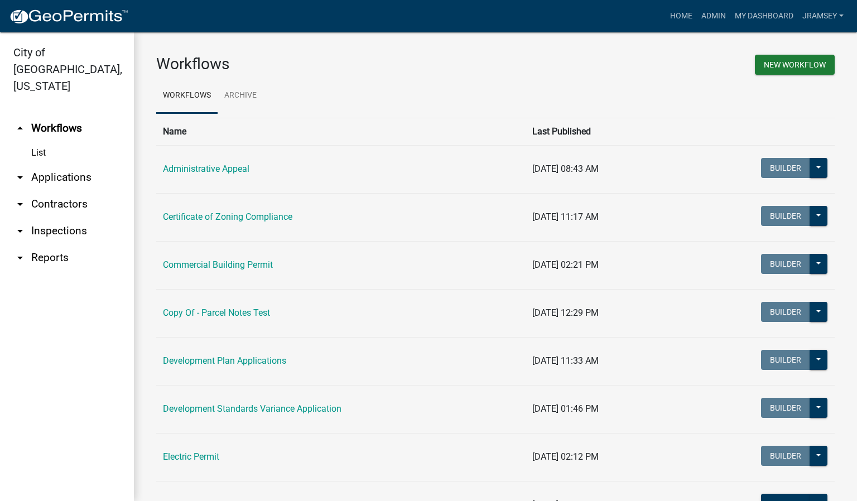
click at [59, 217] on link "arrow_drop_down Inspections" at bounding box center [67, 230] width 134 height 27
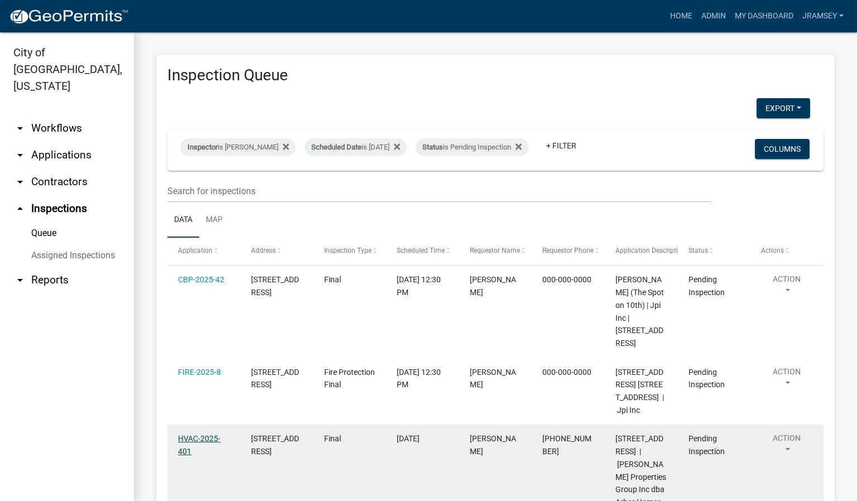
click at [199, 456] on link "HVAC-2025-401" at bounding box center [199, 445] width 42 height 22
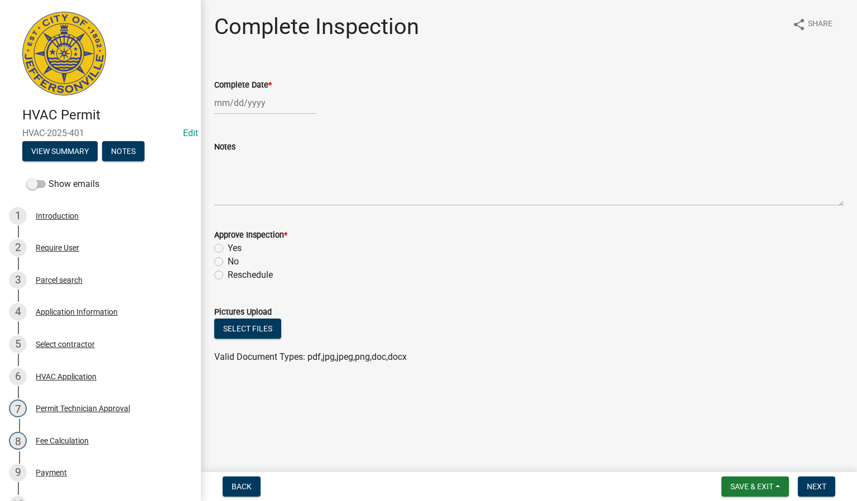
click at [243, 98] on div at bounding box center [265, 102] width 102 height 23
select select "9"
select select "2025"
click at [224, 177] on div "8" at bounding box center [225, 180] width 18 height 18
type input "[DATE]"
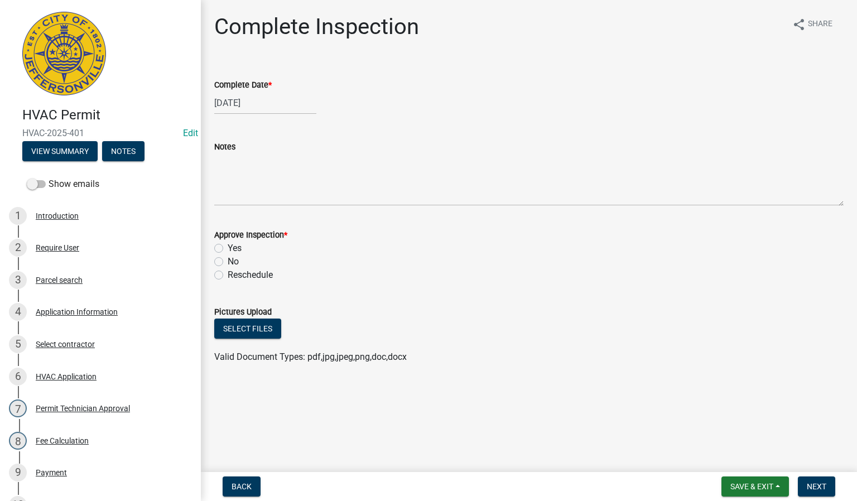
click at [228, 250] on label "Yes" at bounding box center [235, 247] width 14 height 13
click at [228, 249] on input "Yes" at bounding box center [231, 244] width 7 height 7
radio input "true"
click at [811, 489] on span "Next" at bounding box center [816, 486] width 20 height 9
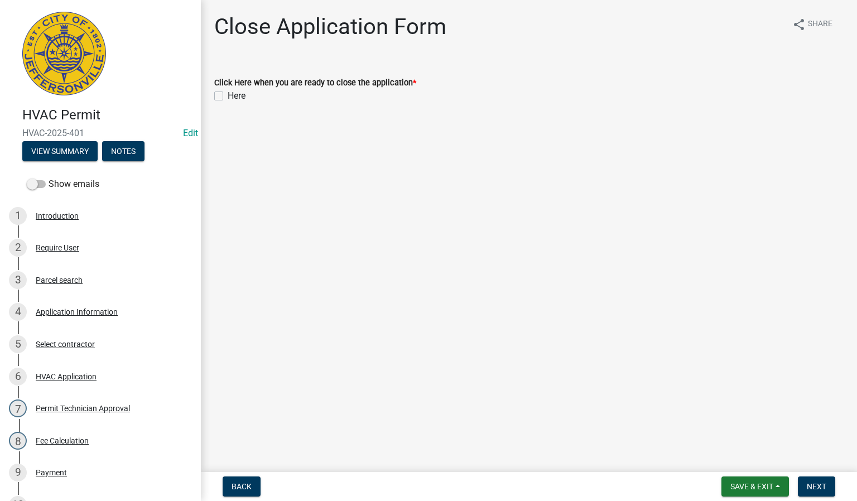
click at [228, 94] on label "Here" at bounding box center [237, 95] width 18 height 13
click at [228, 94] on input "Here" at bounding box center [231, 92] width 7 height 7
checkbox input "true"
click at [817, 484] on span "Next" at bounding box center [816, 486] width 20 height 9
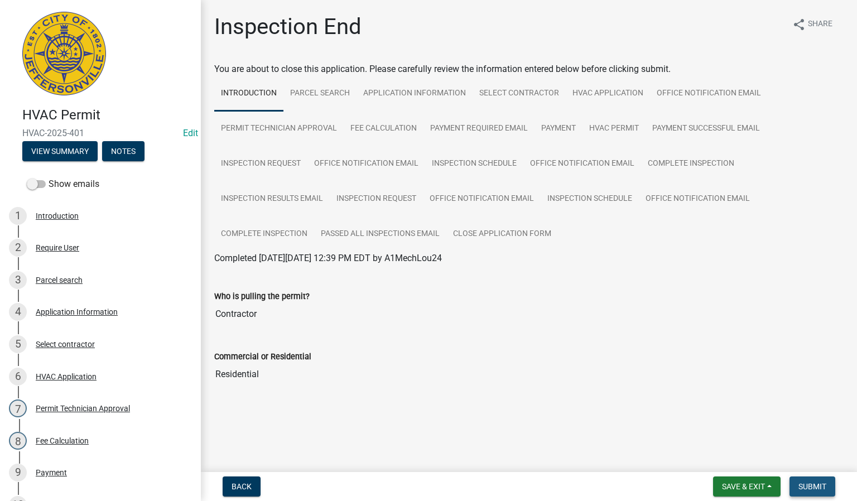
click at [806, 482] on button "Submit" at bounding box center [812, 486] width 46 height 20
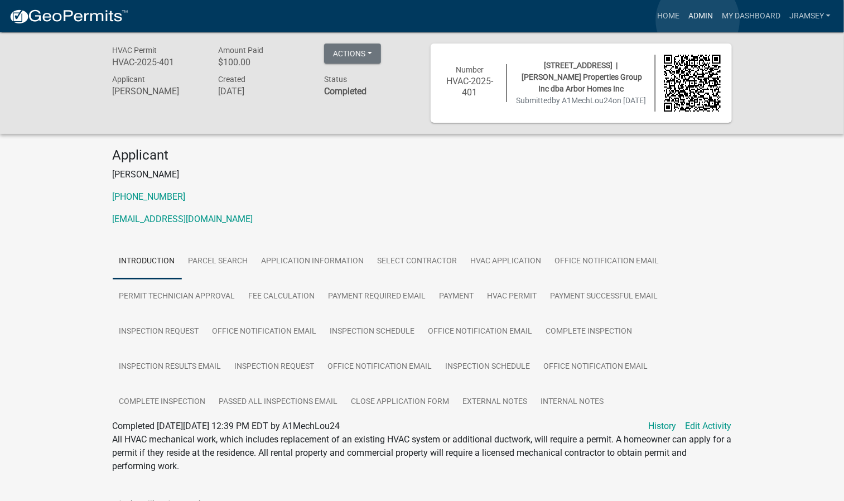
click at [698, 20] on link "Admin" at bounding box center [700, 16] width 33 height 21
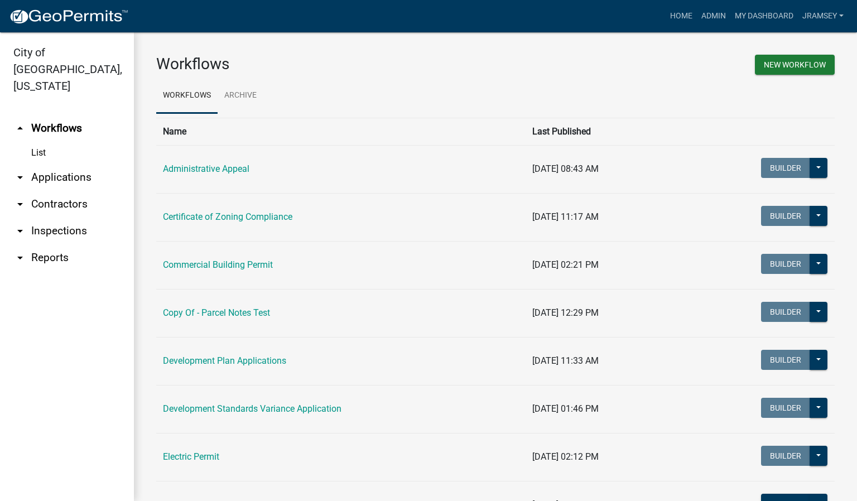
click at [64, 217] on link "arrow_drop_down Inspections" at bounding box center [67, 230] width 134 height 27
